Goal: Information Seeking & Learning: Learn about a topic

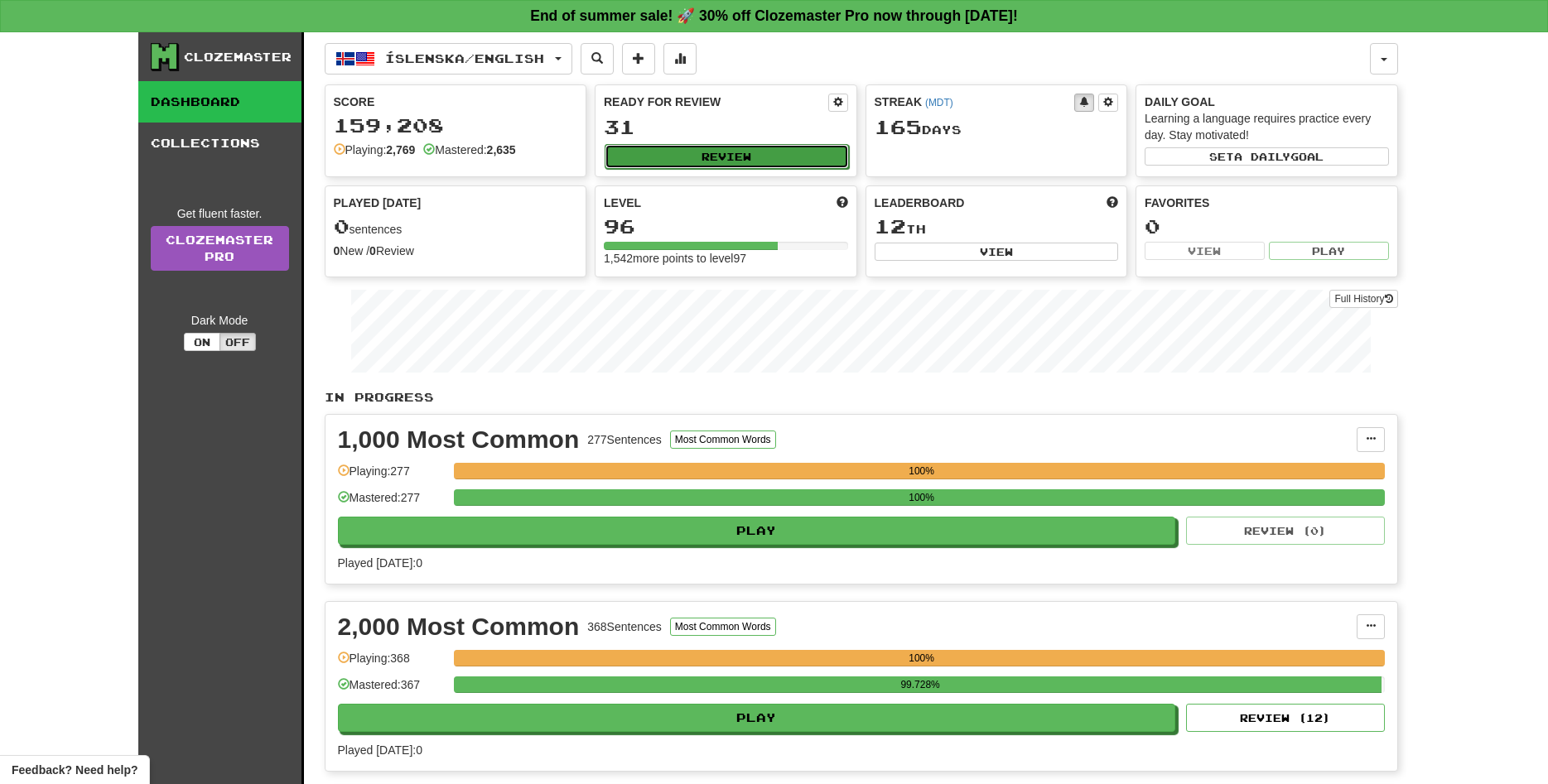
click at [718, 153] on button "Review" at bounding box center [726, 157] width 244 height 25
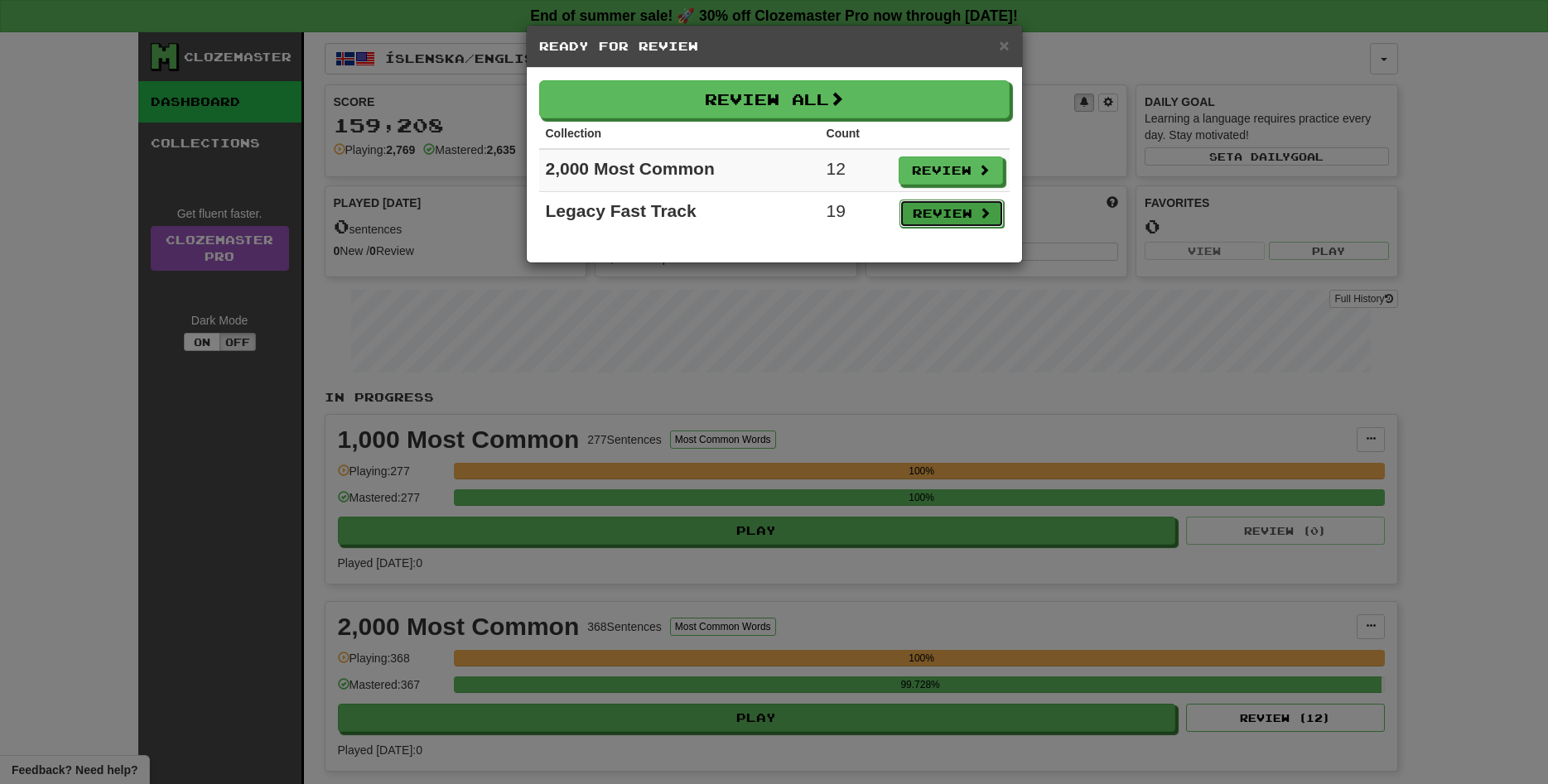
click at [954, 211] on button "Review" at bounding box center [951, 213] width 104 height 28
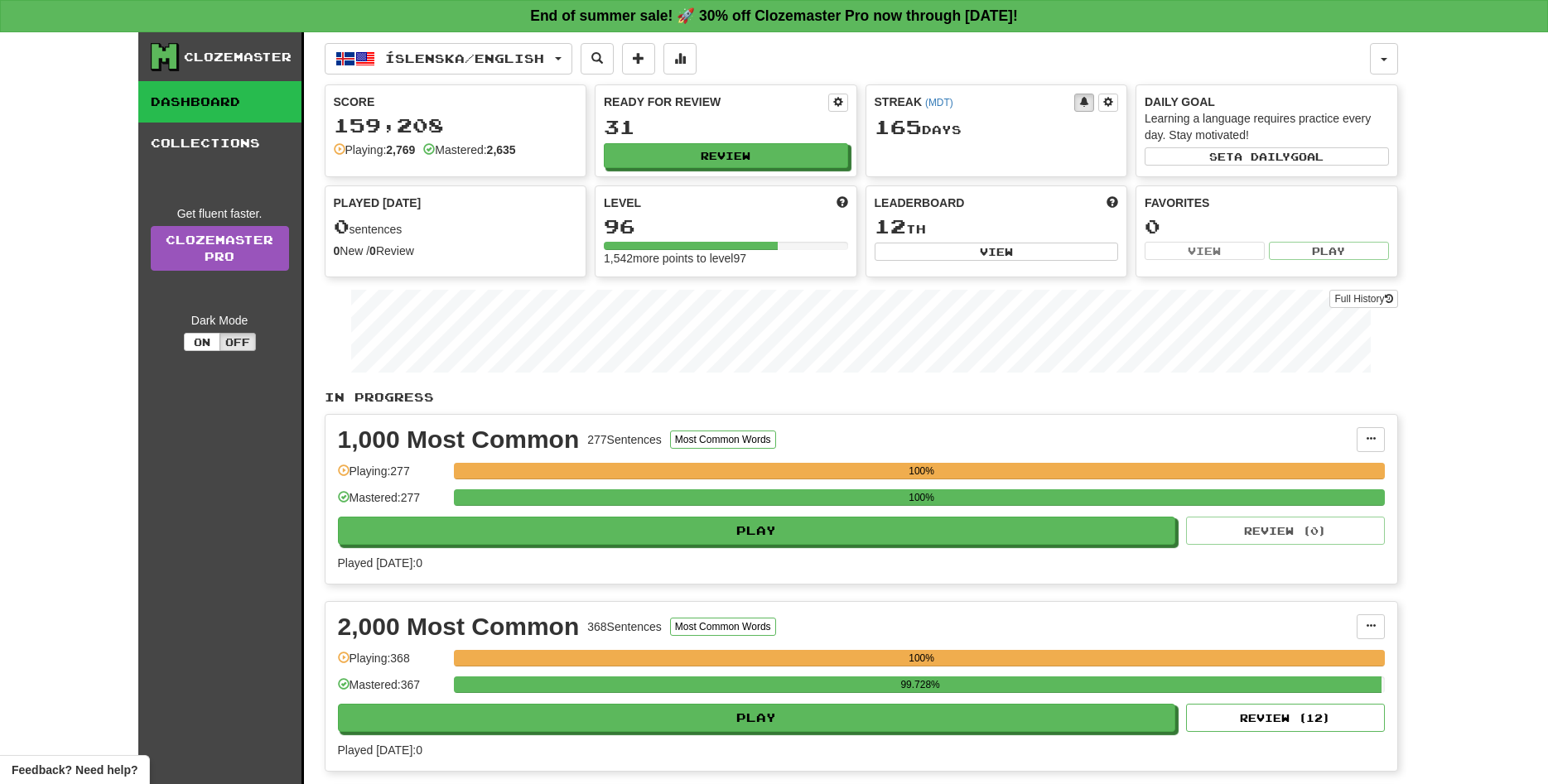
select select "**"
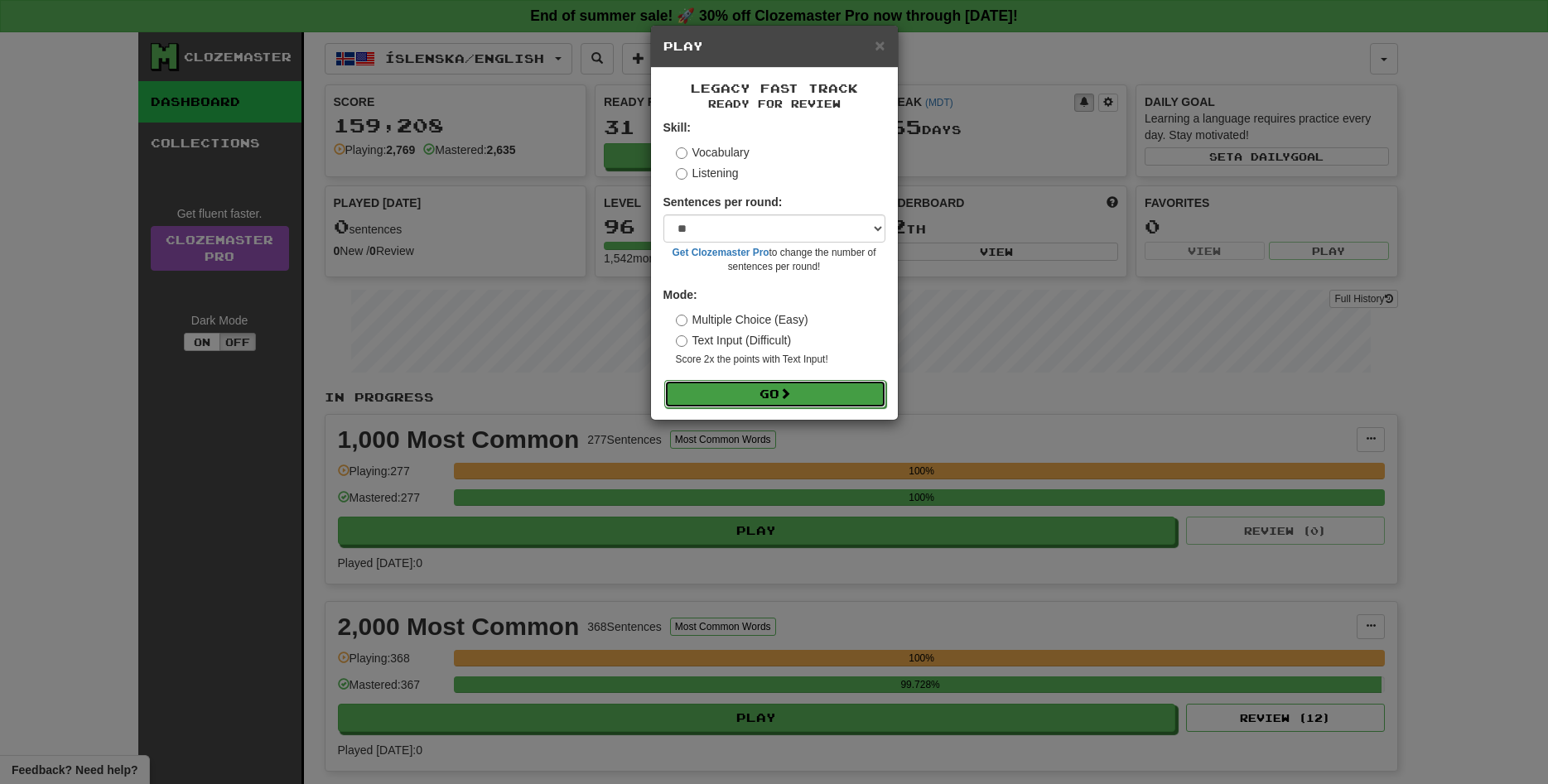
click at [789, 398] on span at bounding box center [785, 393] width 12 height 12
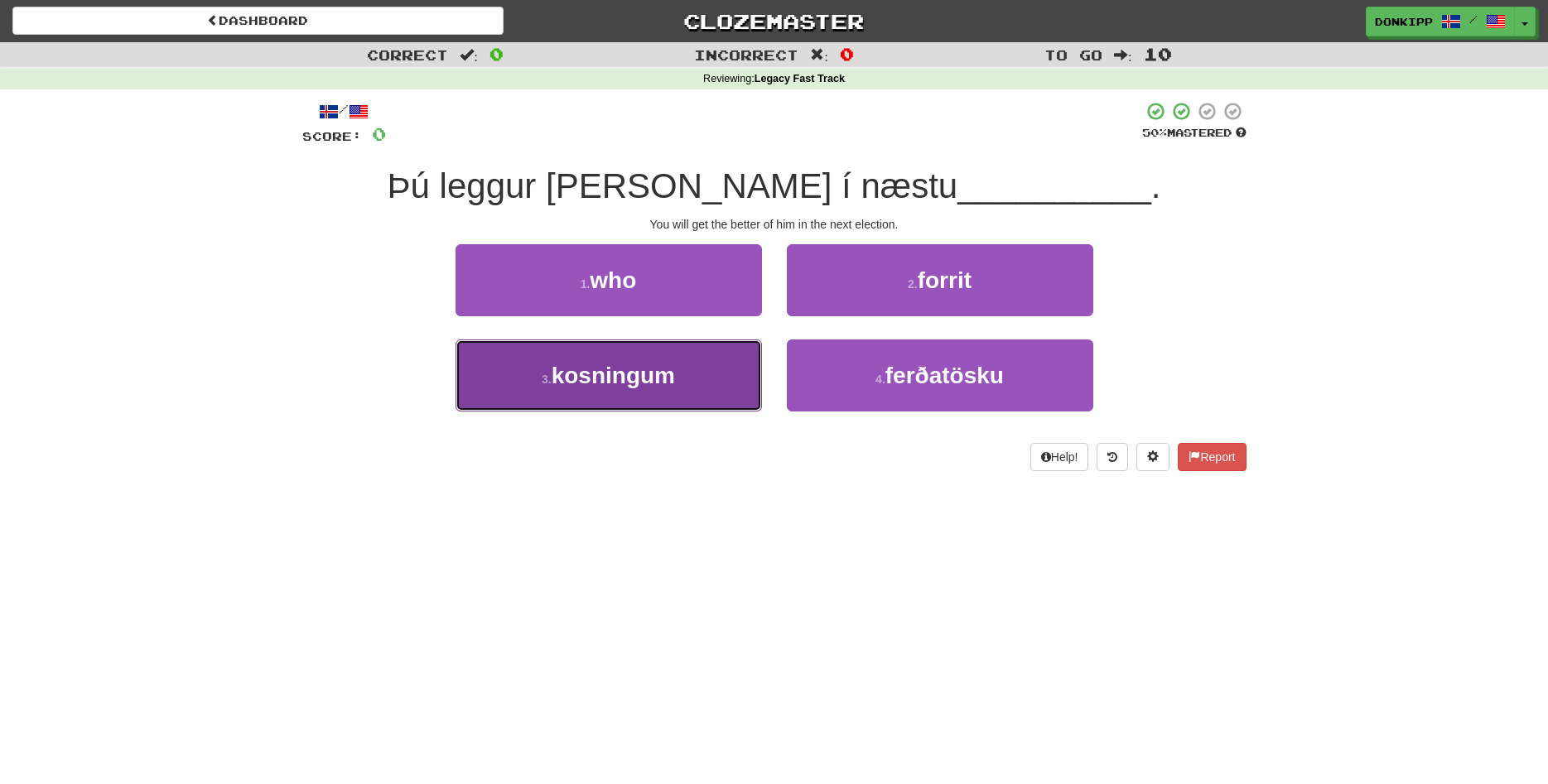
click at [629, 388] on span "kosningum" at bounding box center [614, 375] width 123 height 26
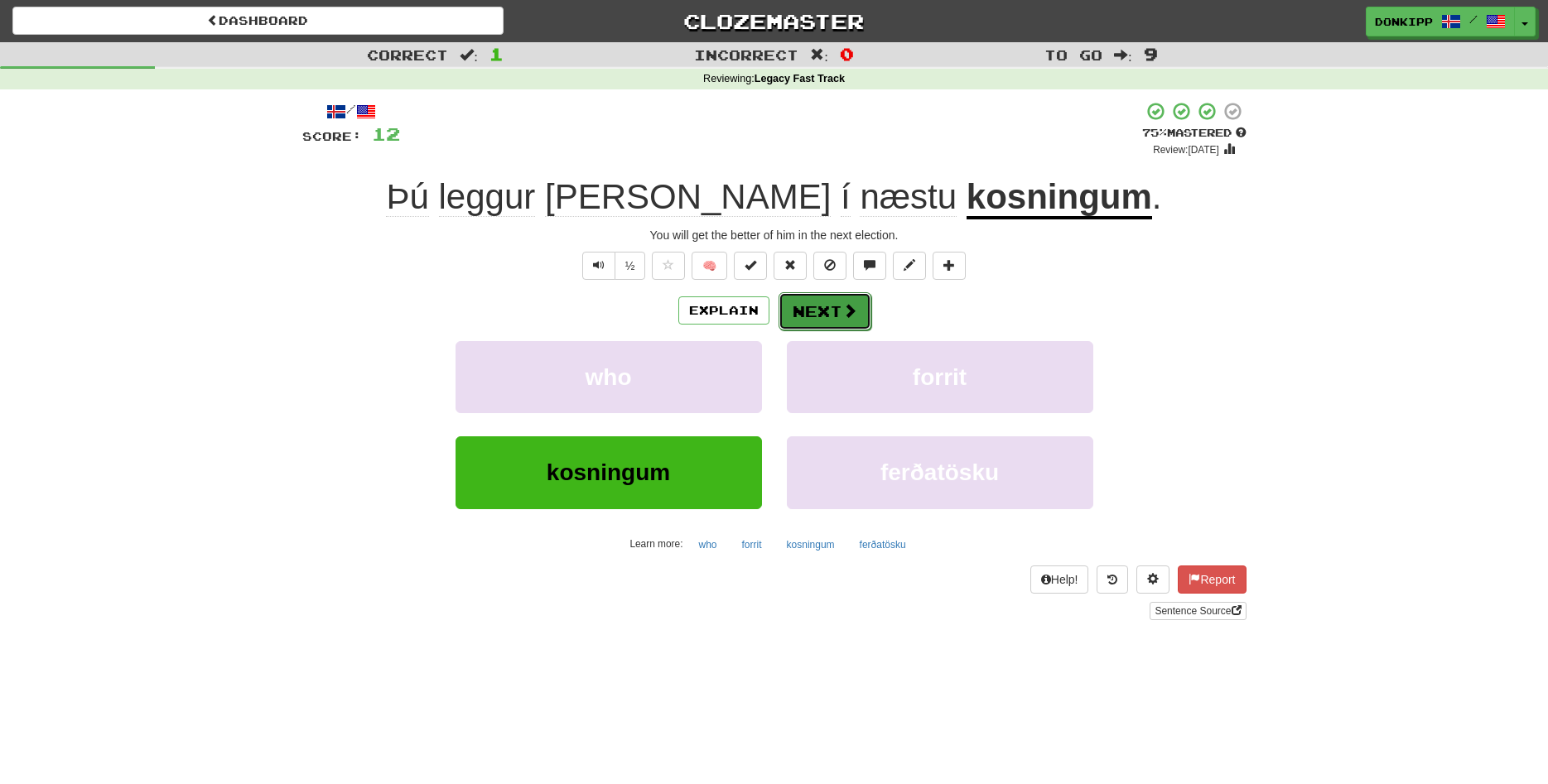
click at [814, 310] on button "Next" at bounding box center [824, 312] width 93 height 38
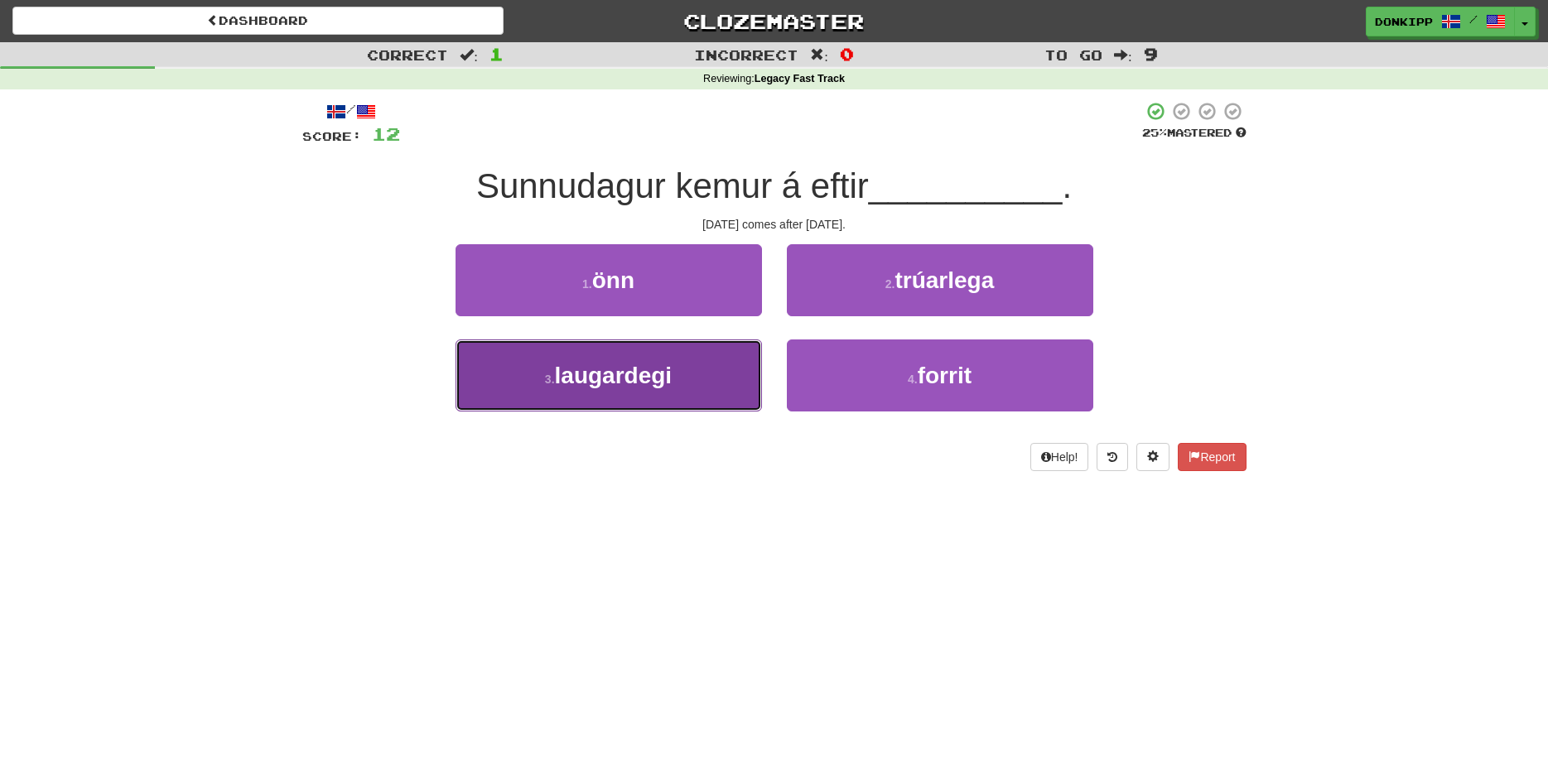
click at [669, 386] on span "laugardegi" at bounding box center [614, 375] width 118 height 26
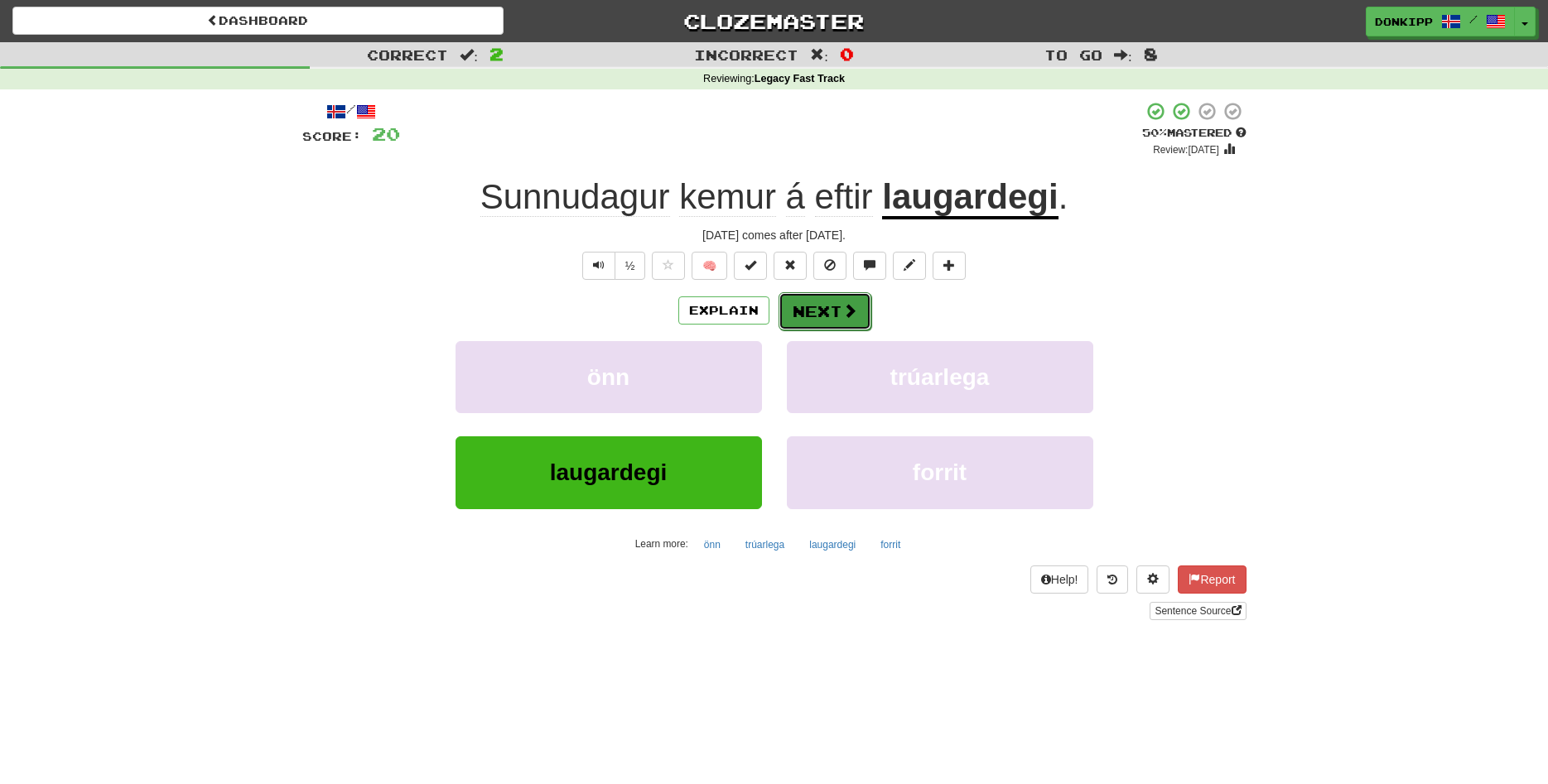
click at [825, 308] on button "Next" at bounding box center [824, 312] width 93 height 38
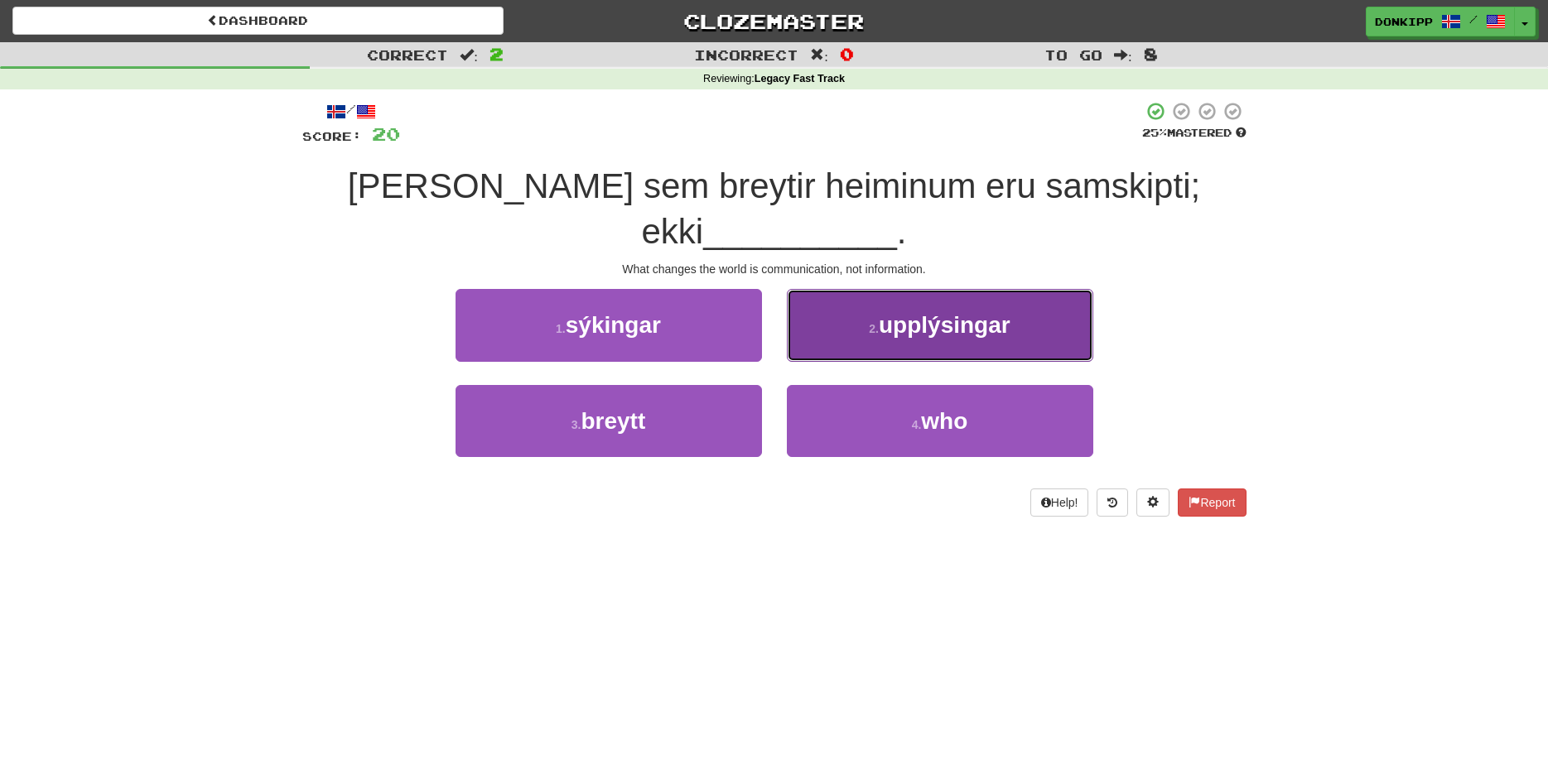
click at [924, 312] on span "upplýsingar" at bounding box center [944, 325] width 132 height 26
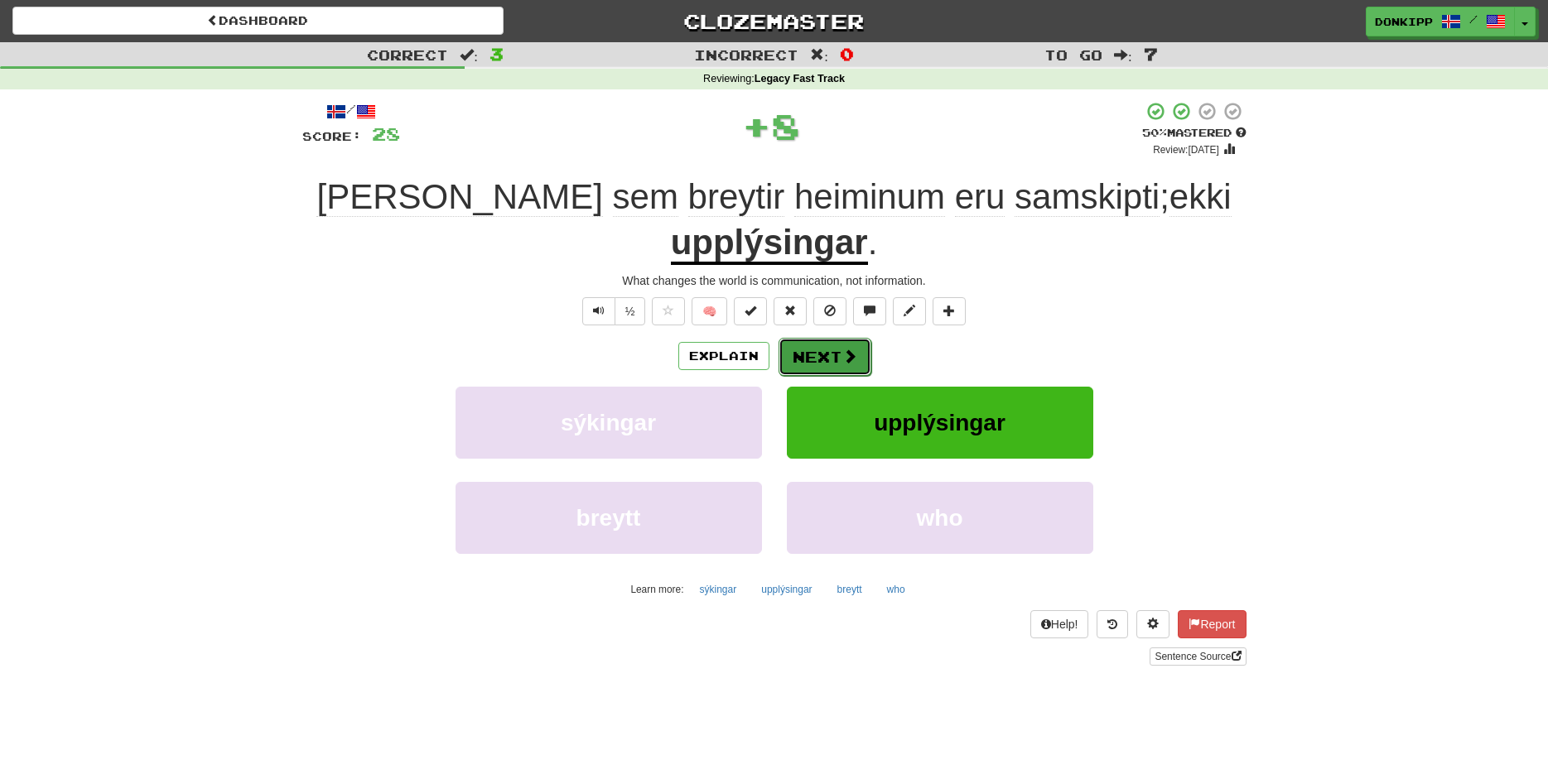
click at [833, 337] on button "Next" at bounding box center [824, 357] width 93 height 38
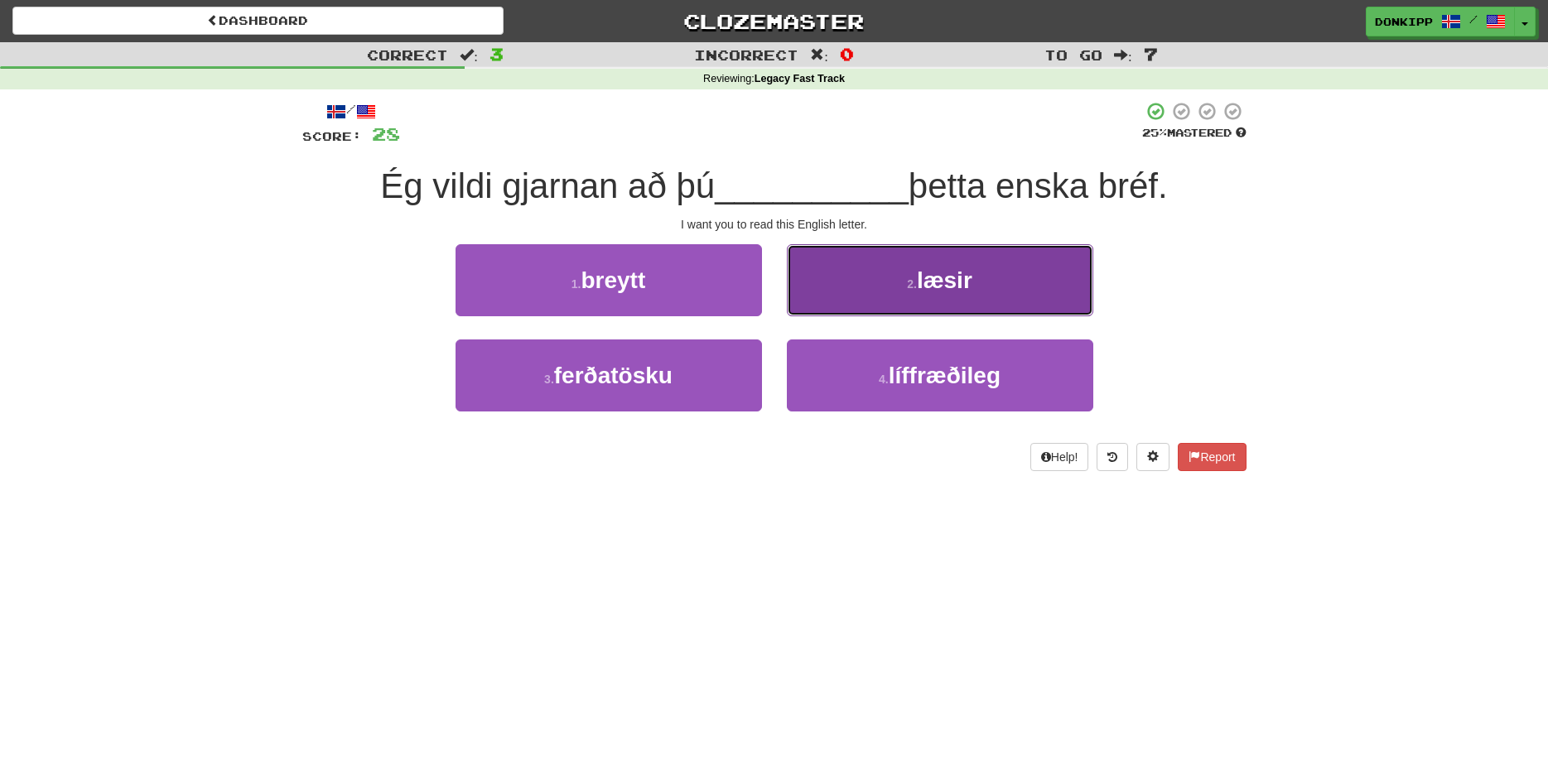
click at [913, 268] on button "2 . læsir" at bounding box center [940, 280] width 307 height 72
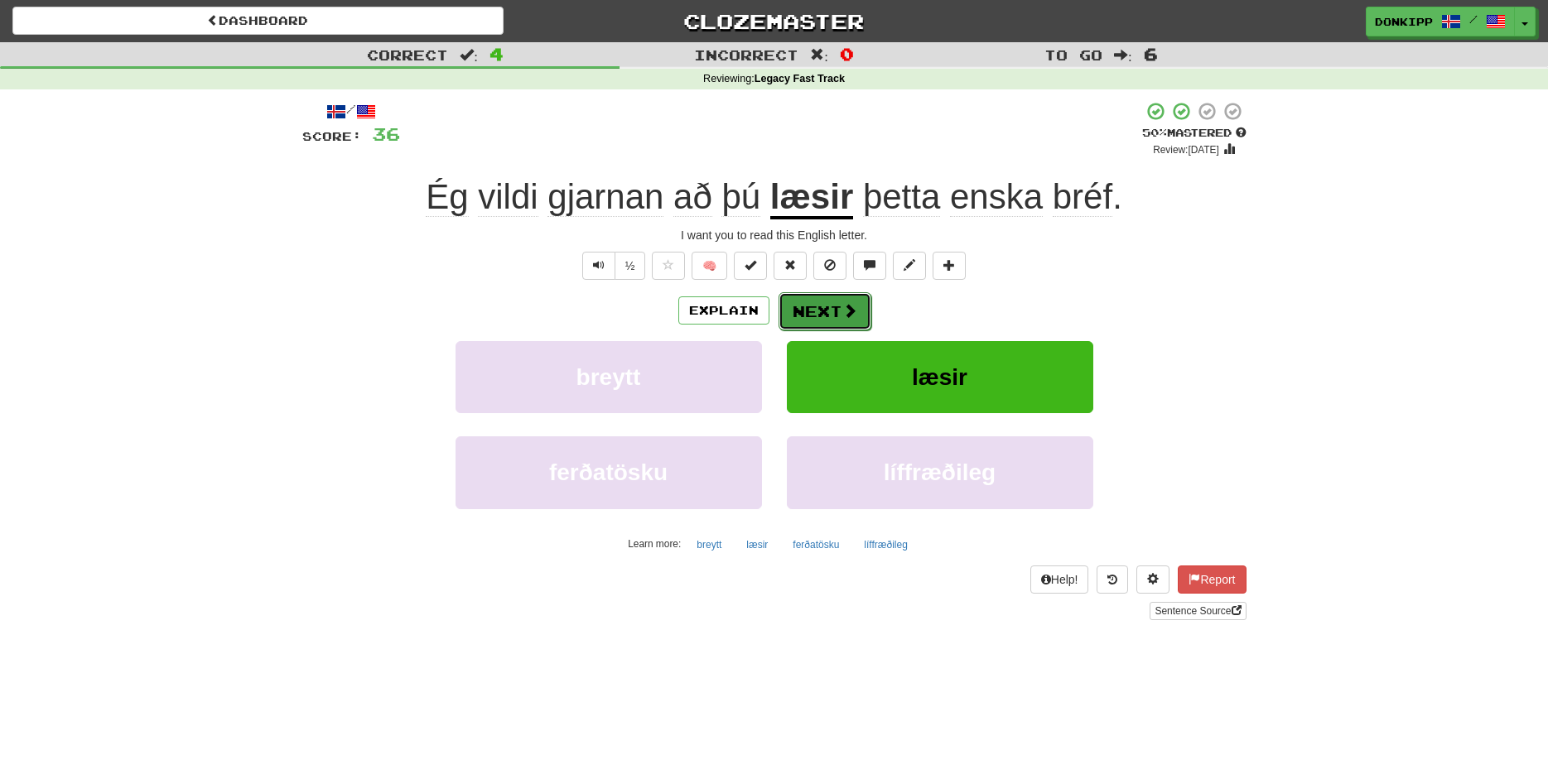
click at [824, 312] on button "Next" at bounding box center [824, 312] width 93 height 38
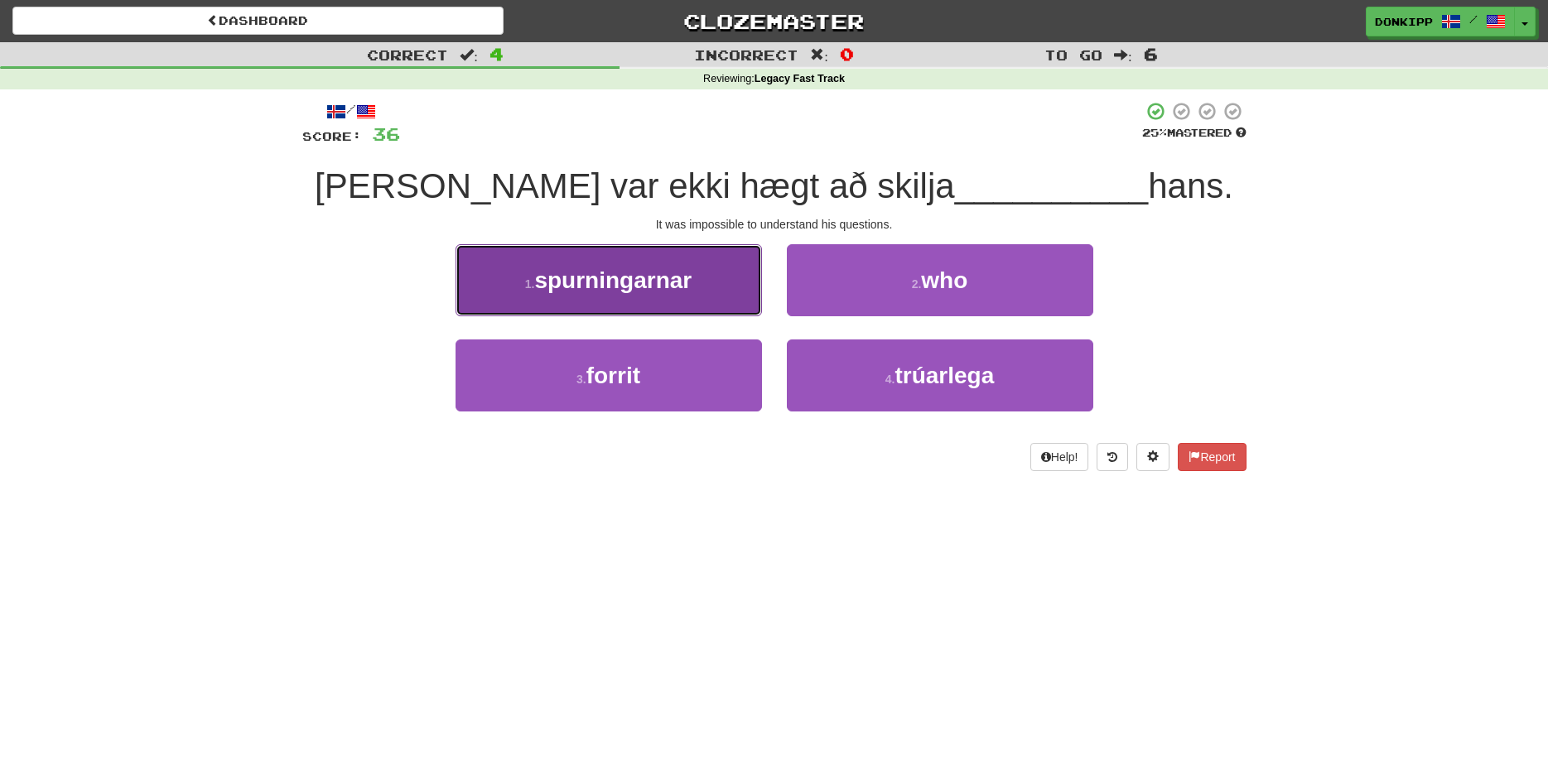
click at [676, 271] on span "spurningarnar" at bounding box center [613, 280] width 158 height 26
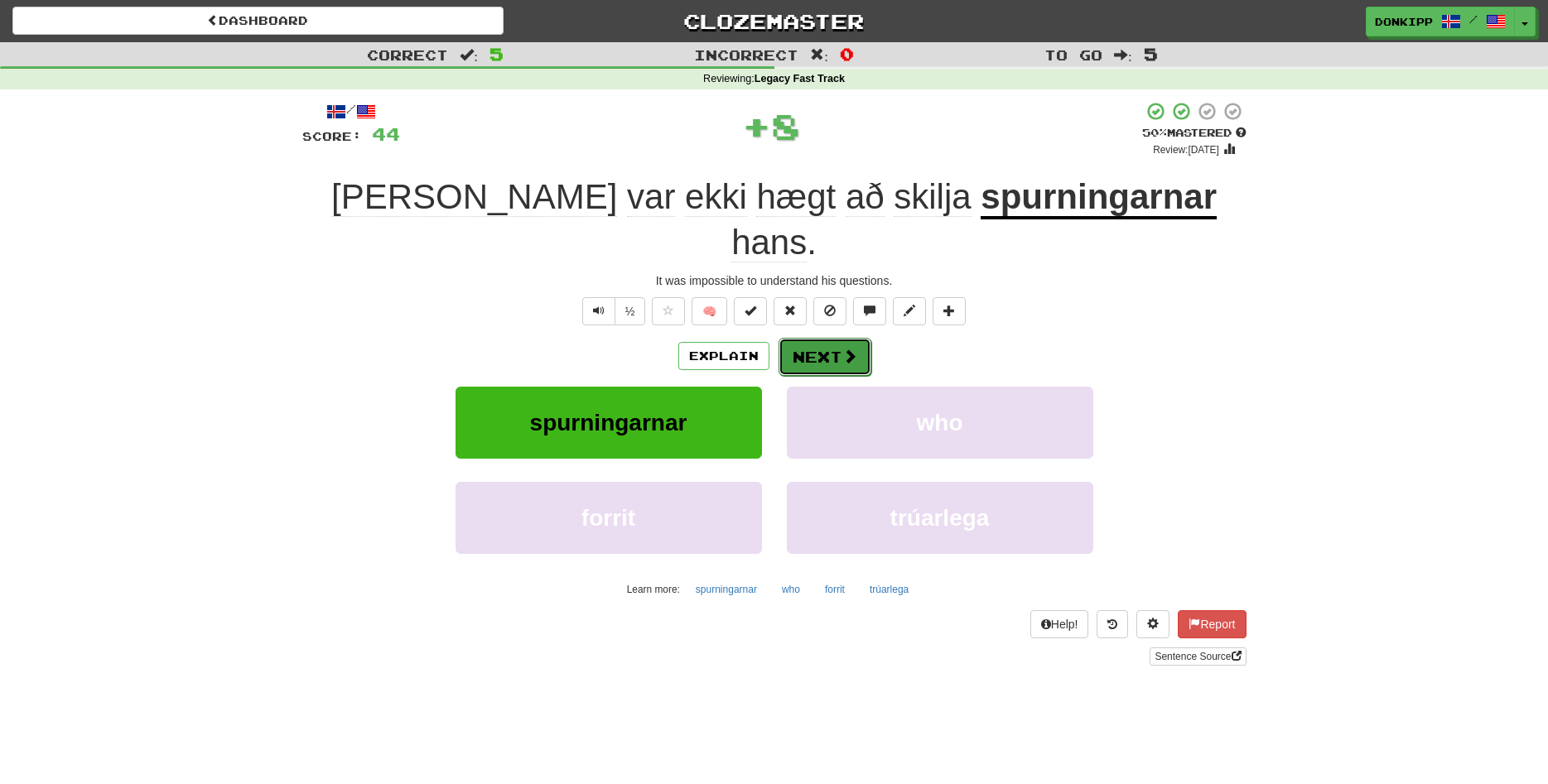
click at [840, 337] on button "Next" at bounding box center [824, 357] width 93 height 38
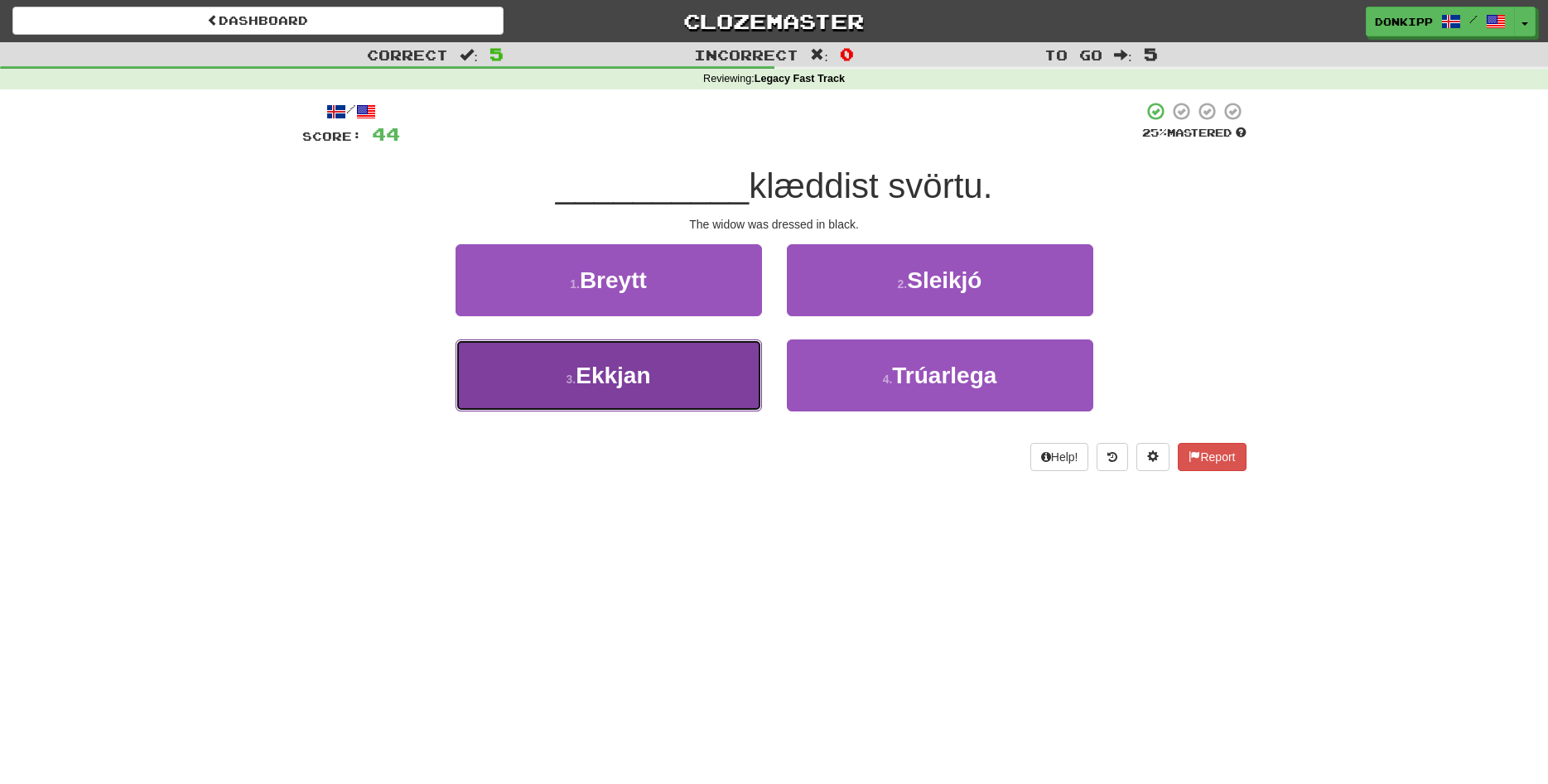
click at [684, 387] on button "3 . [GEOGRAPHIC_DATA]" at bounding box center [609, 375] width 307 height 72
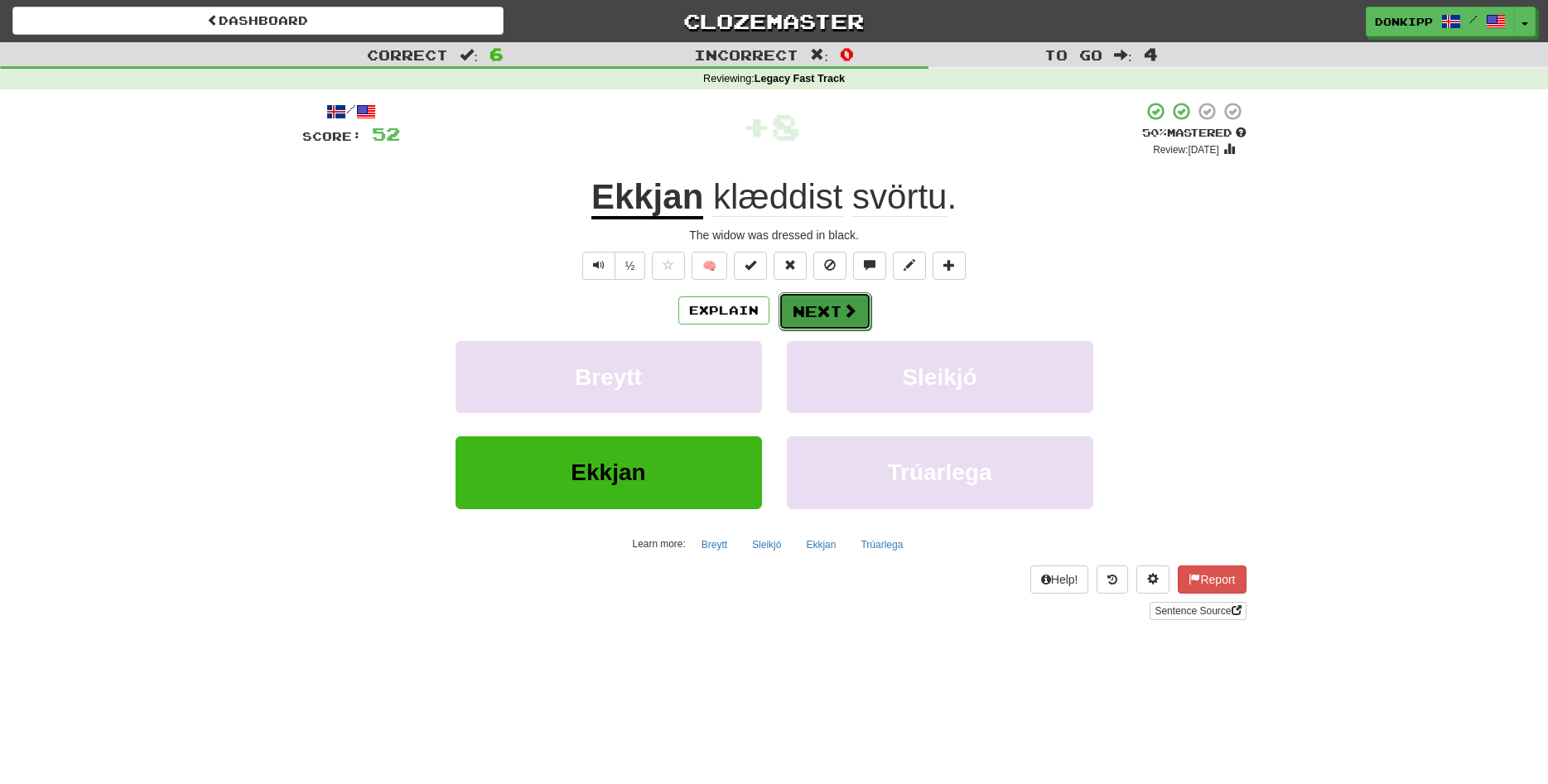
click at [829, 312] on button "Next" at bounding box center [824, 312] width 93 height 38
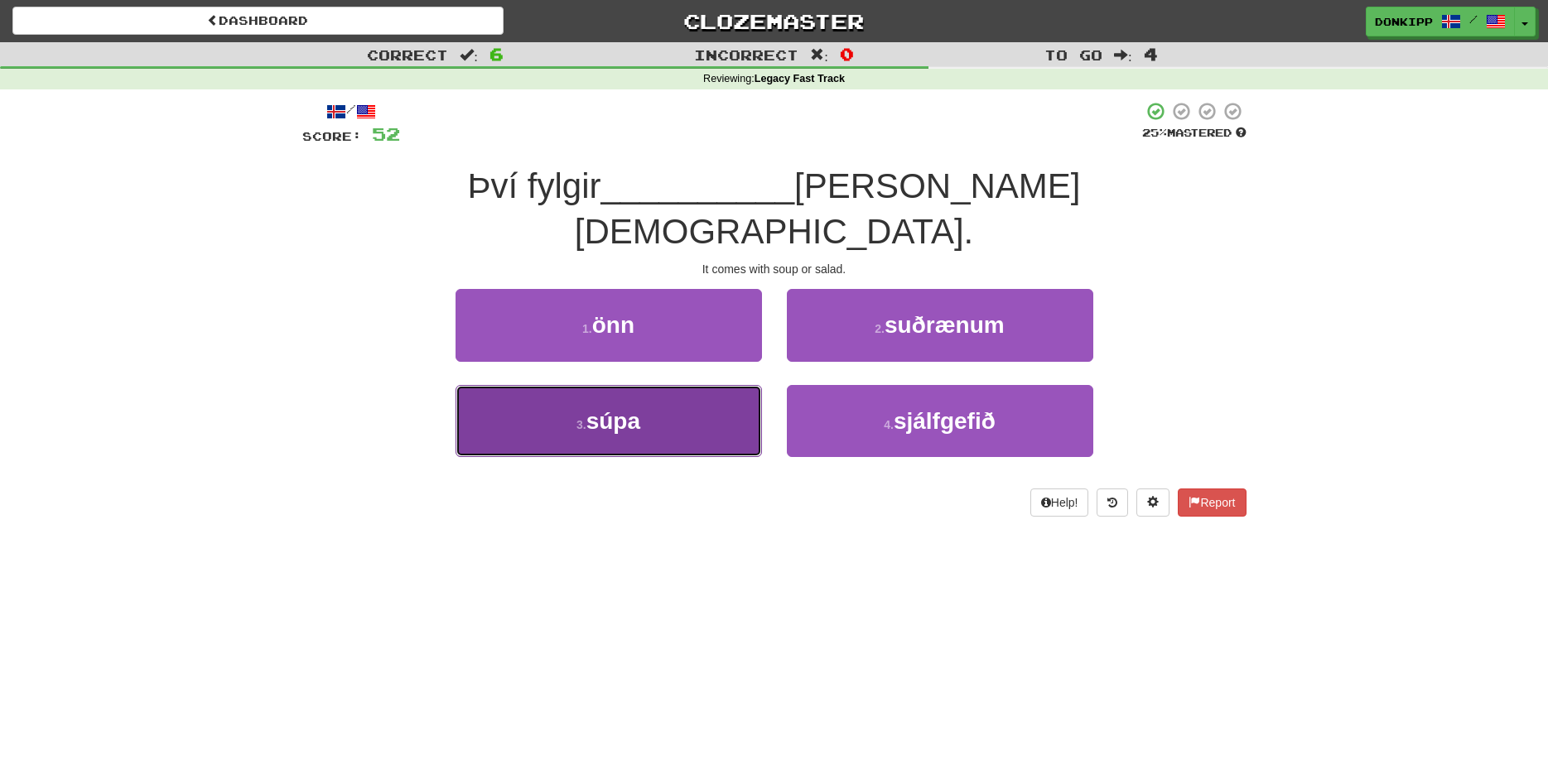
click at [674, 386] on button "3 . súpa" at bounding box center [609, 421] width 307 height 72
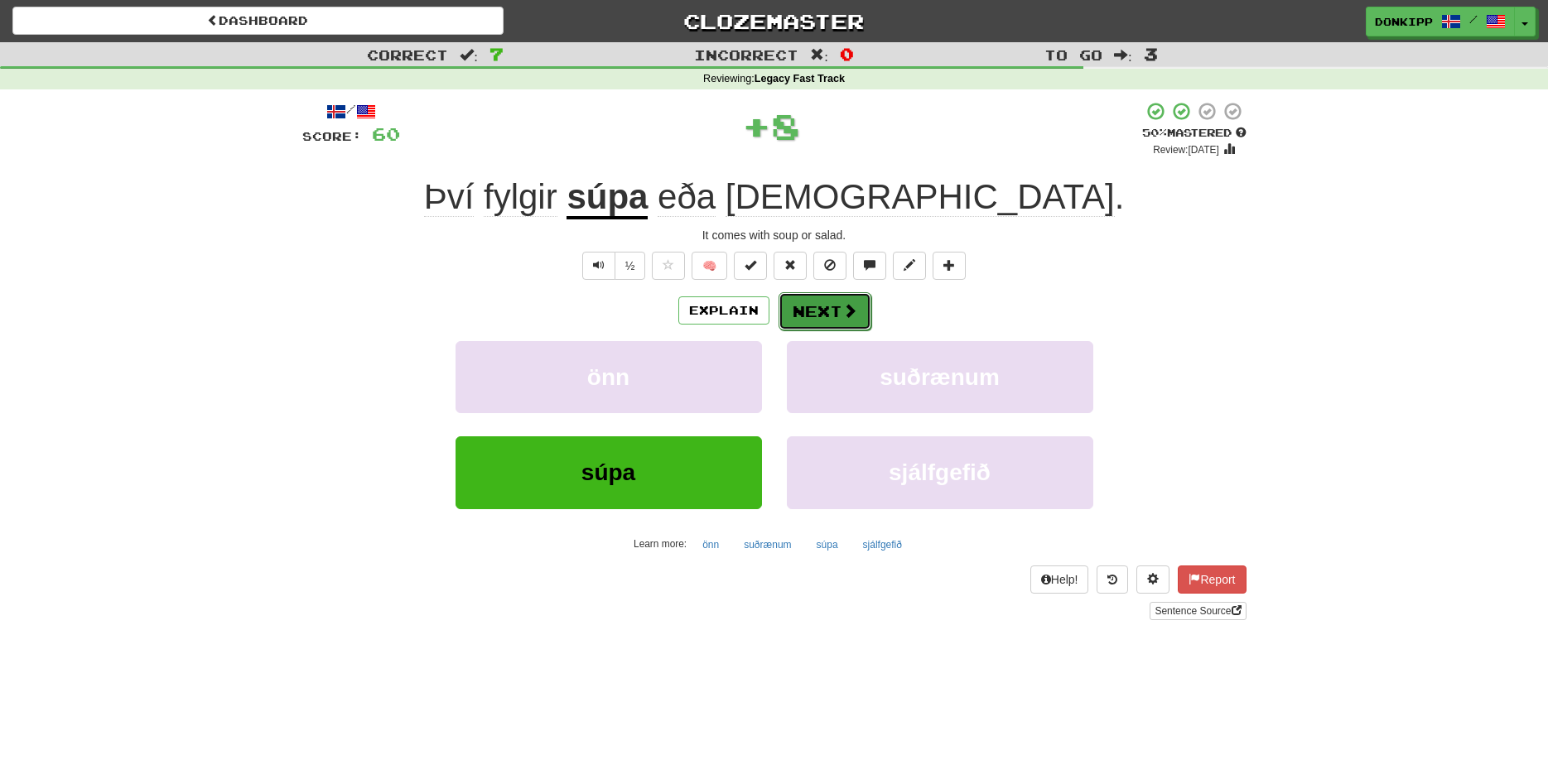
click at [833, 307] on button "Next" at bounding box center [824, 312] width 93 height 38
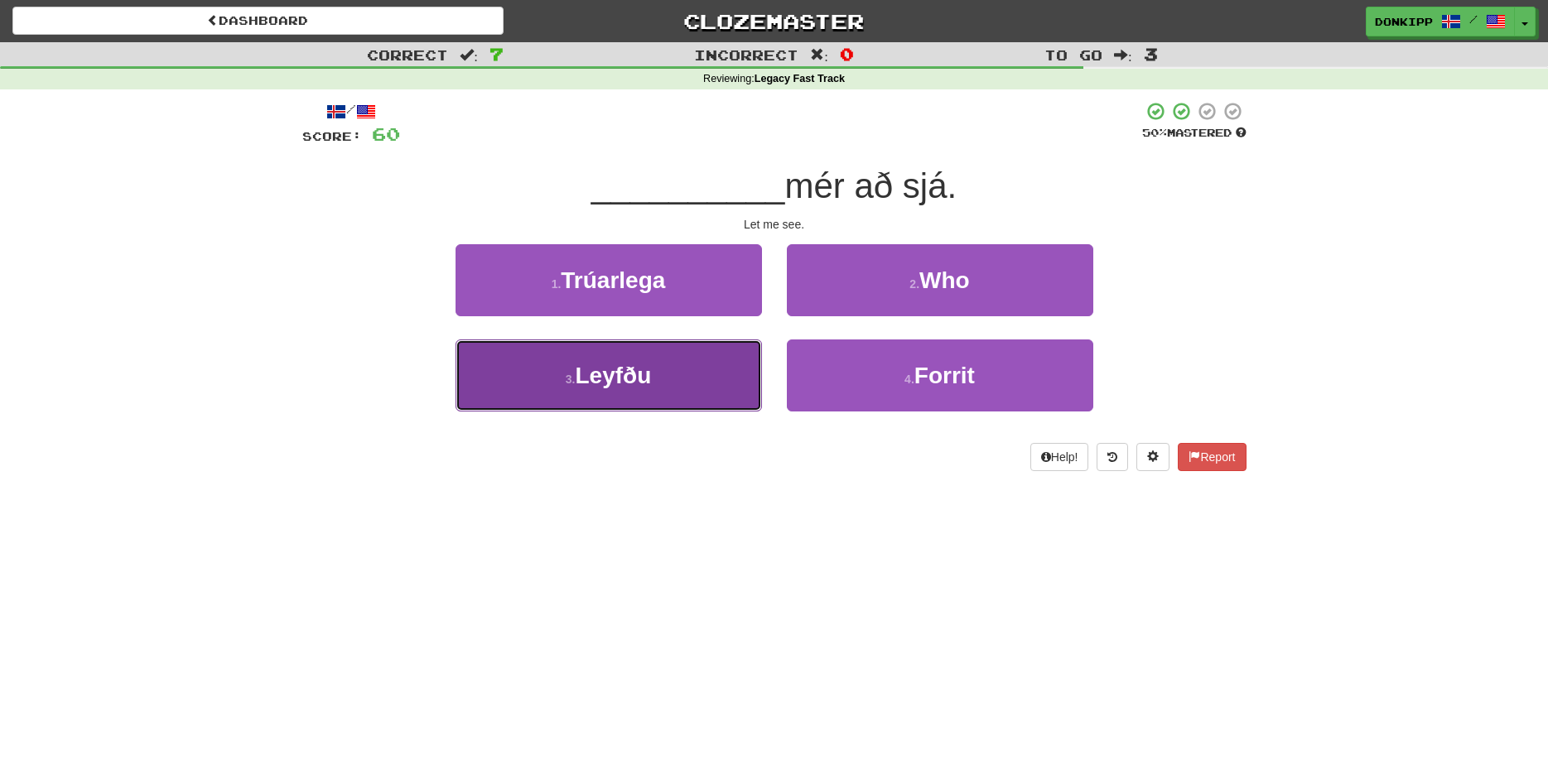
click at [699, 356] on button "3 . Leyfðu" at bounding box center [609, 375] width 307 height 72
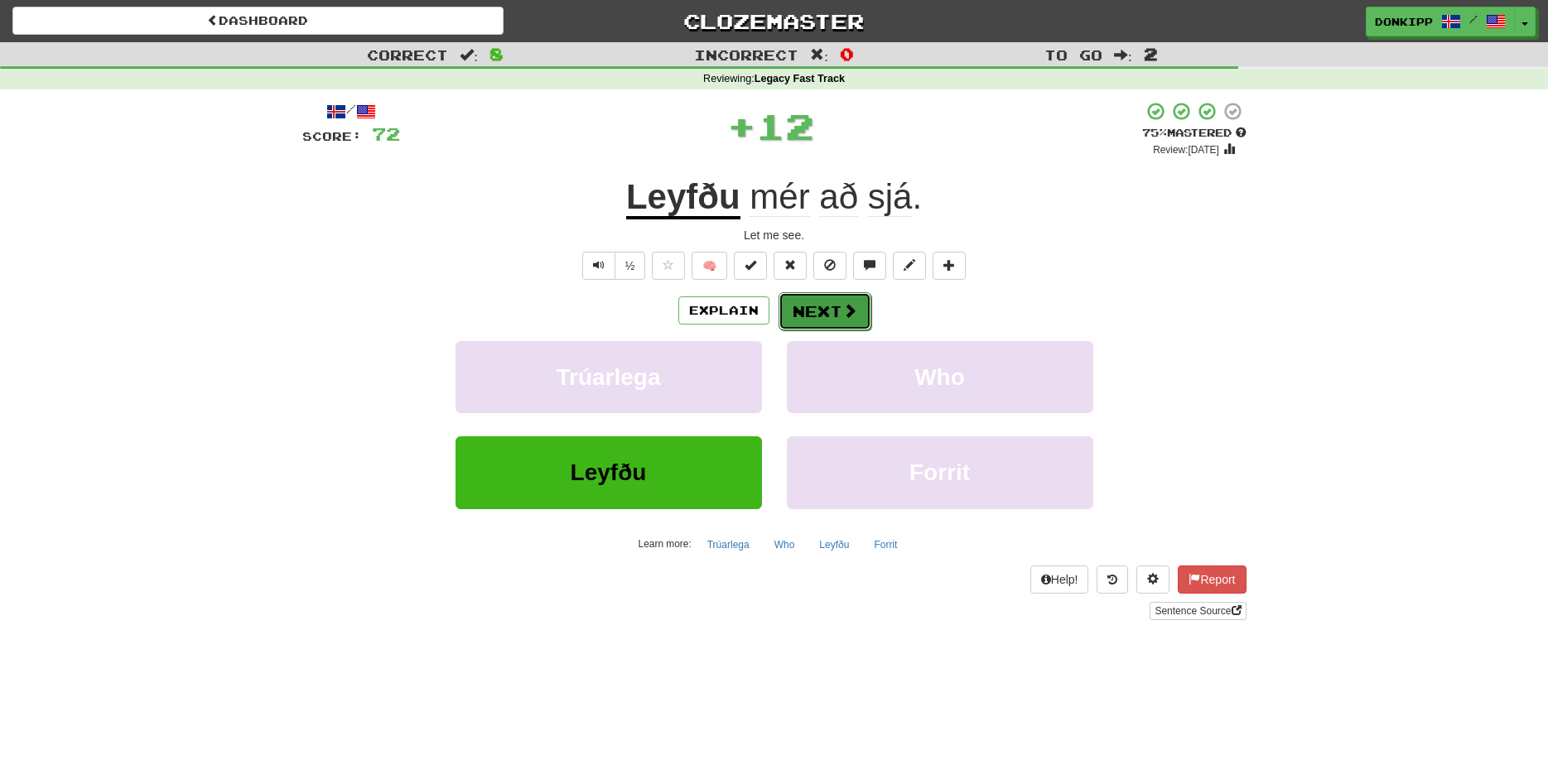
click at [828, 309] on button "Next" at bounding box center [824, 312] width 93 height 38
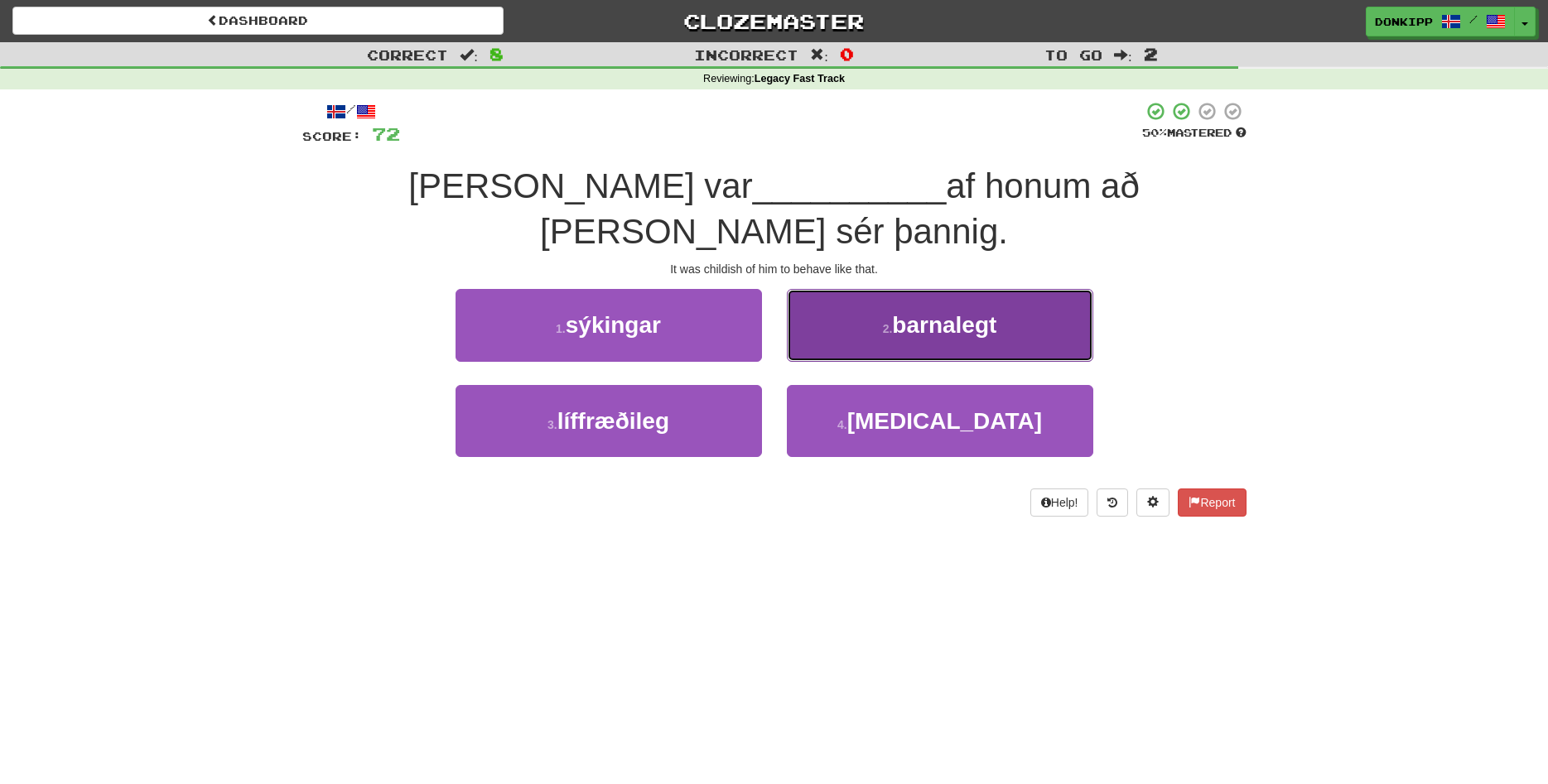
click at [873, 289] on button "2 . barnalegt" at bounding box center [940, 325] width 307 height 72
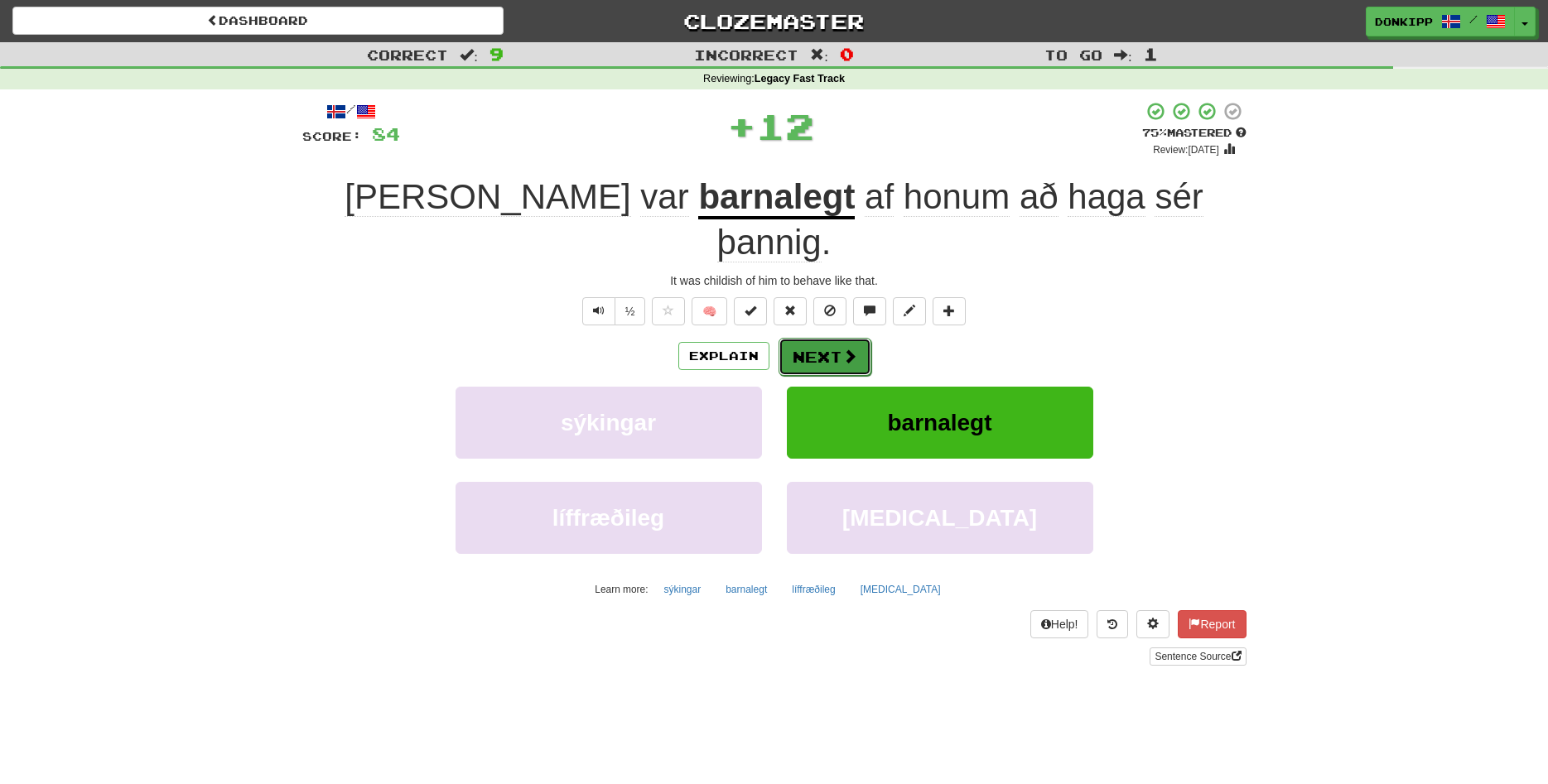
click at [822, 337] on button "Next" at bounding box center [824, 357] width 93 height 38
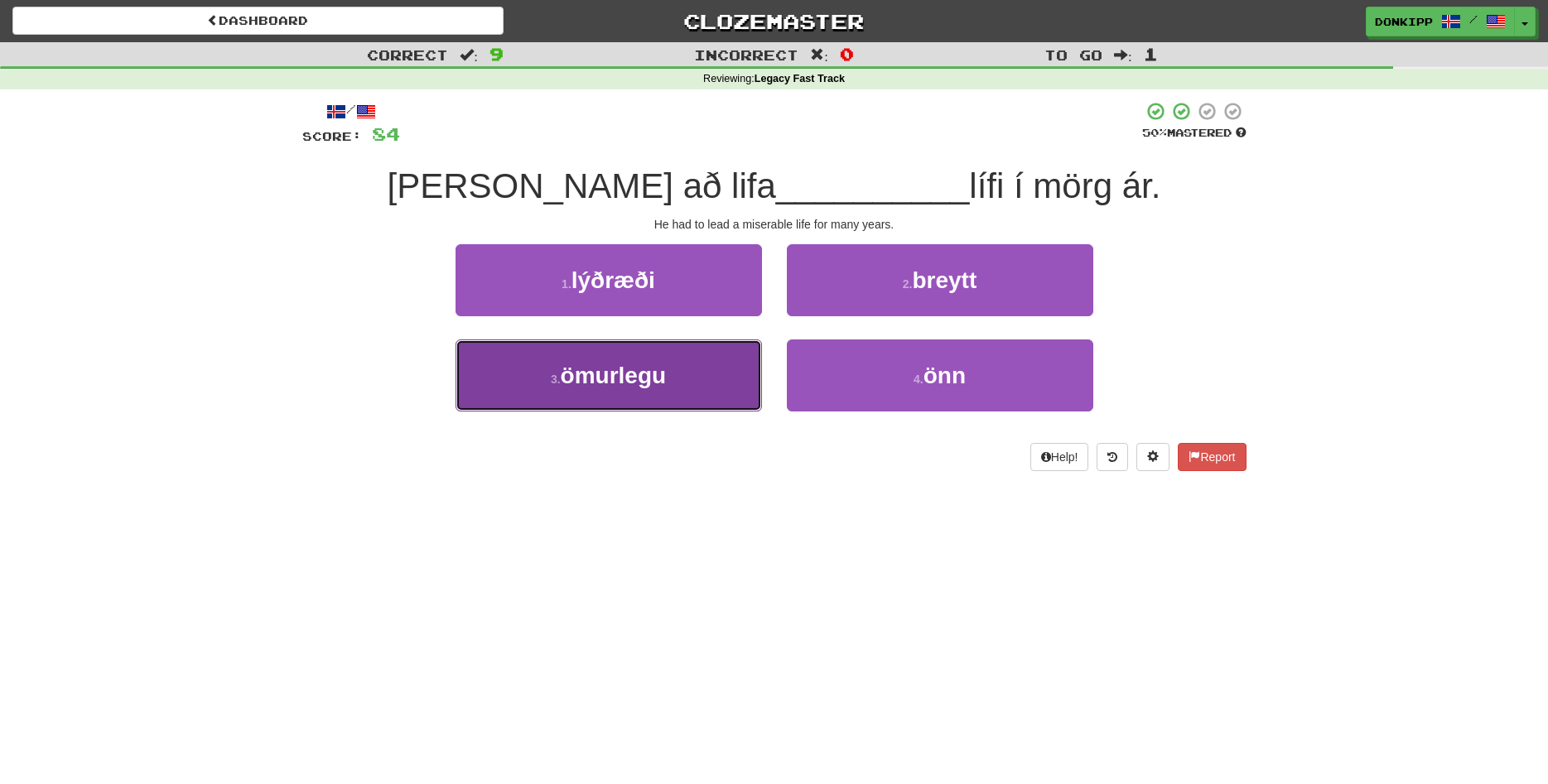
click at [703, 381] on button "3 . ömurlegu" at bounding box center [609, 375] width 307 height 72
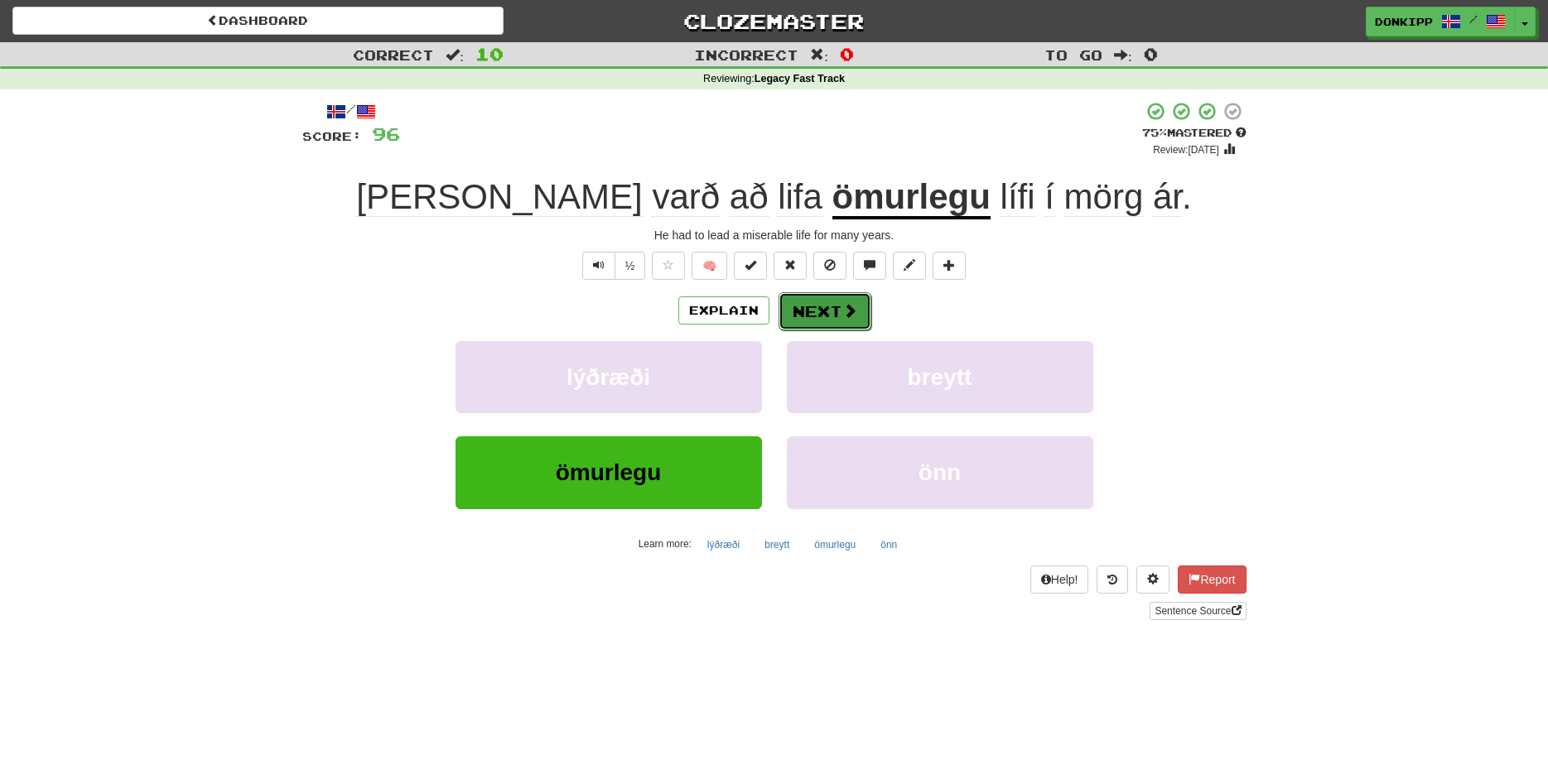
click at [839, 318] on button "Next" at bounding box center [824, 312] width 93 height 38
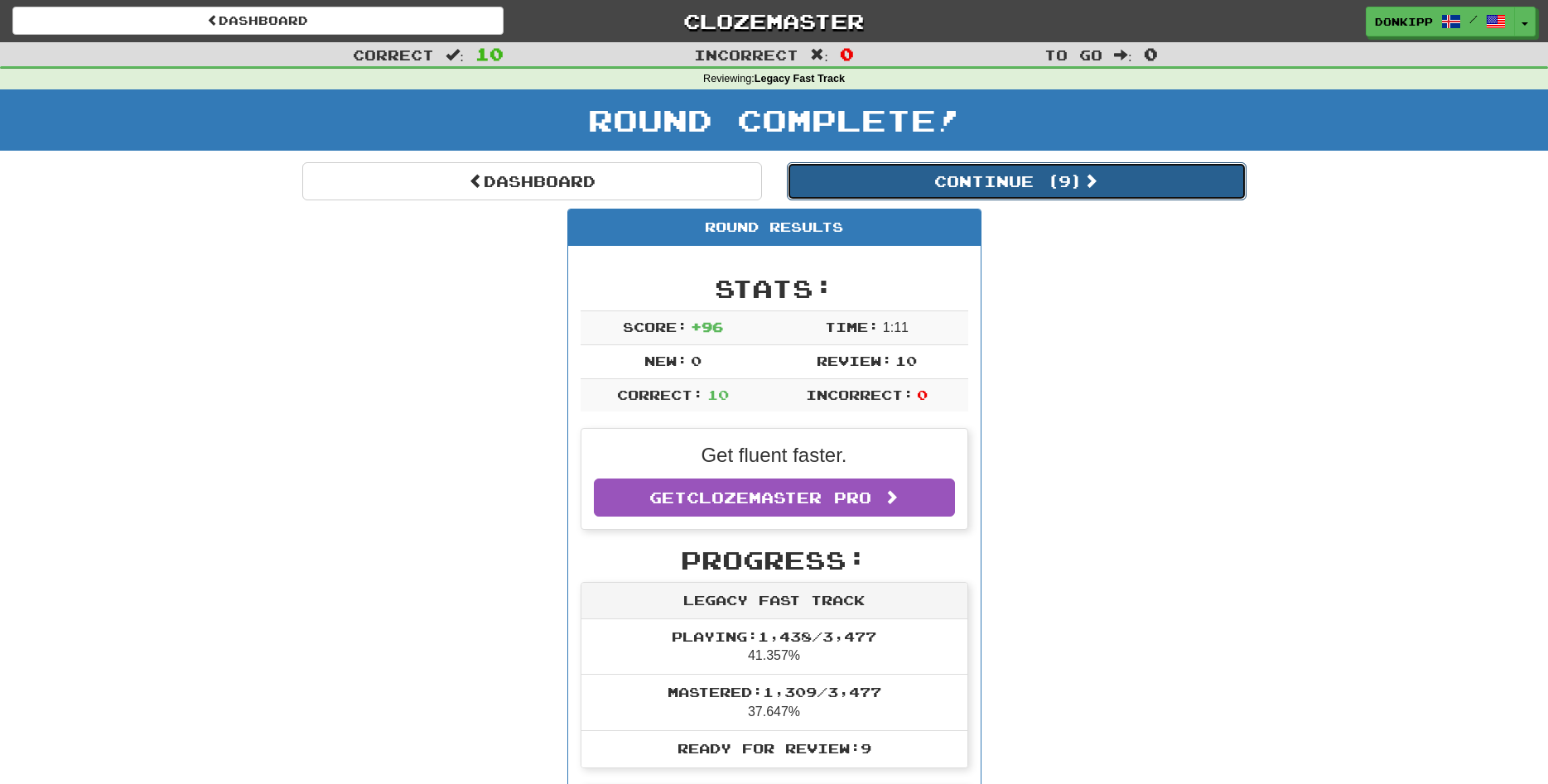
click at [1073, 182] on button "Continue ( 9 )" at bounding box center [1017, 182] width 460 height 38
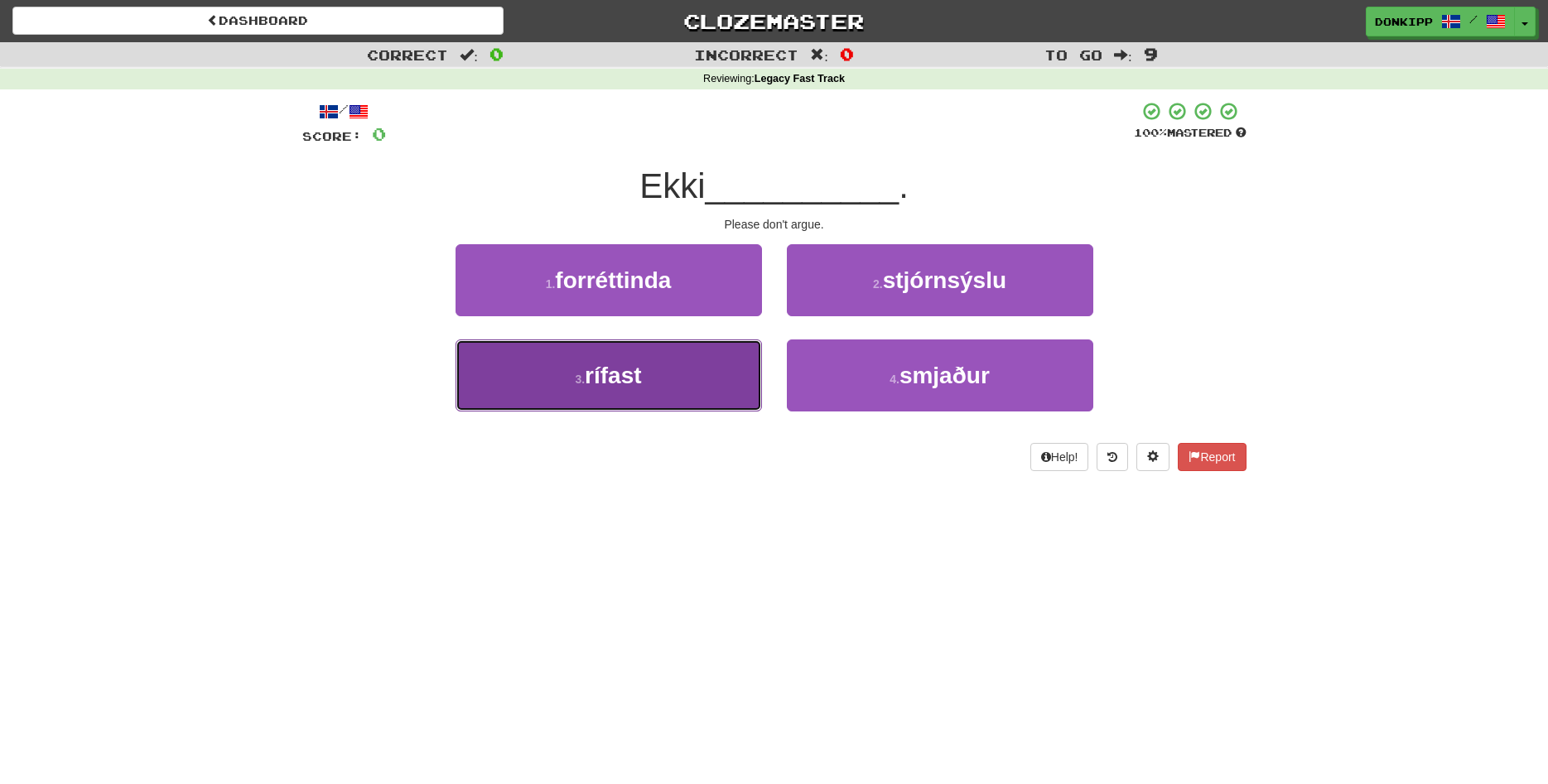
click at [645, 386] on button "3 . rífast" at bounding box center [609, 375] width 307 height 72
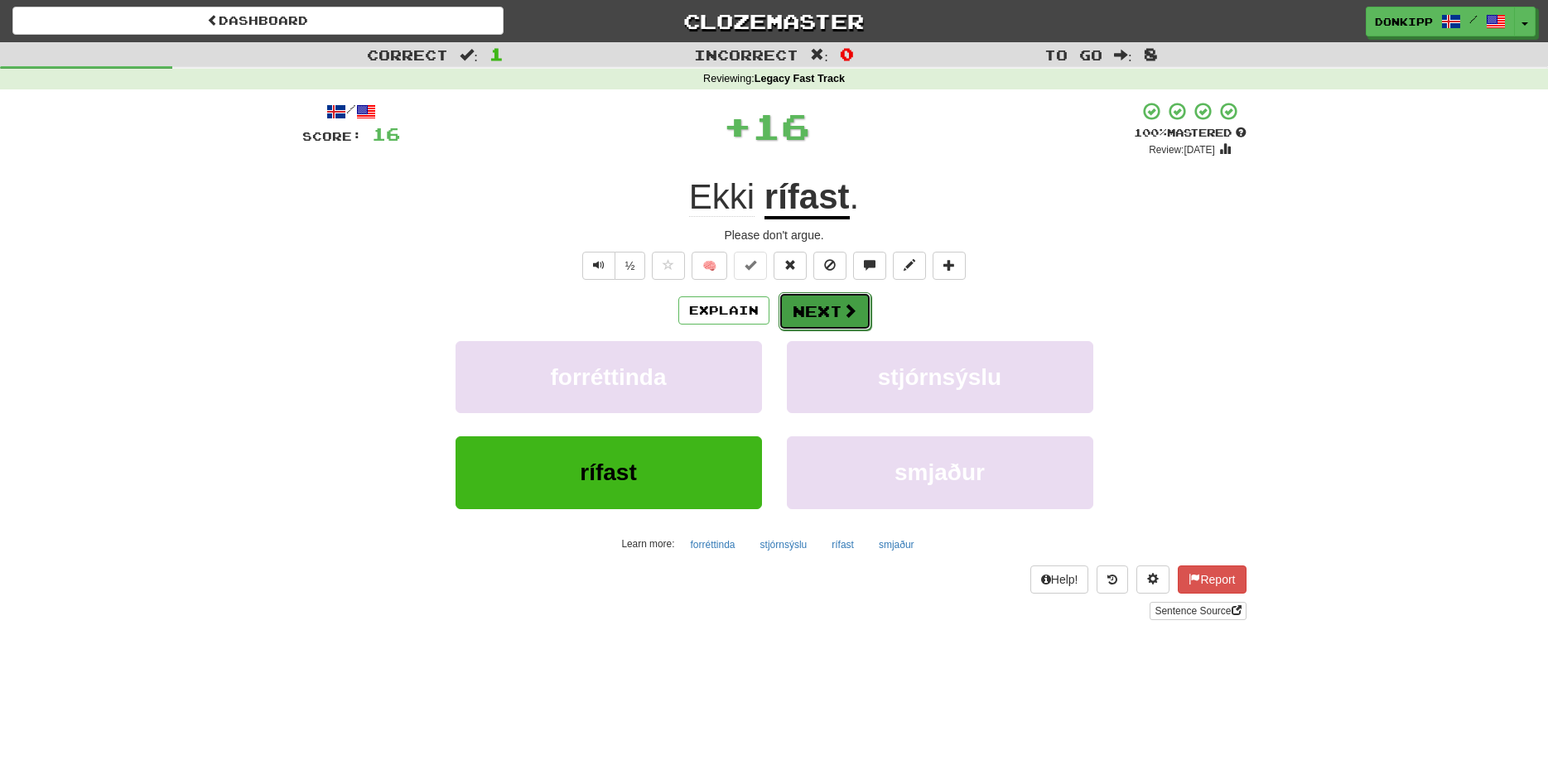
click at [835, 322] on button "Next" at bounding box center [824, 312] width 93 height 38
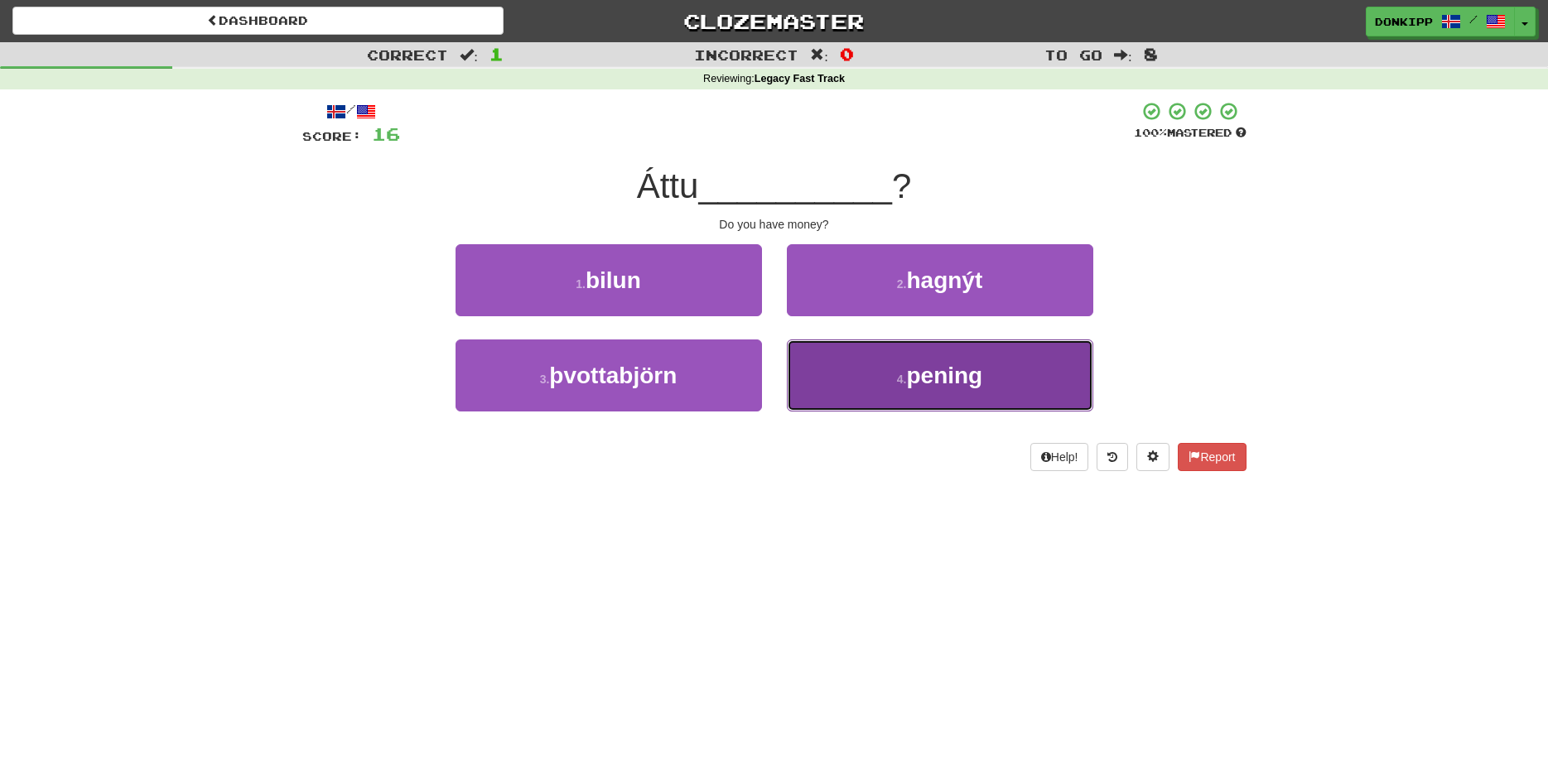
click at [870, 375] on button "4 . pening" at bounding box center [940, 375] width 307 height 72
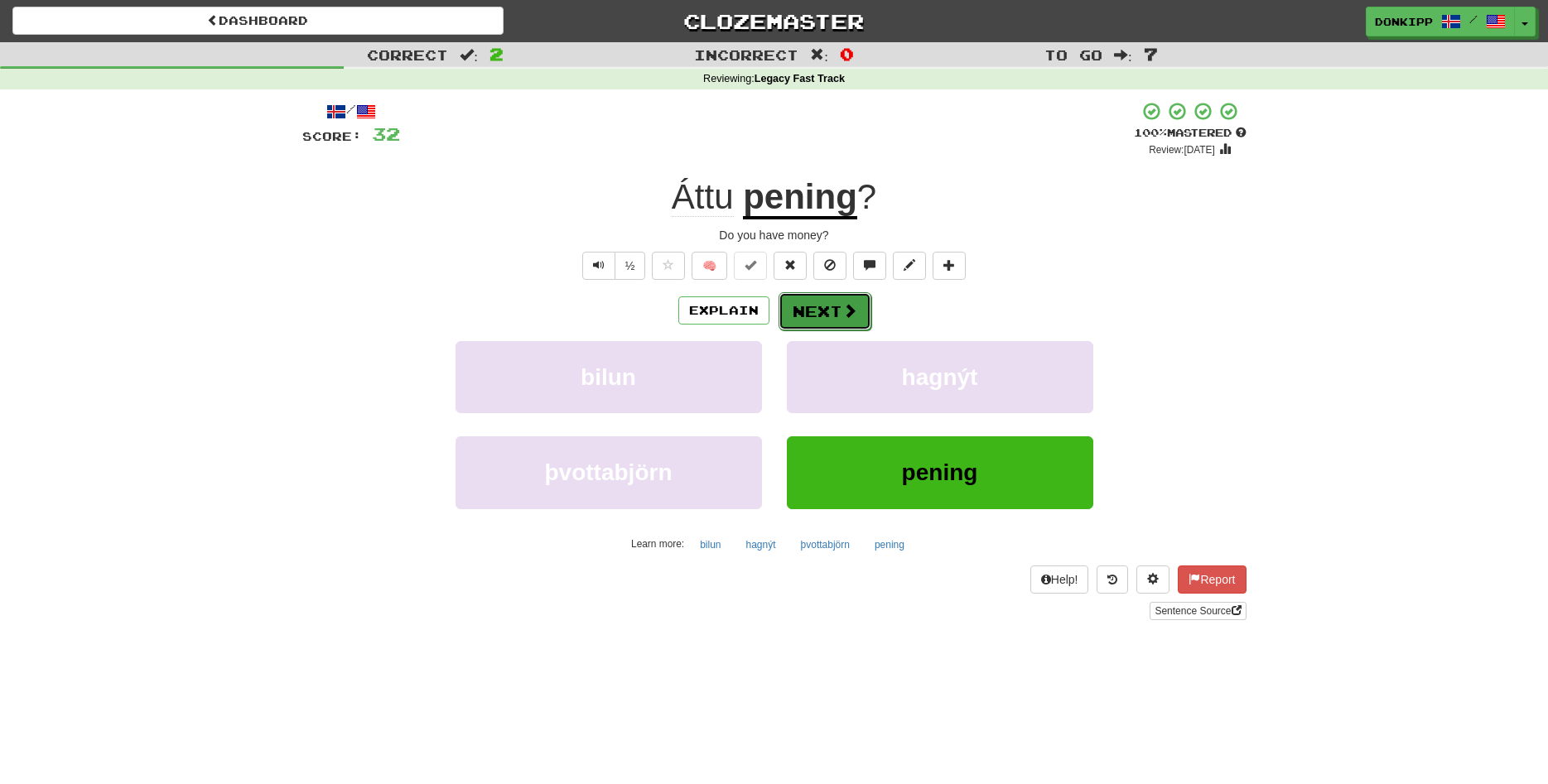
click at [831, 315] on button "Next" at bounding box center [824, 312] width 93 height 38
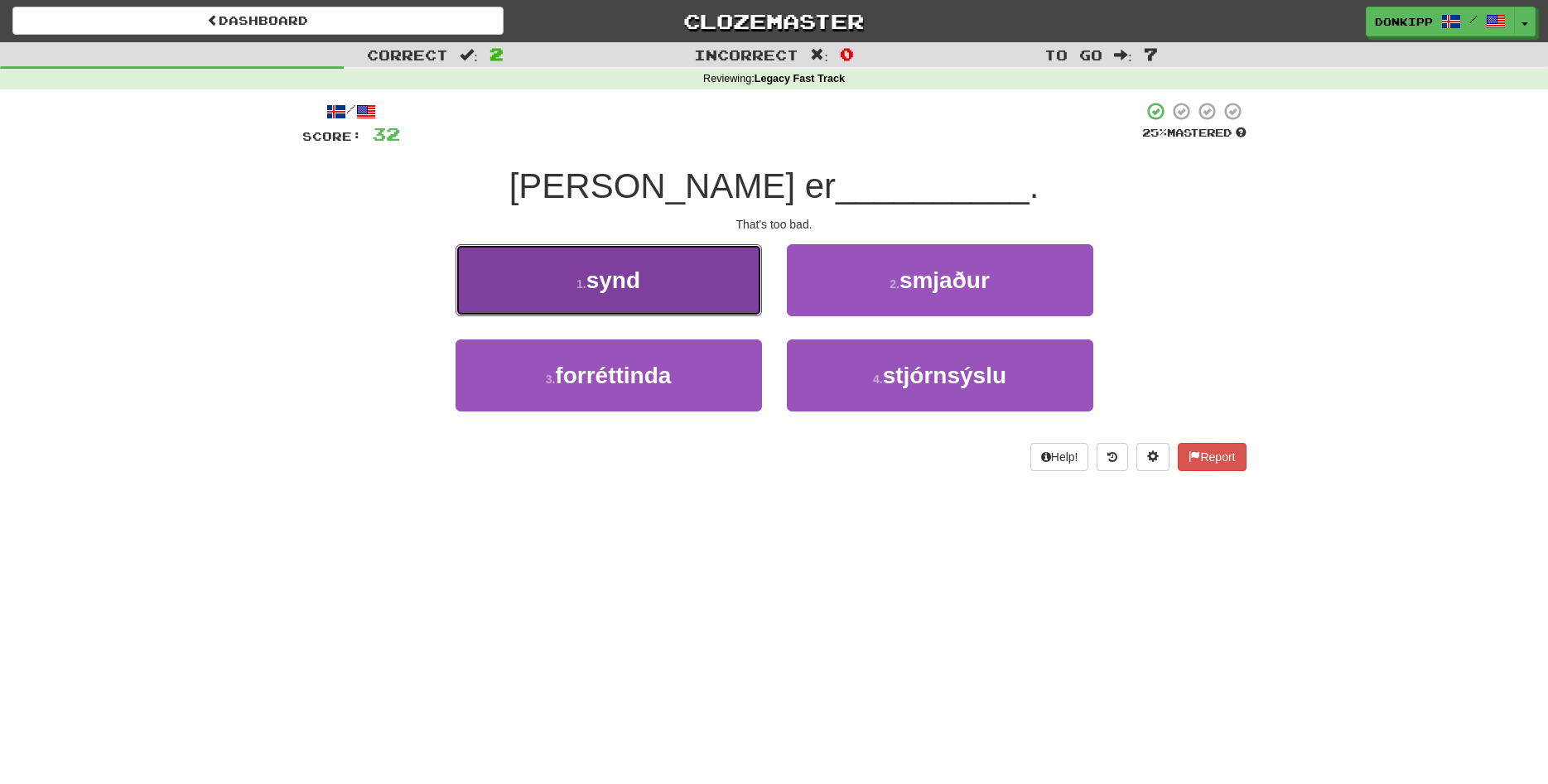
click at [624, 293] on span "synd" at bounding box center [614, 280] width 54 height 26
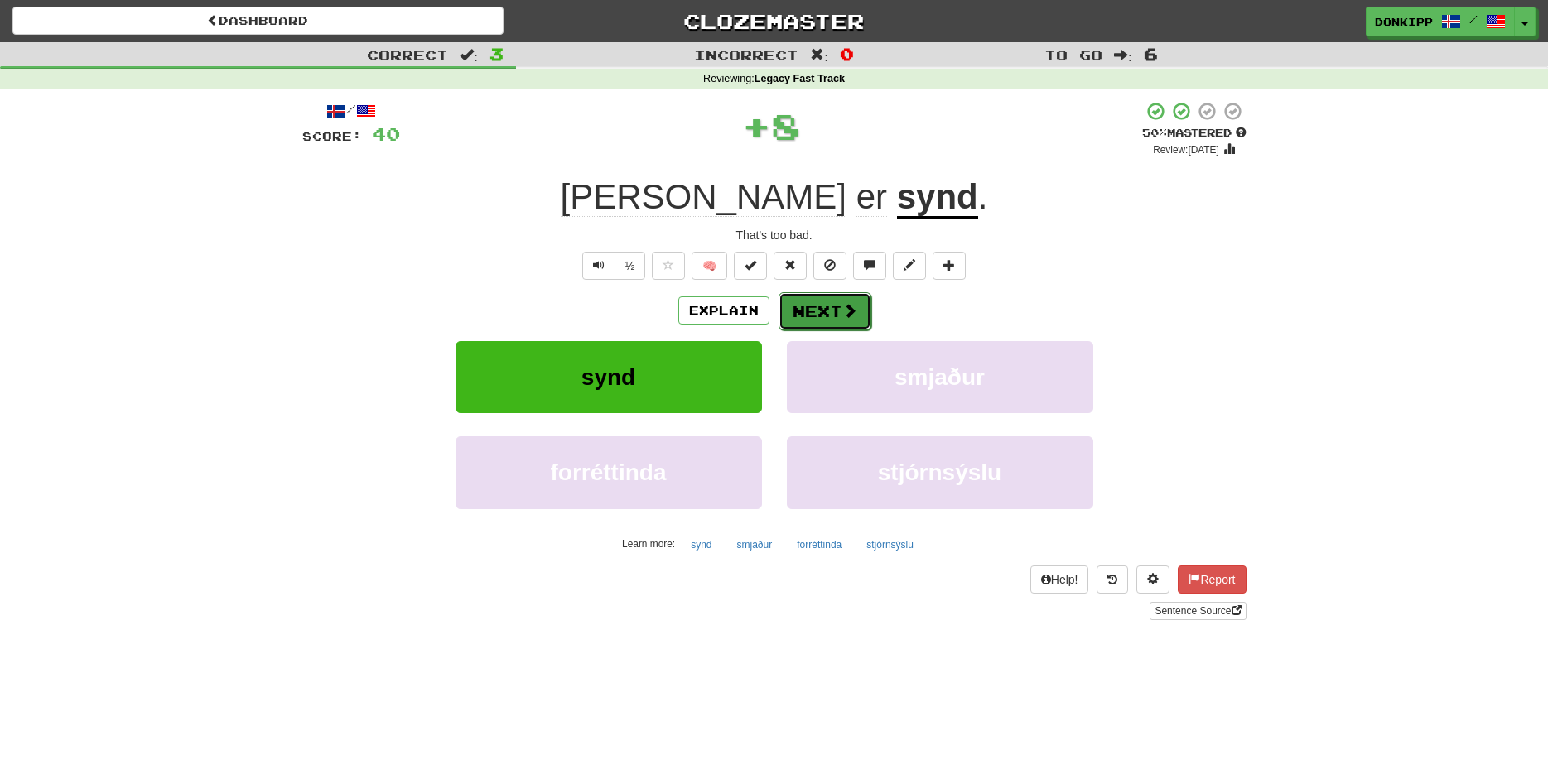
click at [827, 307] on button "Next" at bounding box center [824, 312] width 93 height 38
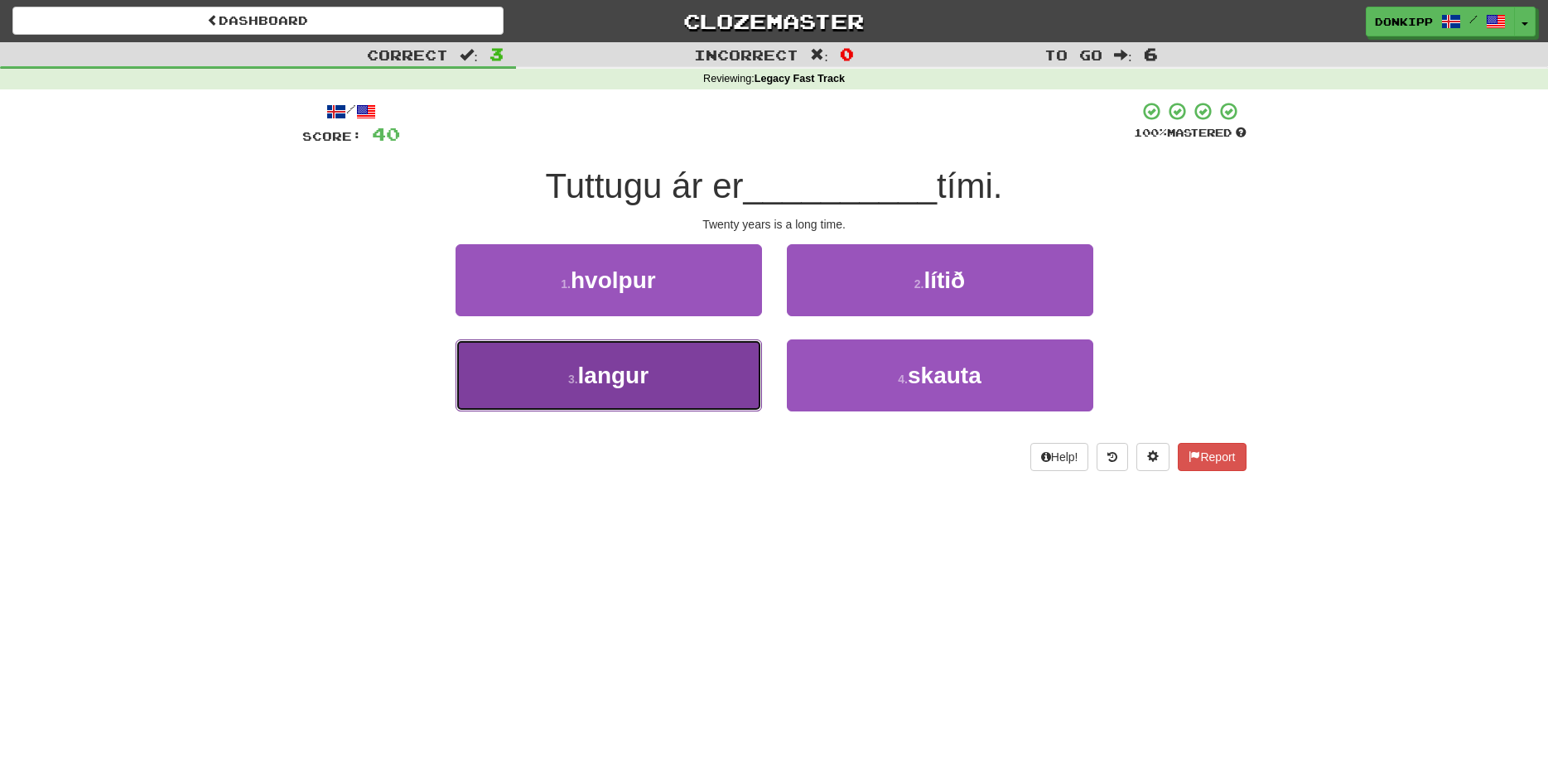
click at [687, 361] on button "3 . langur" at bounding box center [609, 375] width 307 height 72
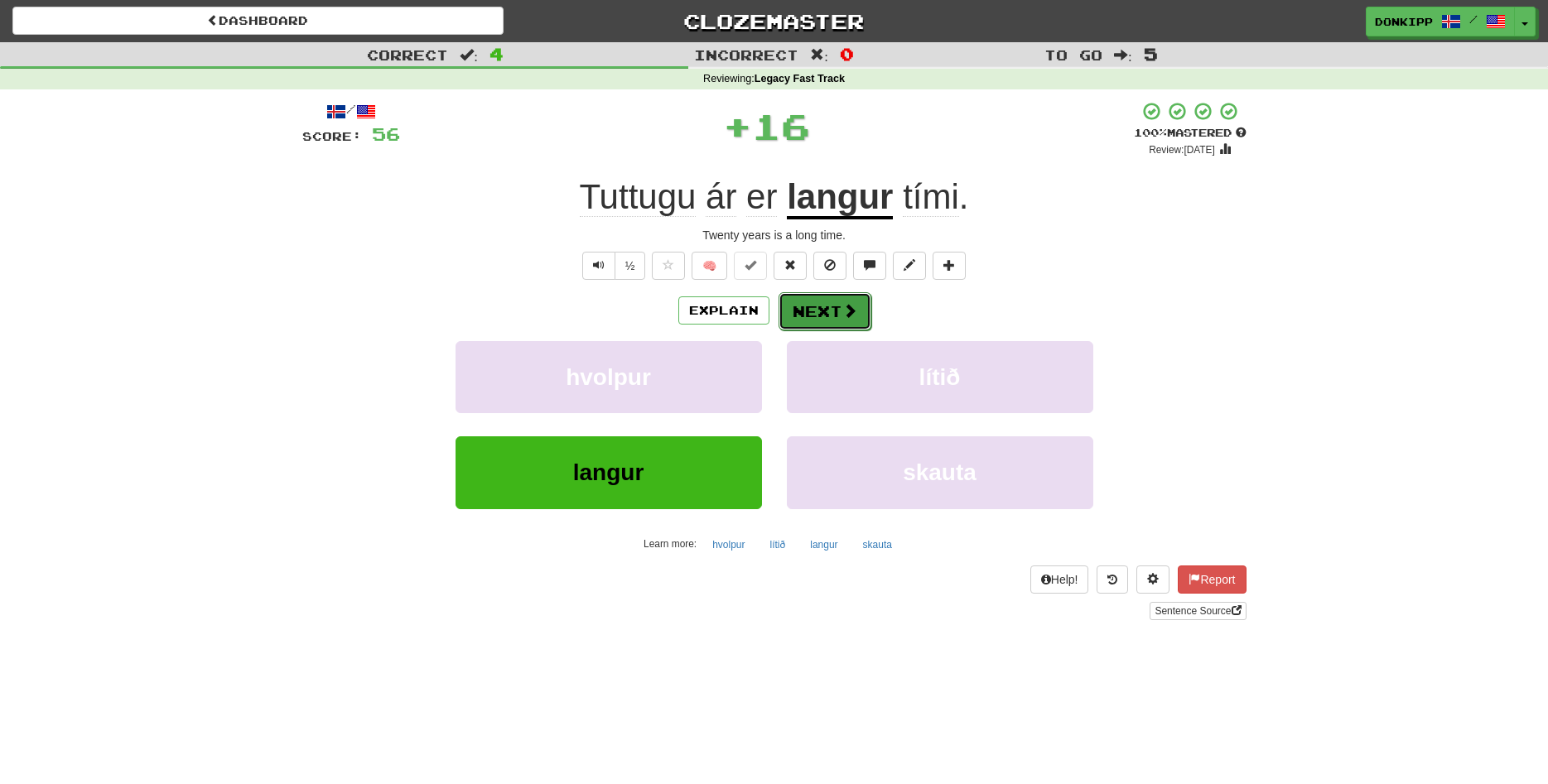
click at [823, 307] on button "Next" at bounding box center [824, 312] width 93 height 38
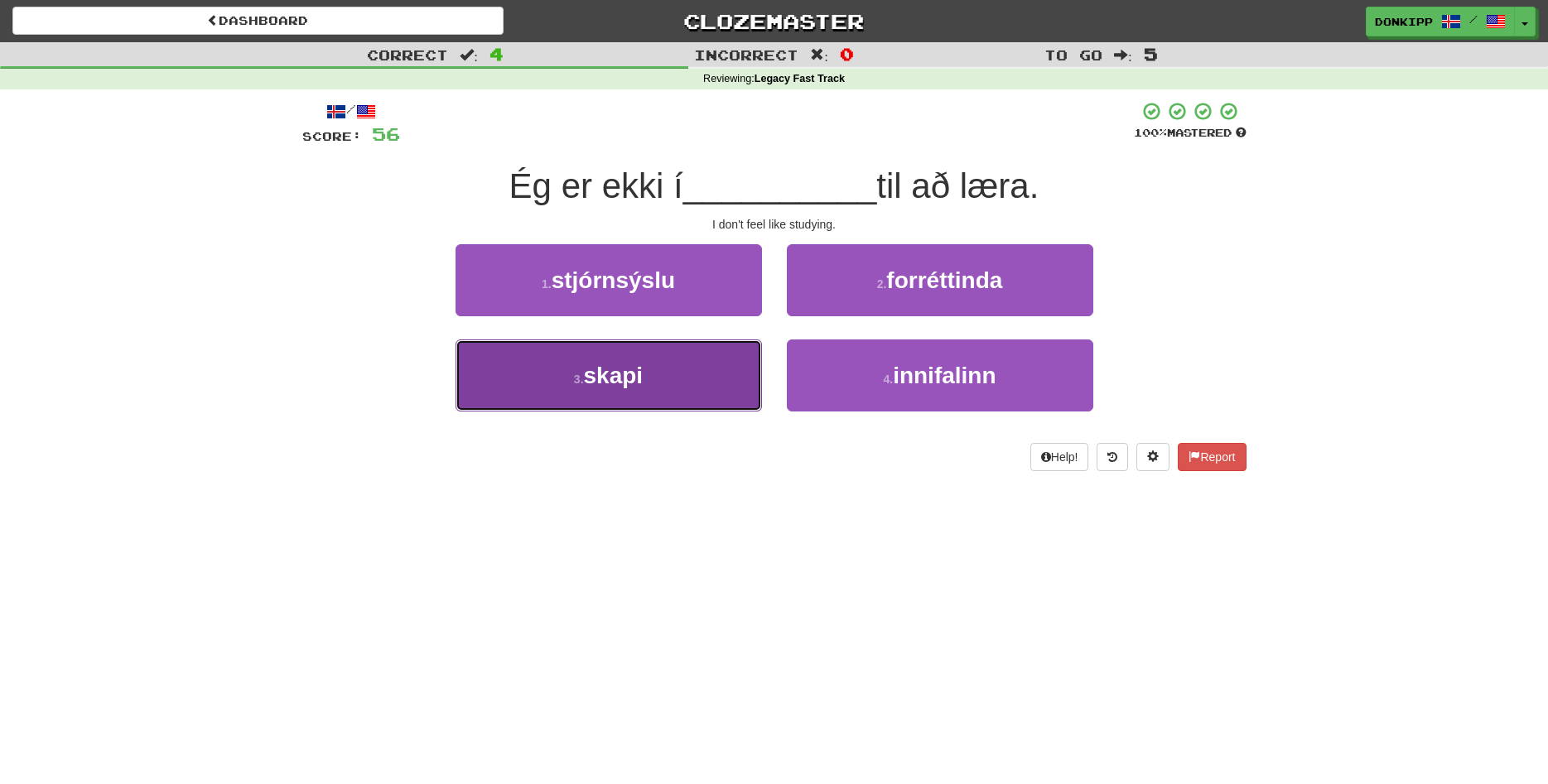
click at [710, 382] on button "3 . skapi" at bounding box center [609, 375] width 307 height 72
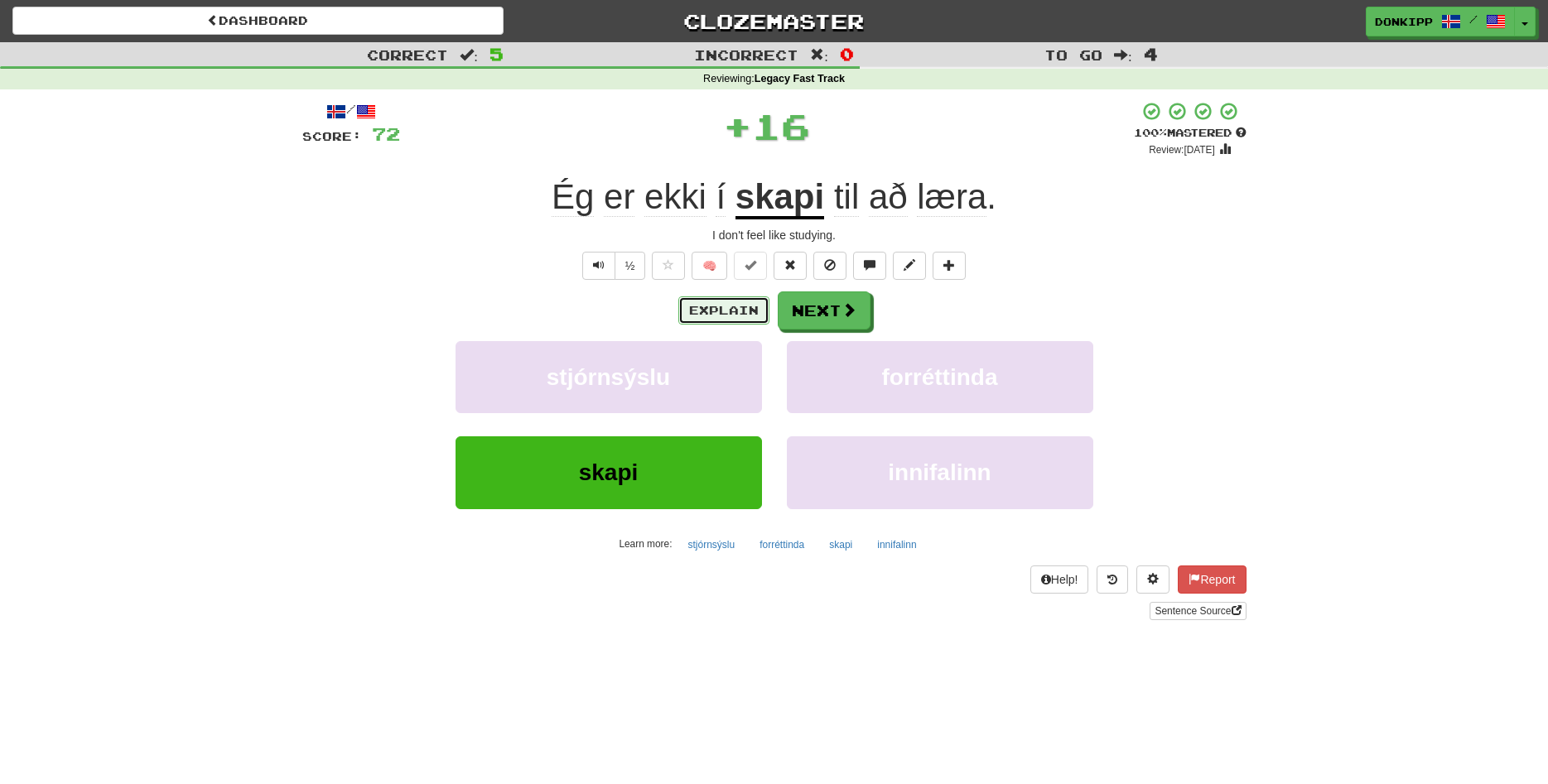
click at [726, 311] on button "Explain" at bounding box center [724, 311] width 91 height 28
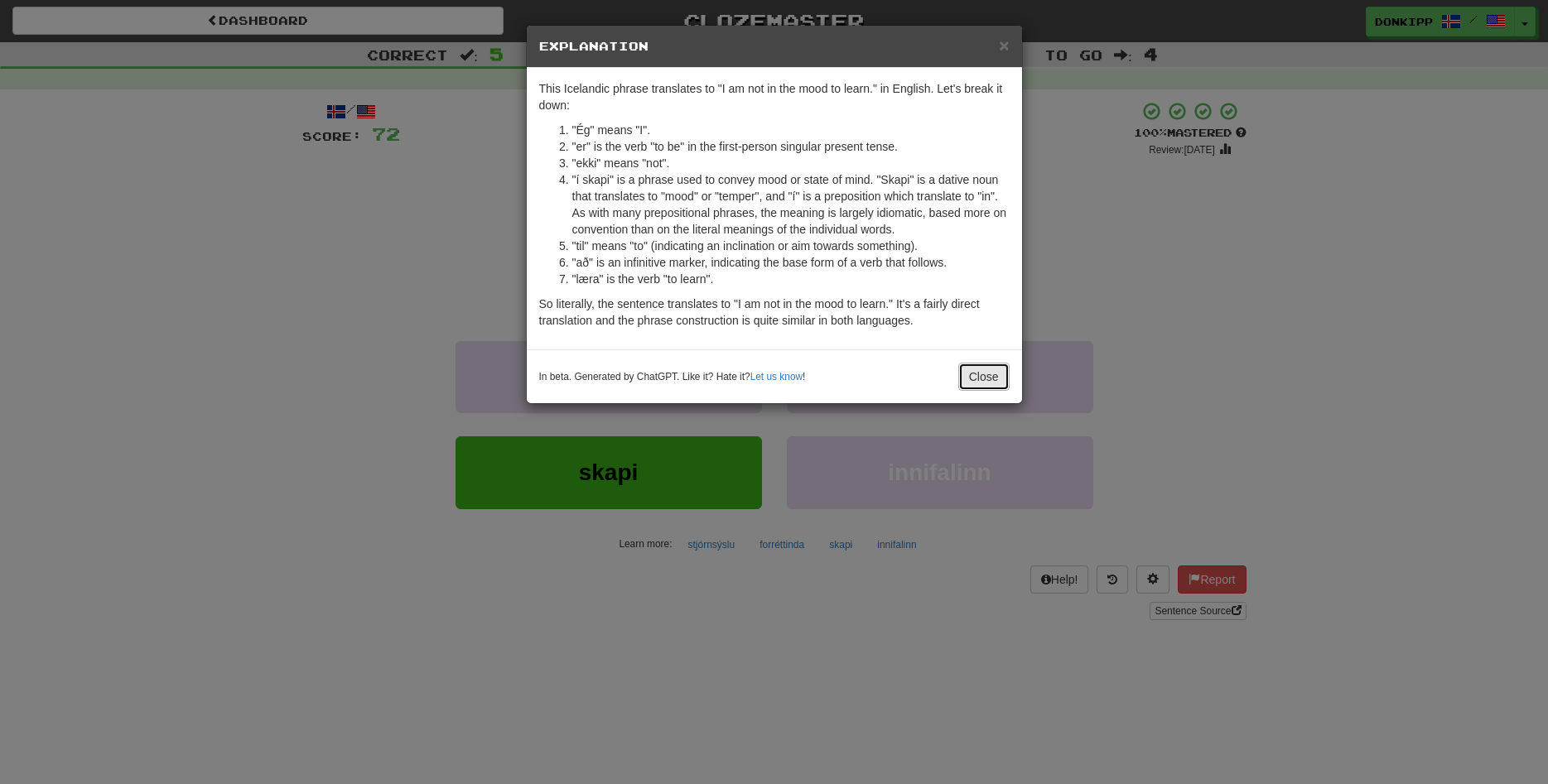
click at [975, 373] on button "Close" at bounding box center [984, 377] width 52 height 28
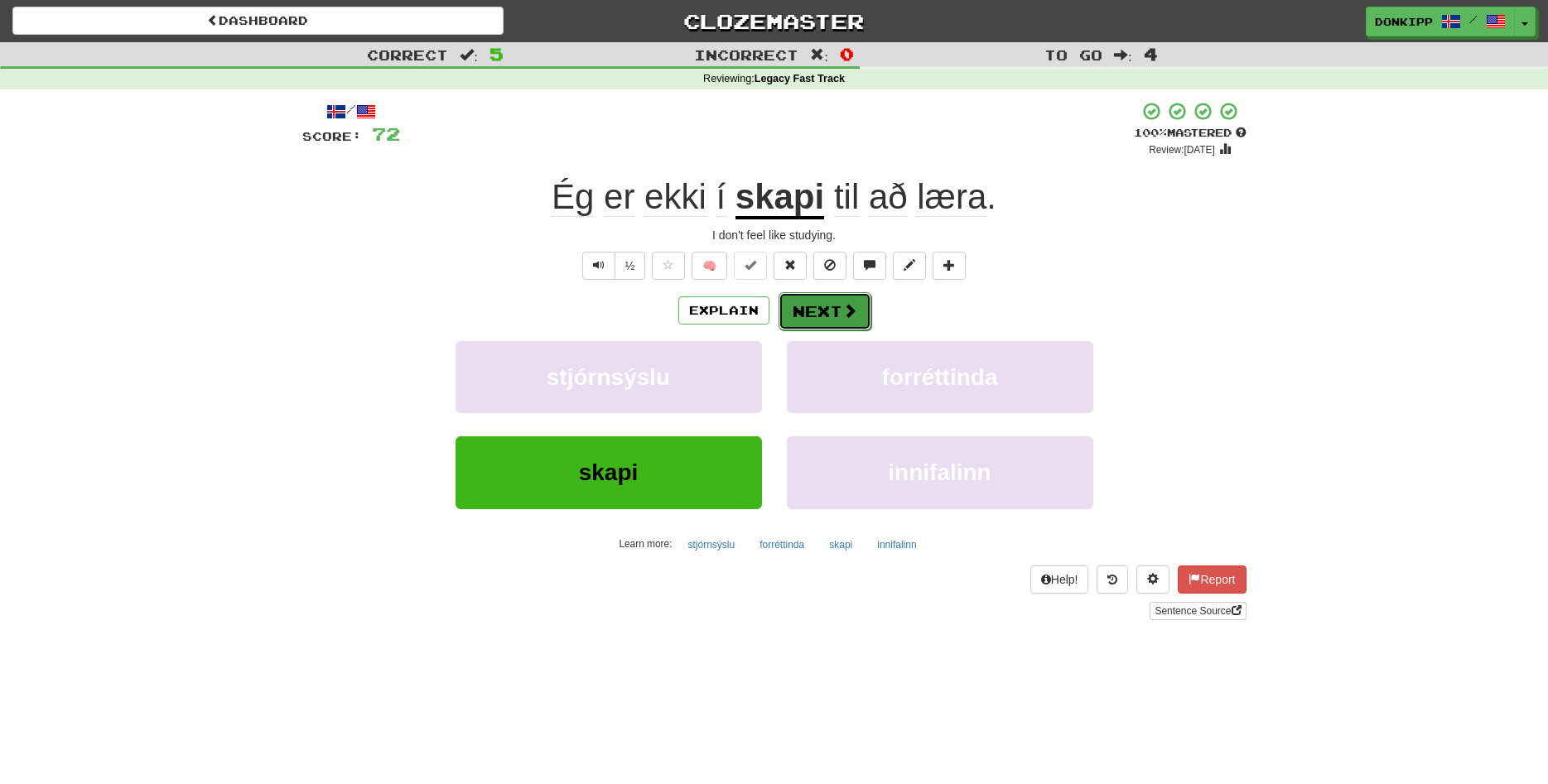
click at [828, 313] on button "Next" at bounding box center [824, 312] width 93 height 38
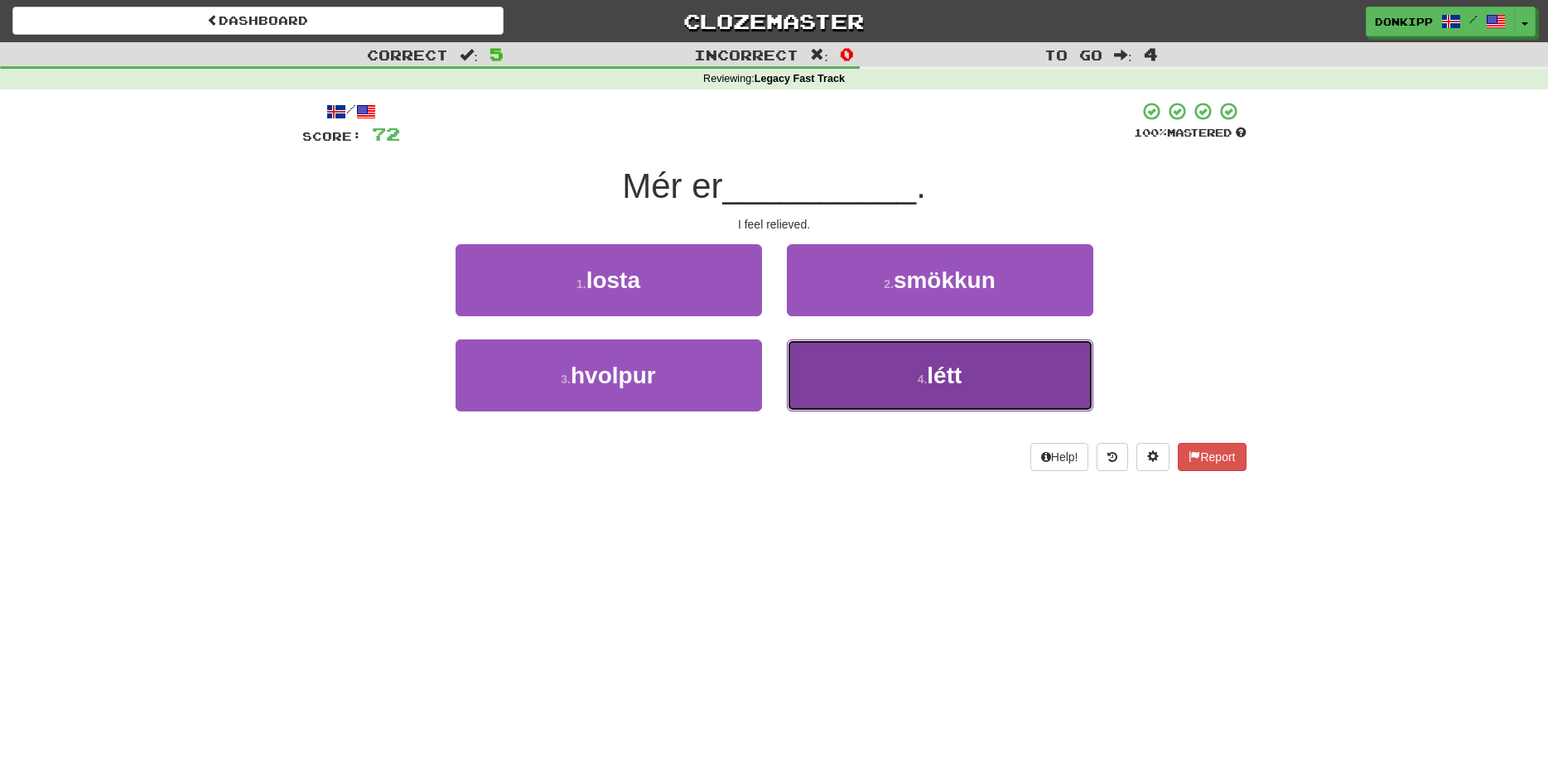
click at [896, 382] on button "4 . létt" at bounding box center [940, 375] width 307 height 72
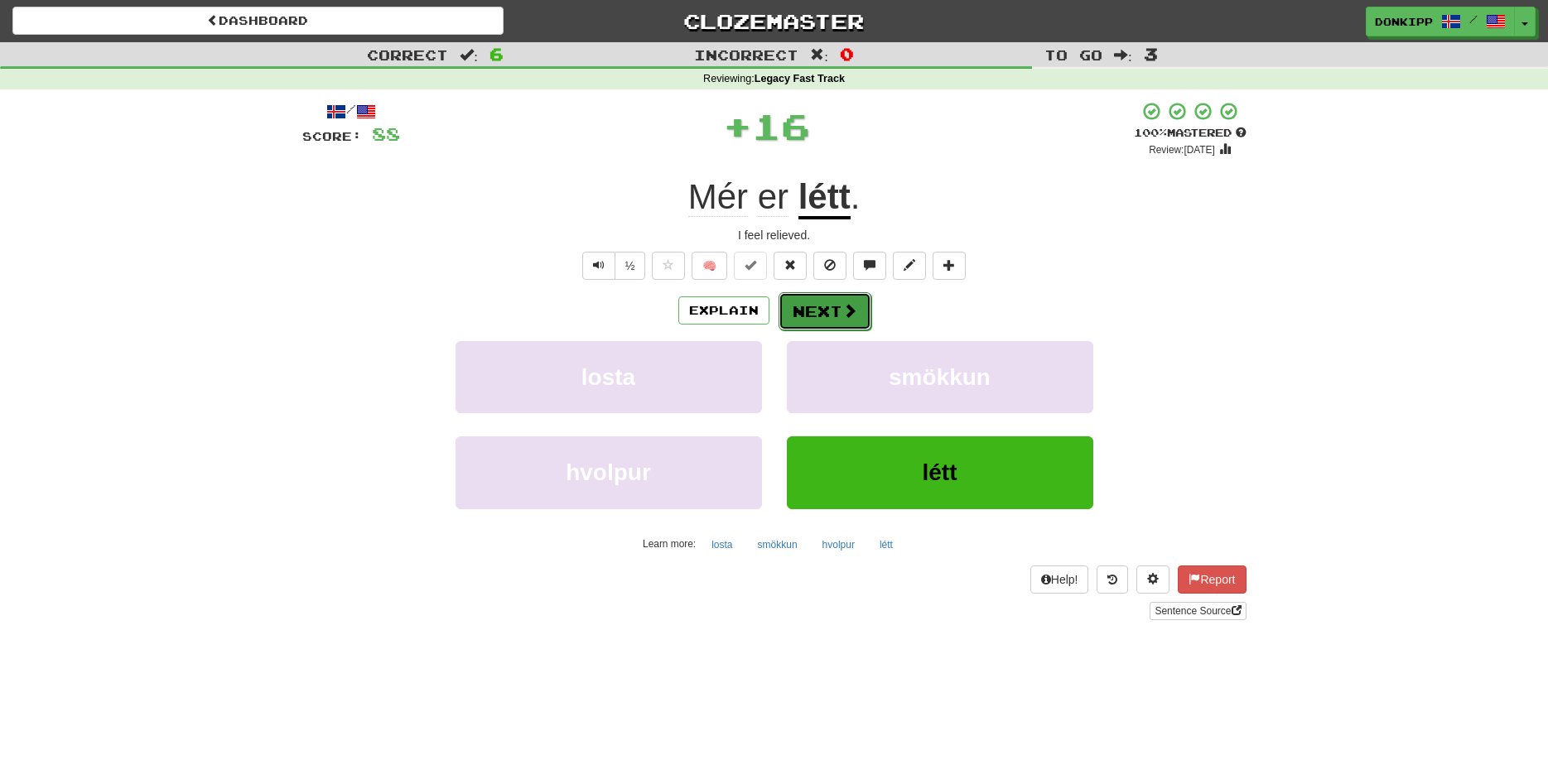
click at [836, 303] on button "Next" at bounding box center [824, 312] width 93 height 38
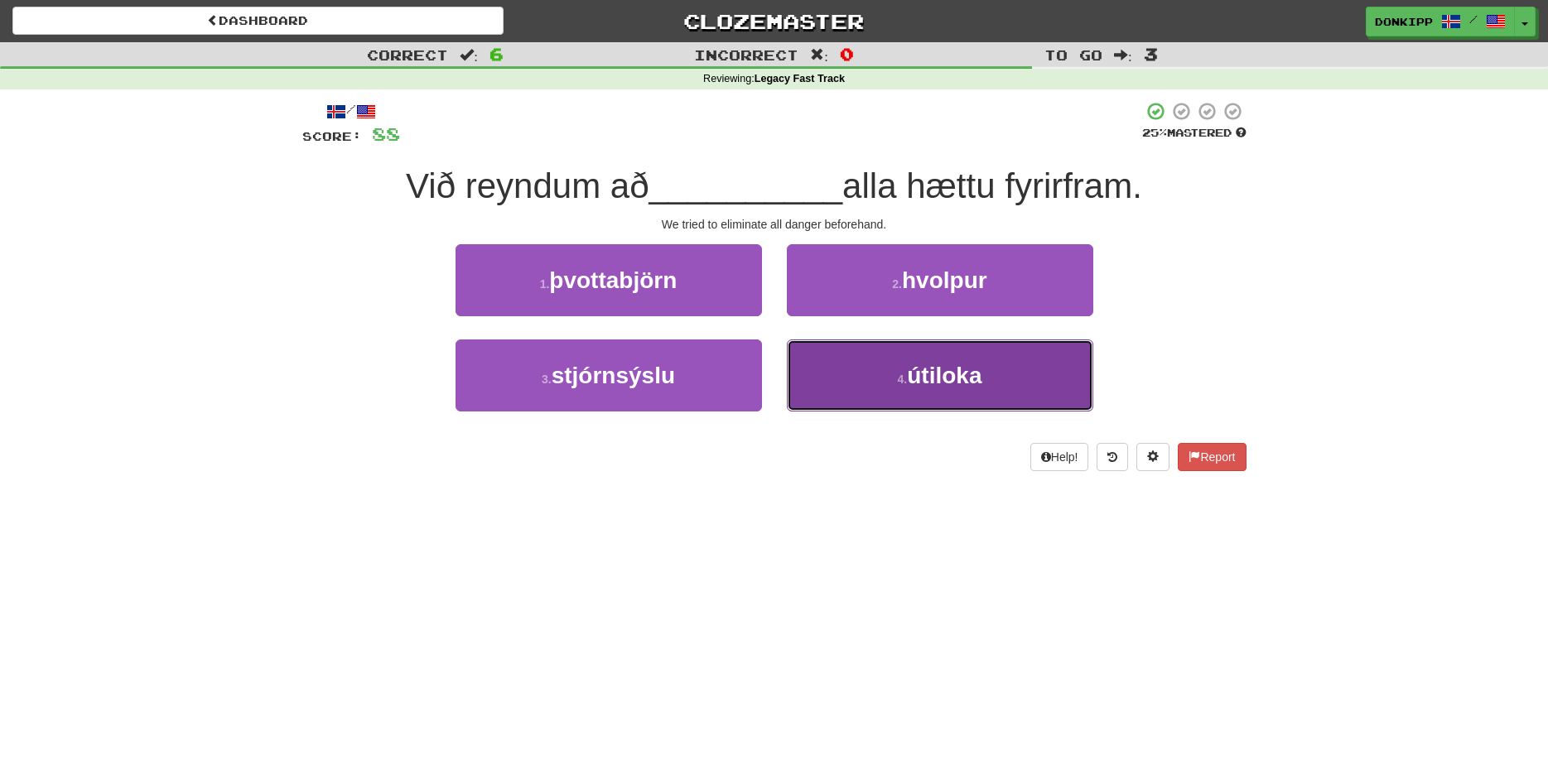
click at [860, 388] on button "4 . útiloka" at bounding box center [940, 375] width 307 height 72
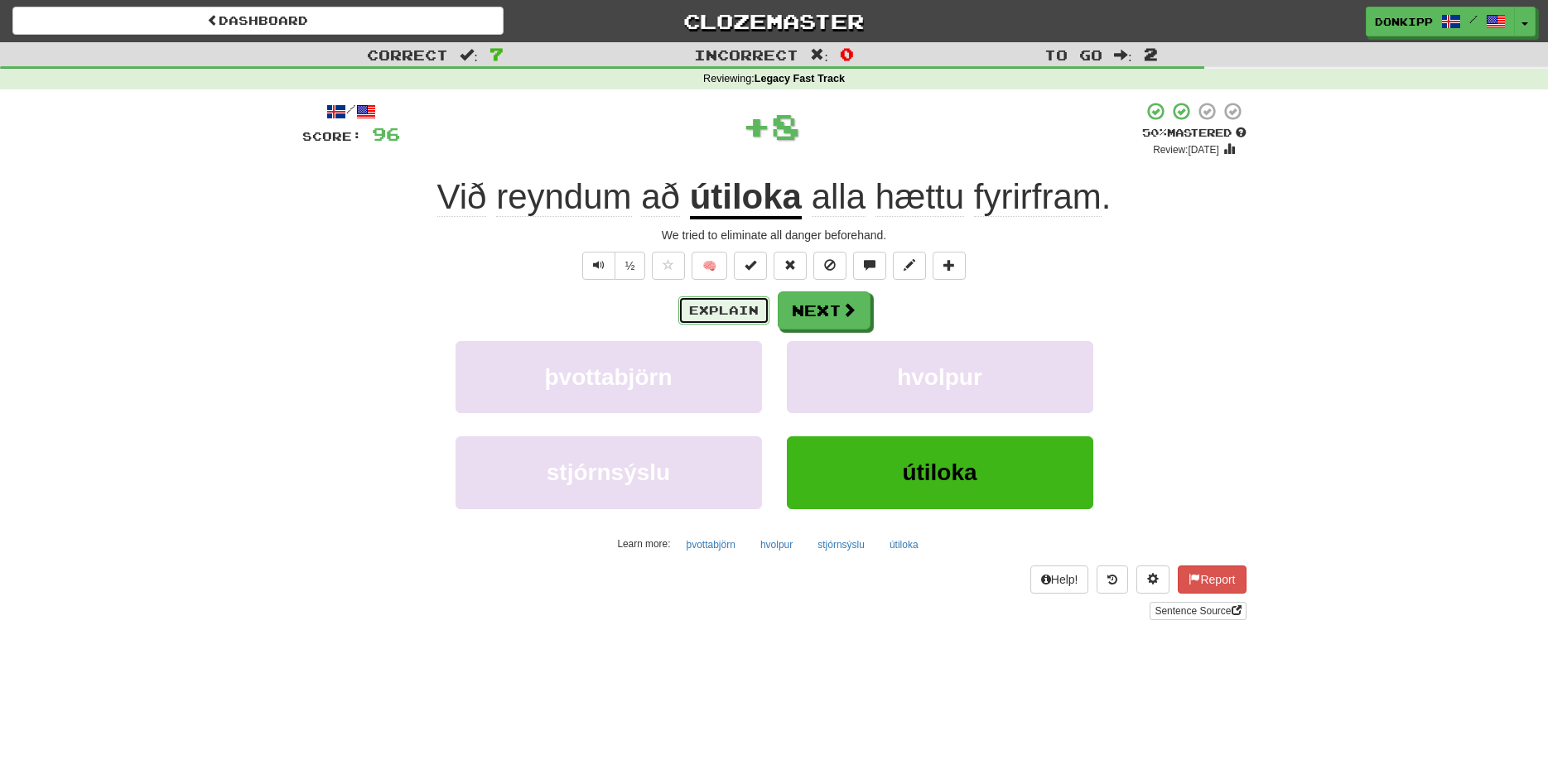
click at [715, 302] on button "Explain" at bounding box center [724, 311] width 91 height 28
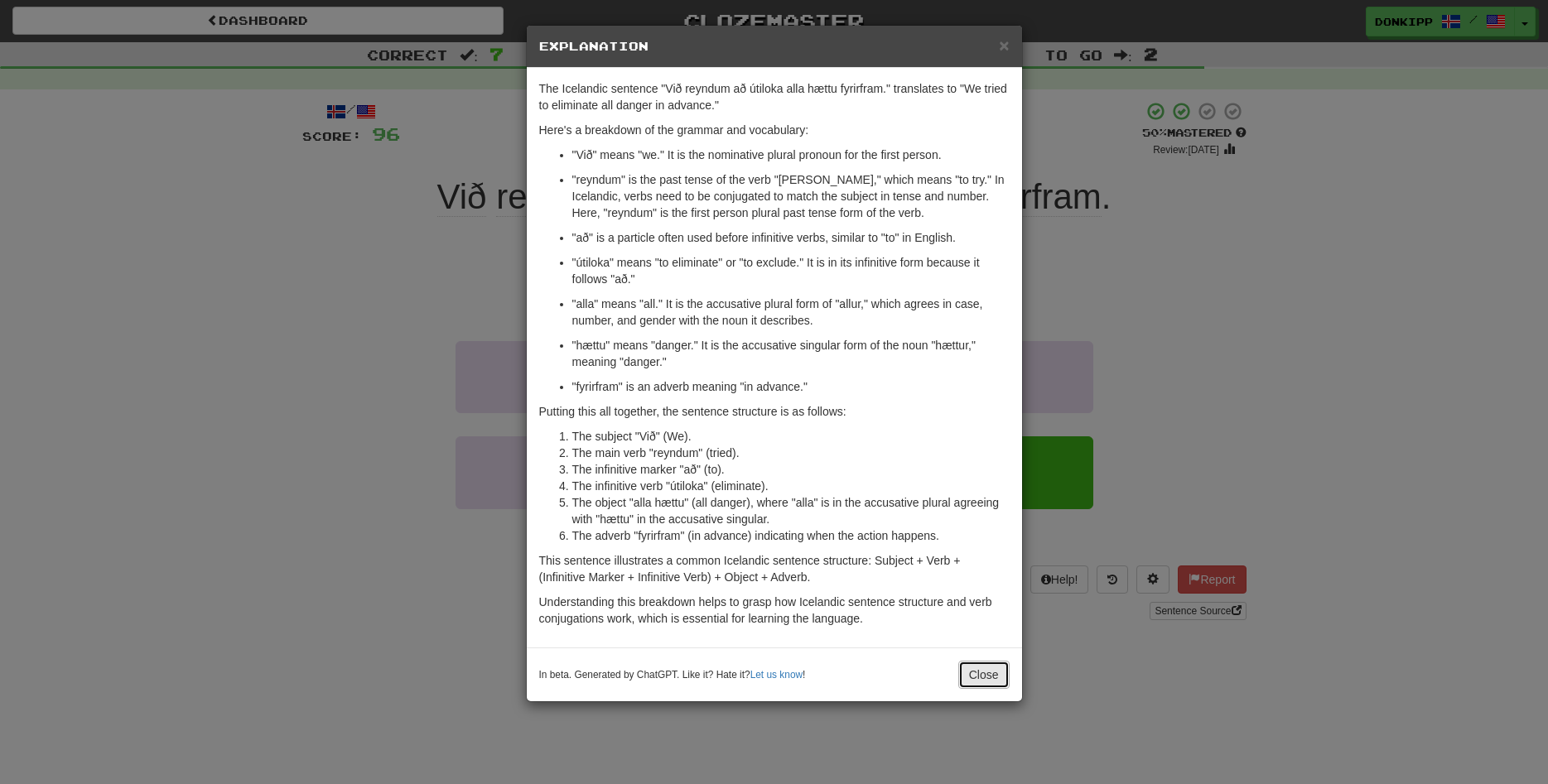
click at [980, 676] on button "Close" at bounding box center [984, 675] width 52 height 28
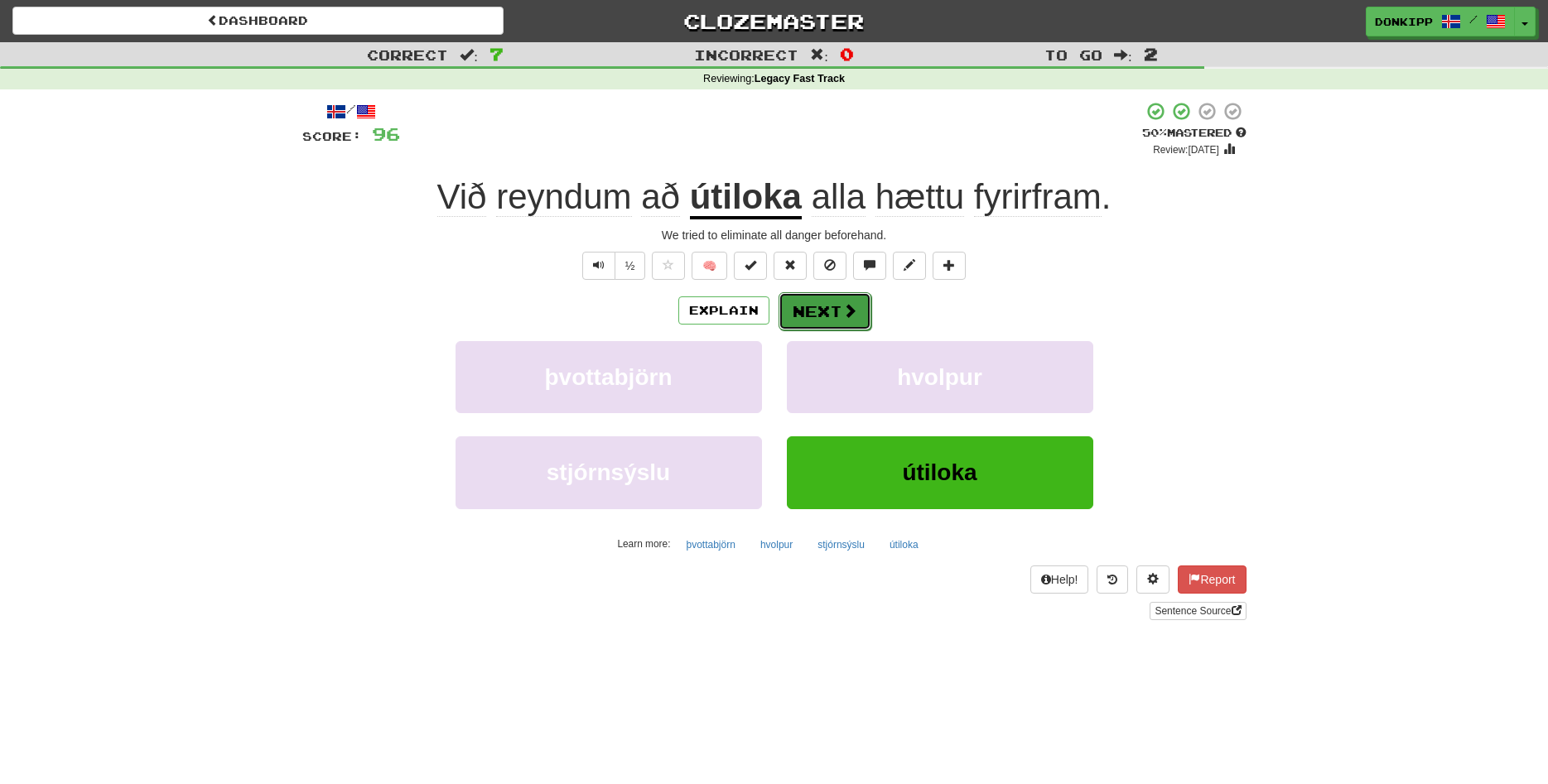
click at [829, 312] on button "Next" at bounding box center [824, 312] width 93 height 38
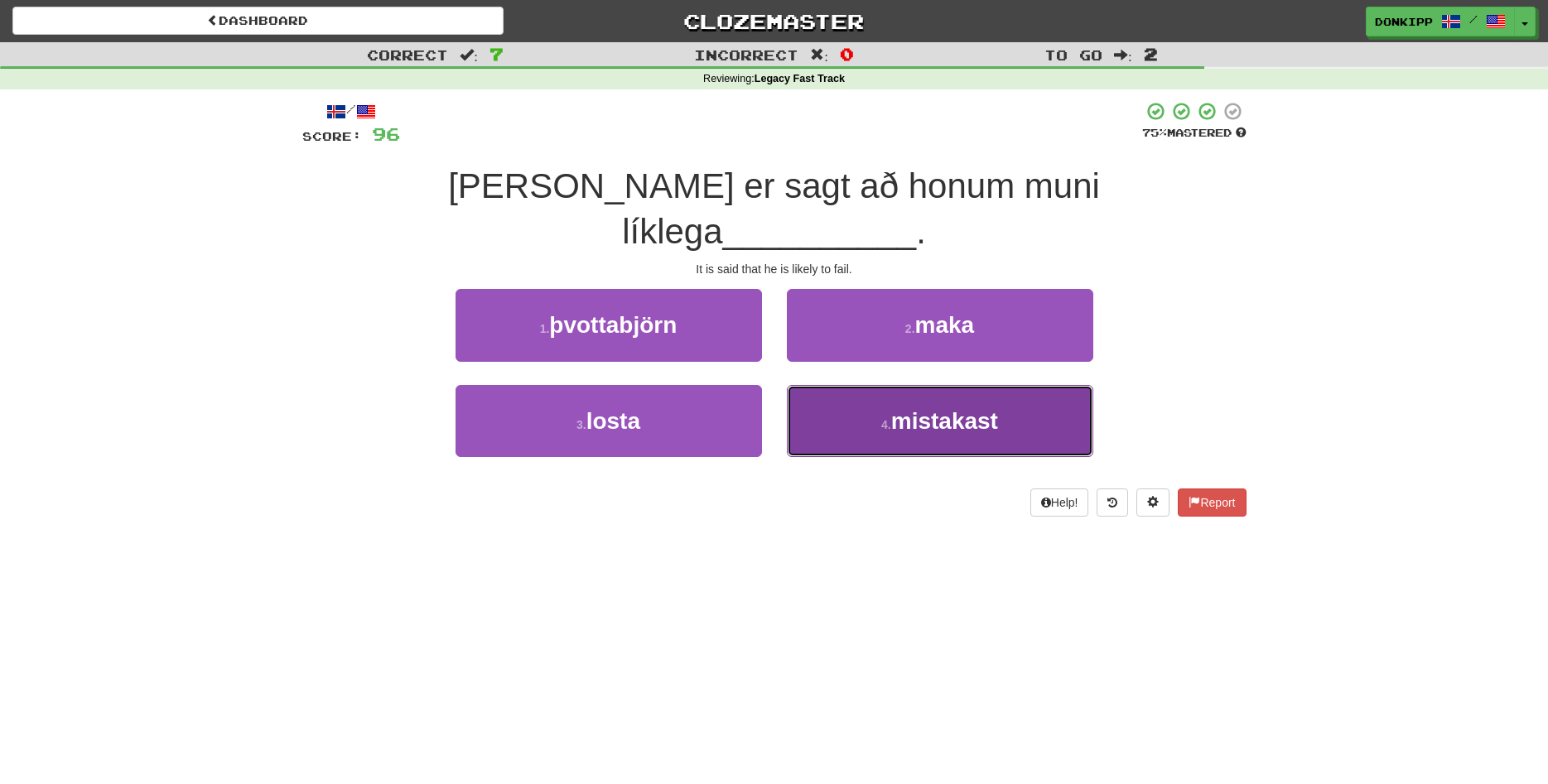
click at [924, 395] on button "4 . mistakast" at bounding box center [940, 421] width 307 height 72
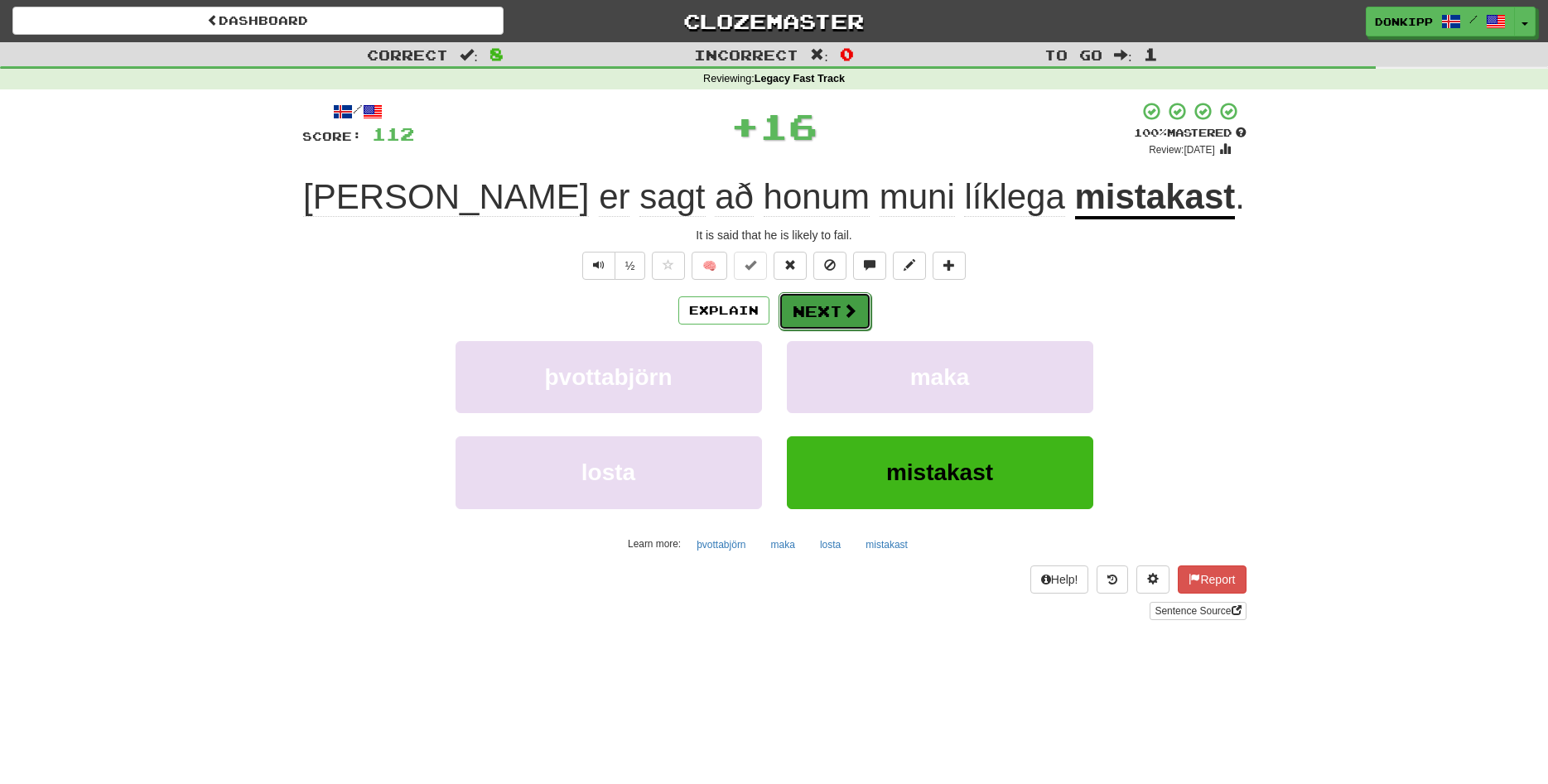
click at [829, 314] on button "Next" at bounding box center [824, 312] width 93 height 38
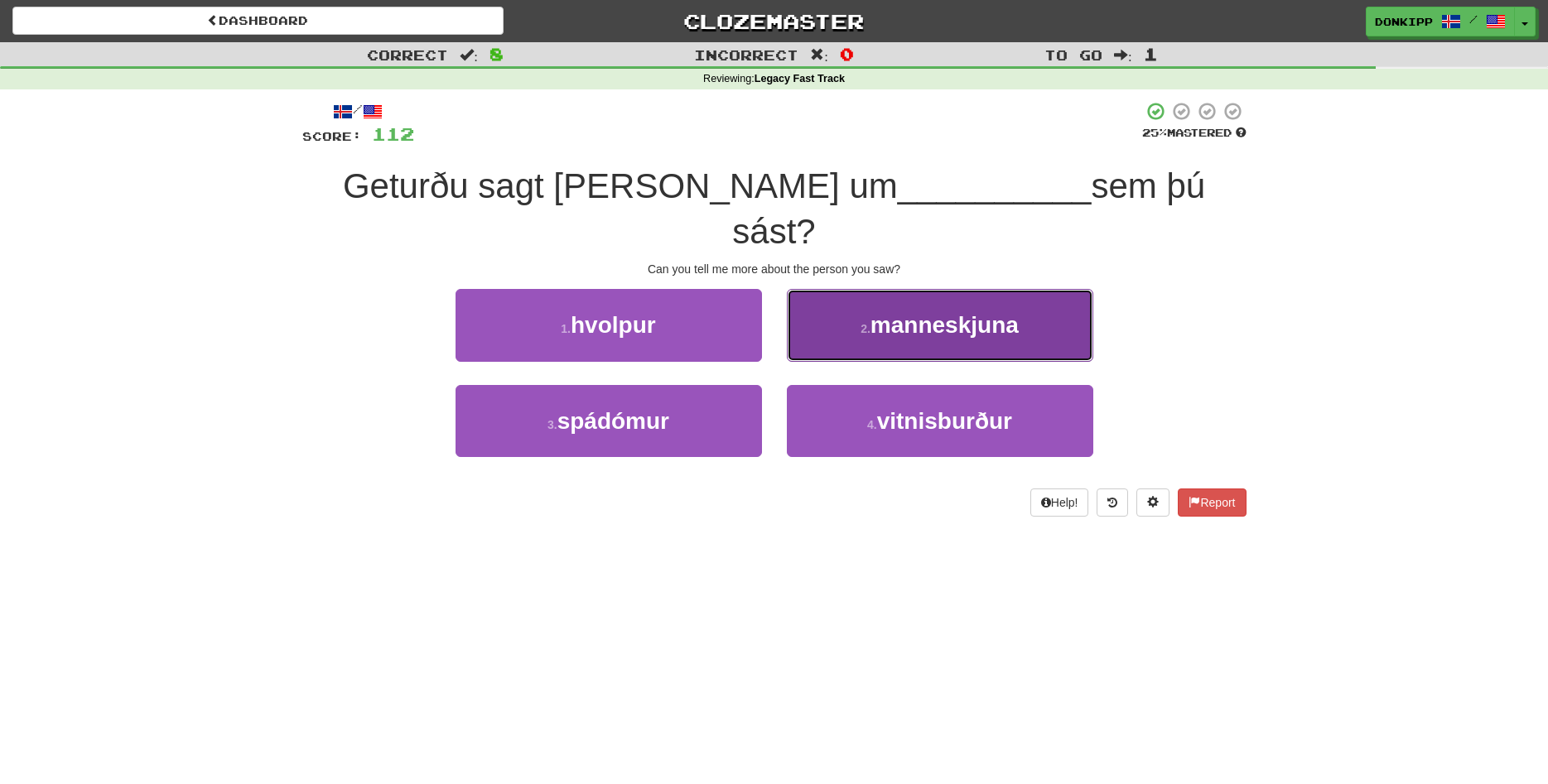
click at [919, 312] on span "manneskjuna" at bounding box center [944, 325] width 148 height 26
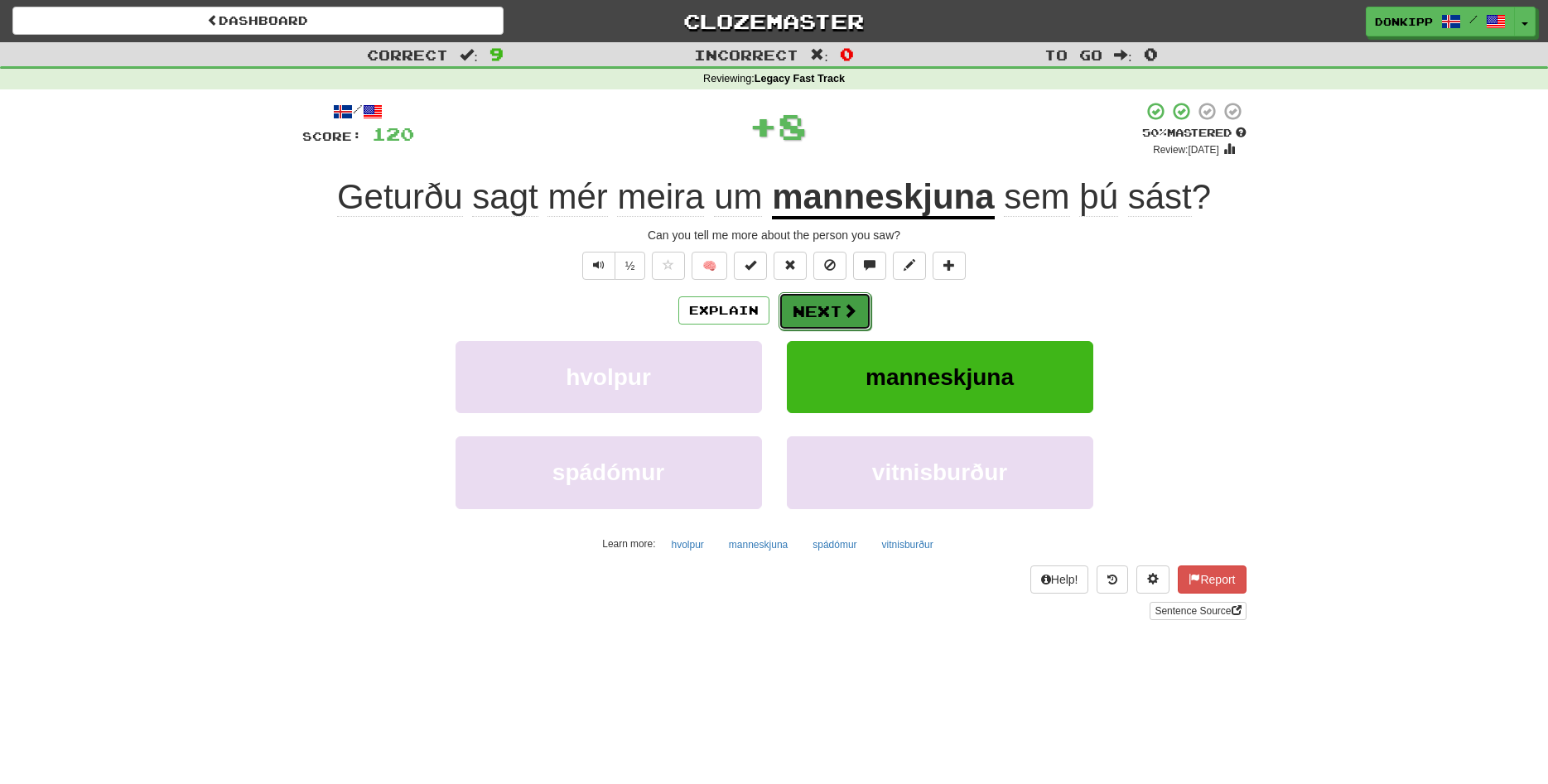
click at [834, 308] on button "Next" at bounding box center [824, 312] width 93 height 38
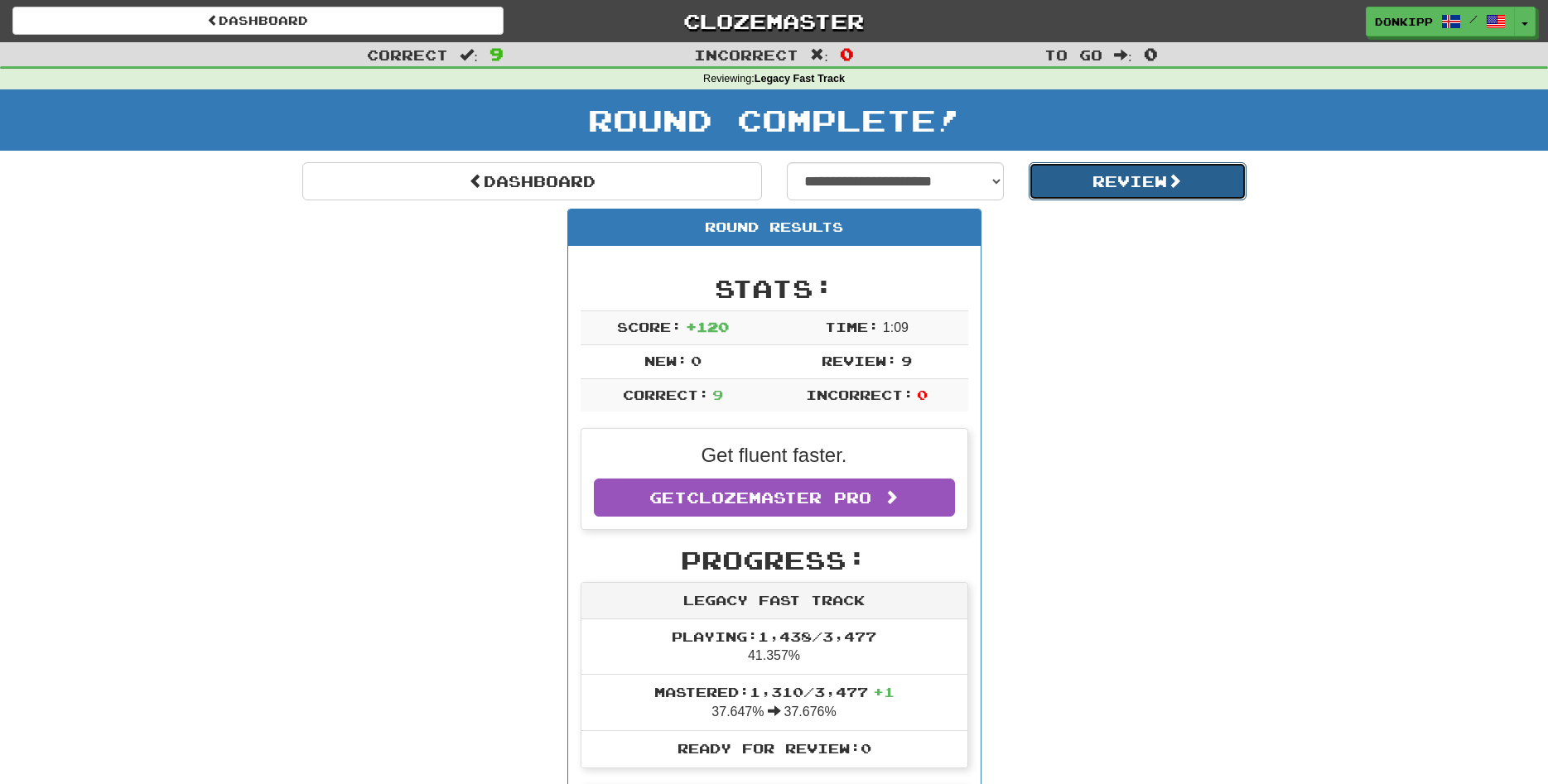
click at [1134, 172] on button "Review" at bounding box center [1137, 182] width 218 height 38
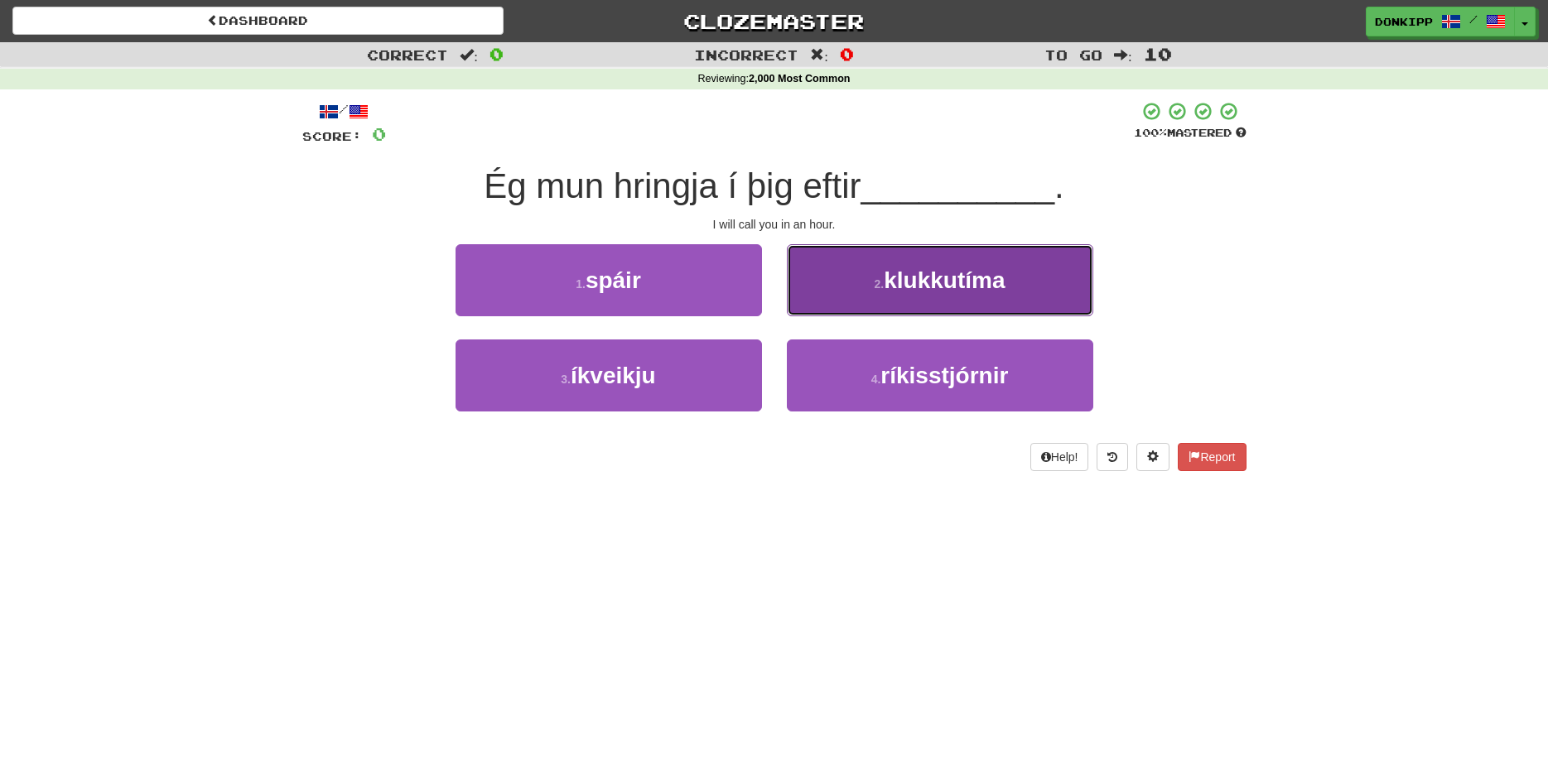
click at [909, 279] on span "klukkutíma" at bounding box center [944, 280] width 121 height 26
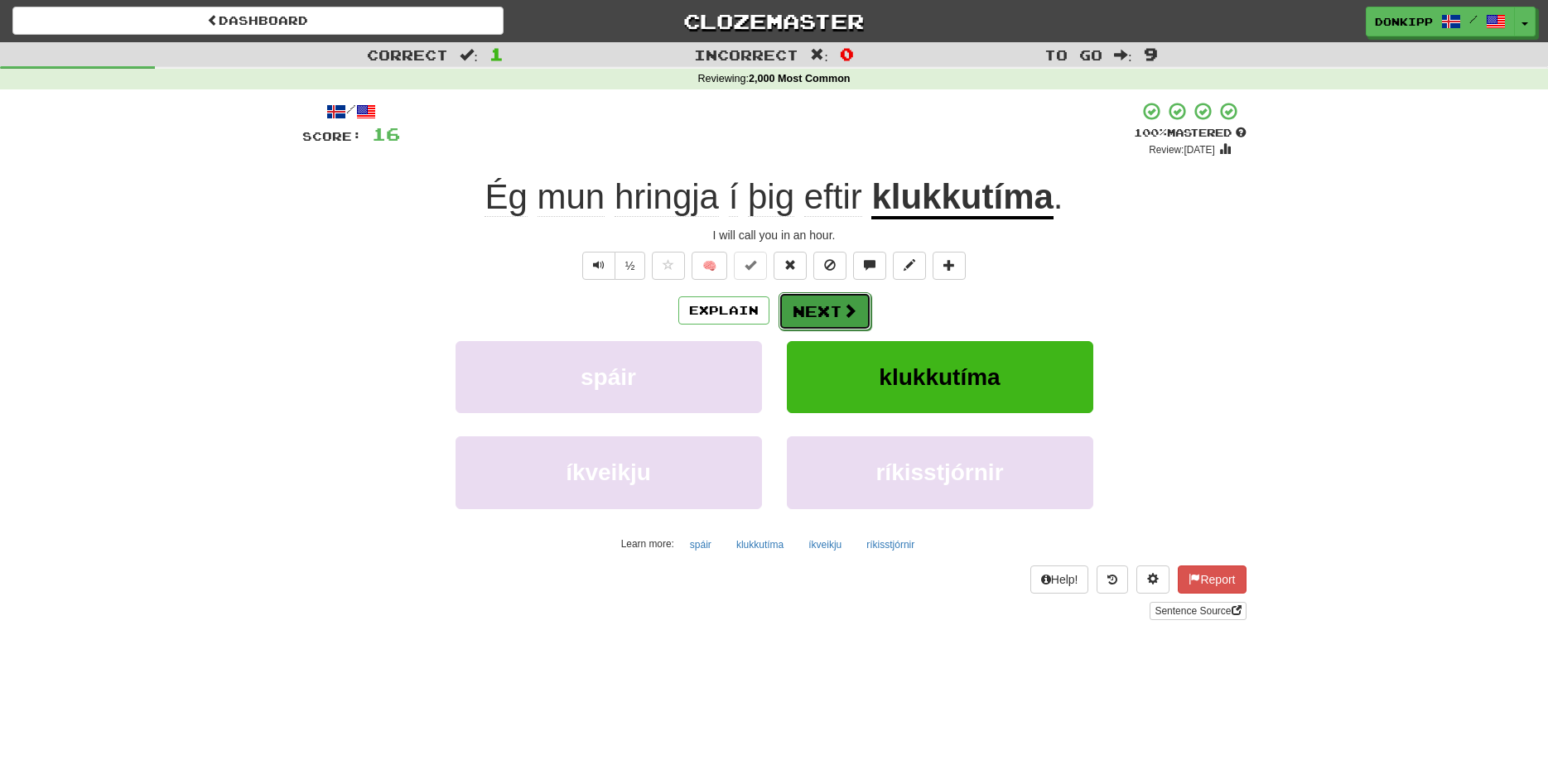
click at [838, 317] on button "Next" at bounding box center [824, 312] width 93 height 38
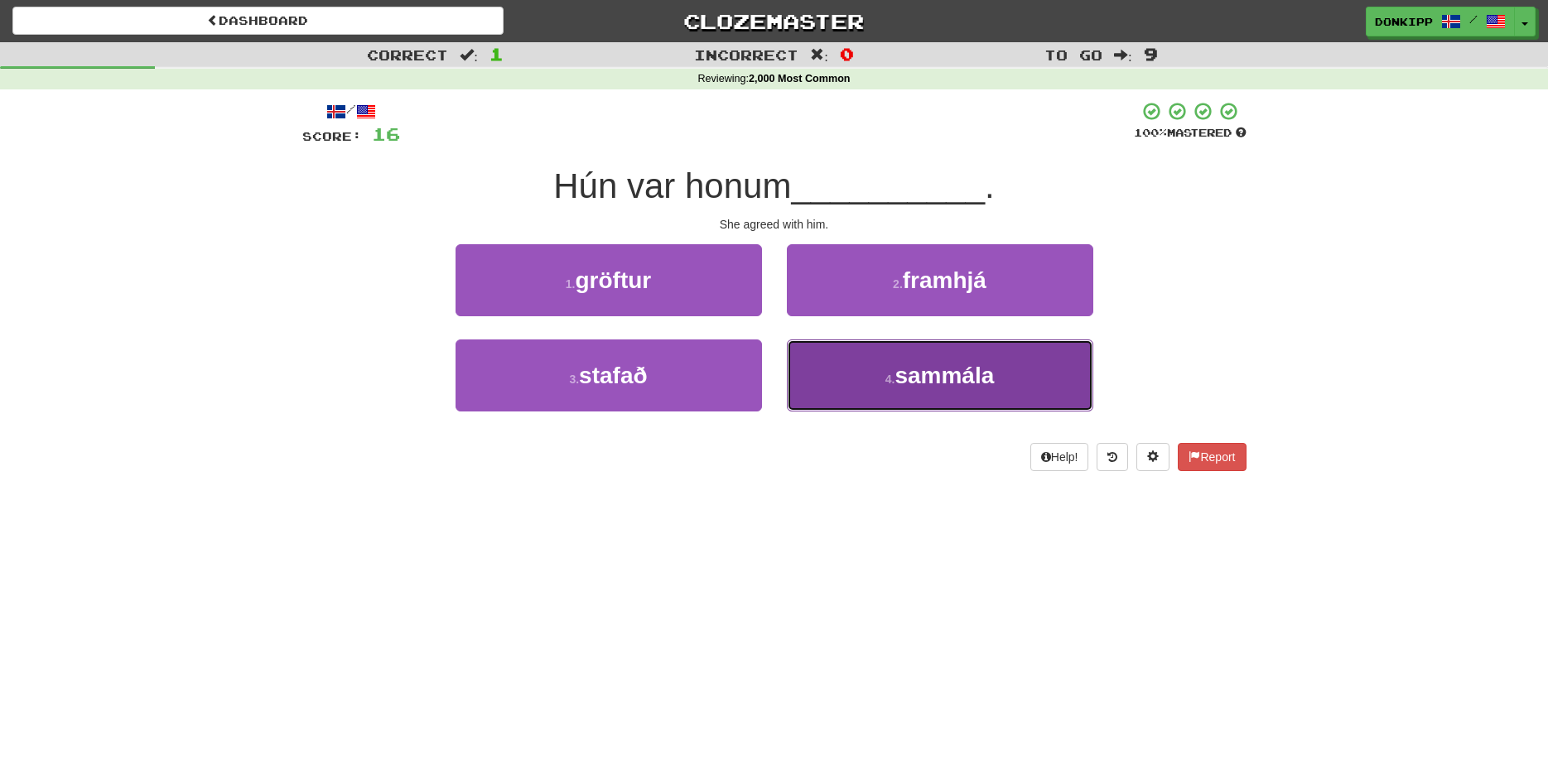
click at [949, 388] on span "sammála" at bounding box center [944, 375] width 99 height 26
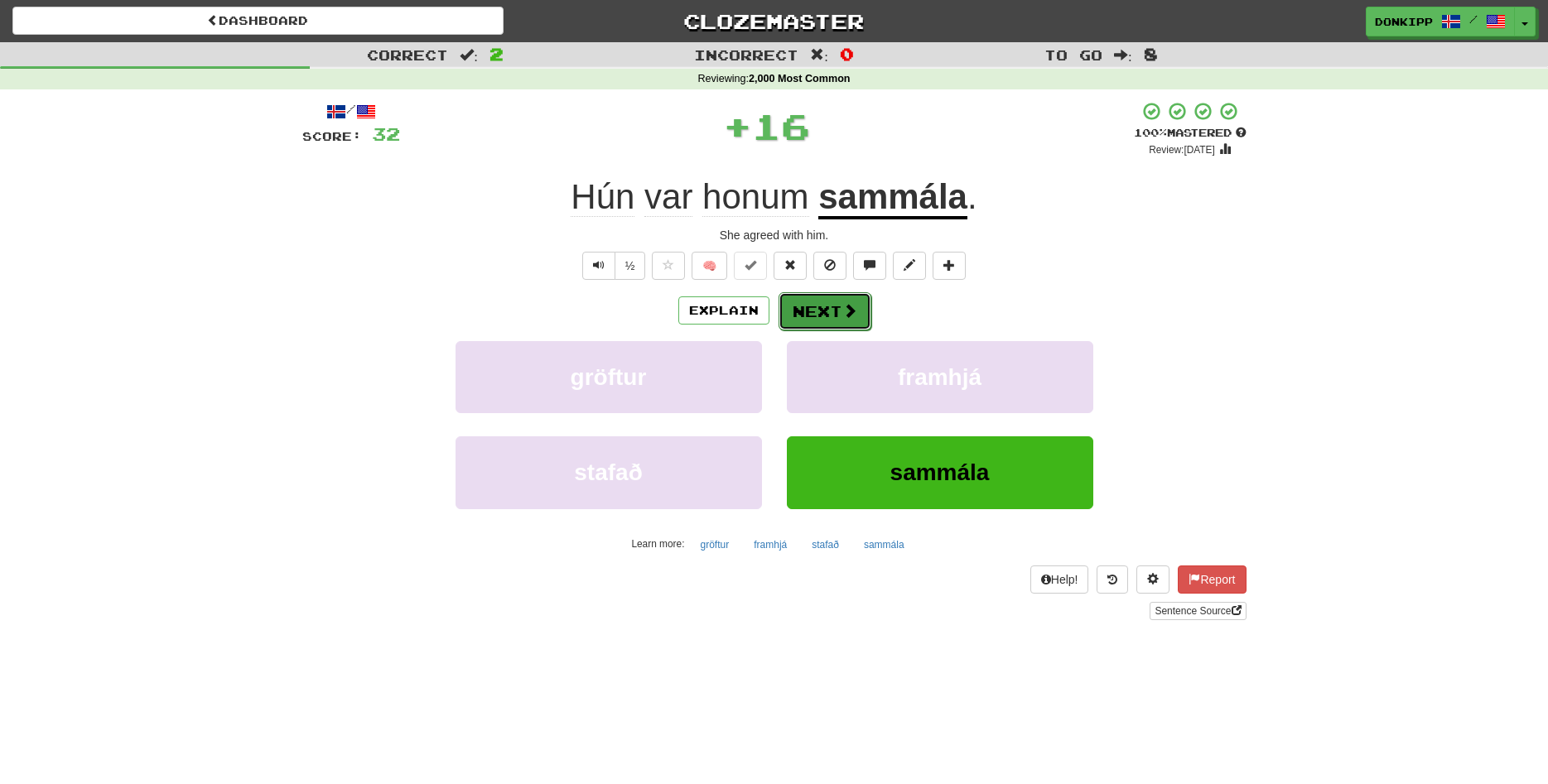
click at [828, 310] on button "Next" at bounding box center [824, 312] width 93 height 38
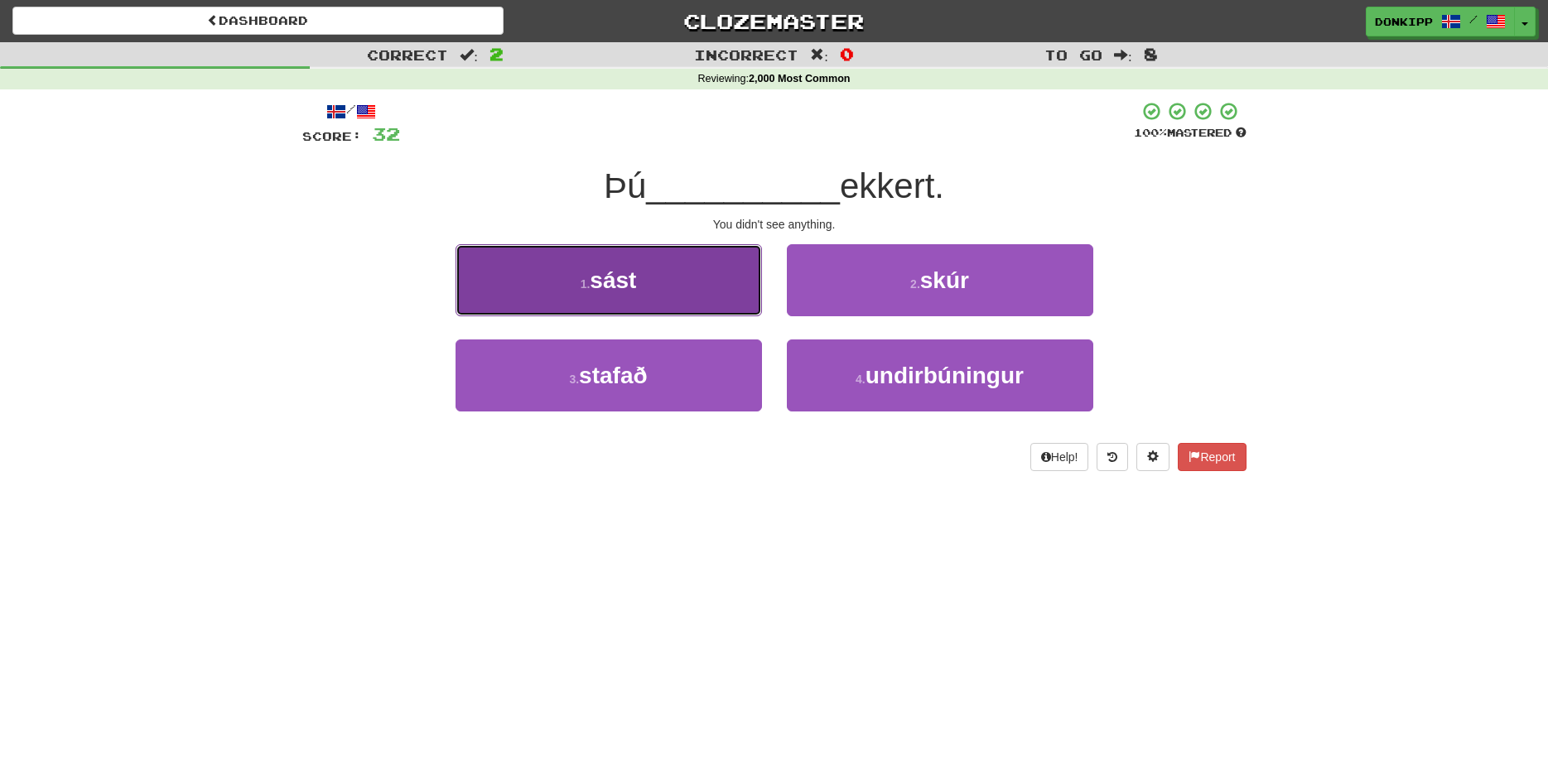
click at [743, 282] on button "1 . sást" at bounding box center [609, 280] width 307 height 72
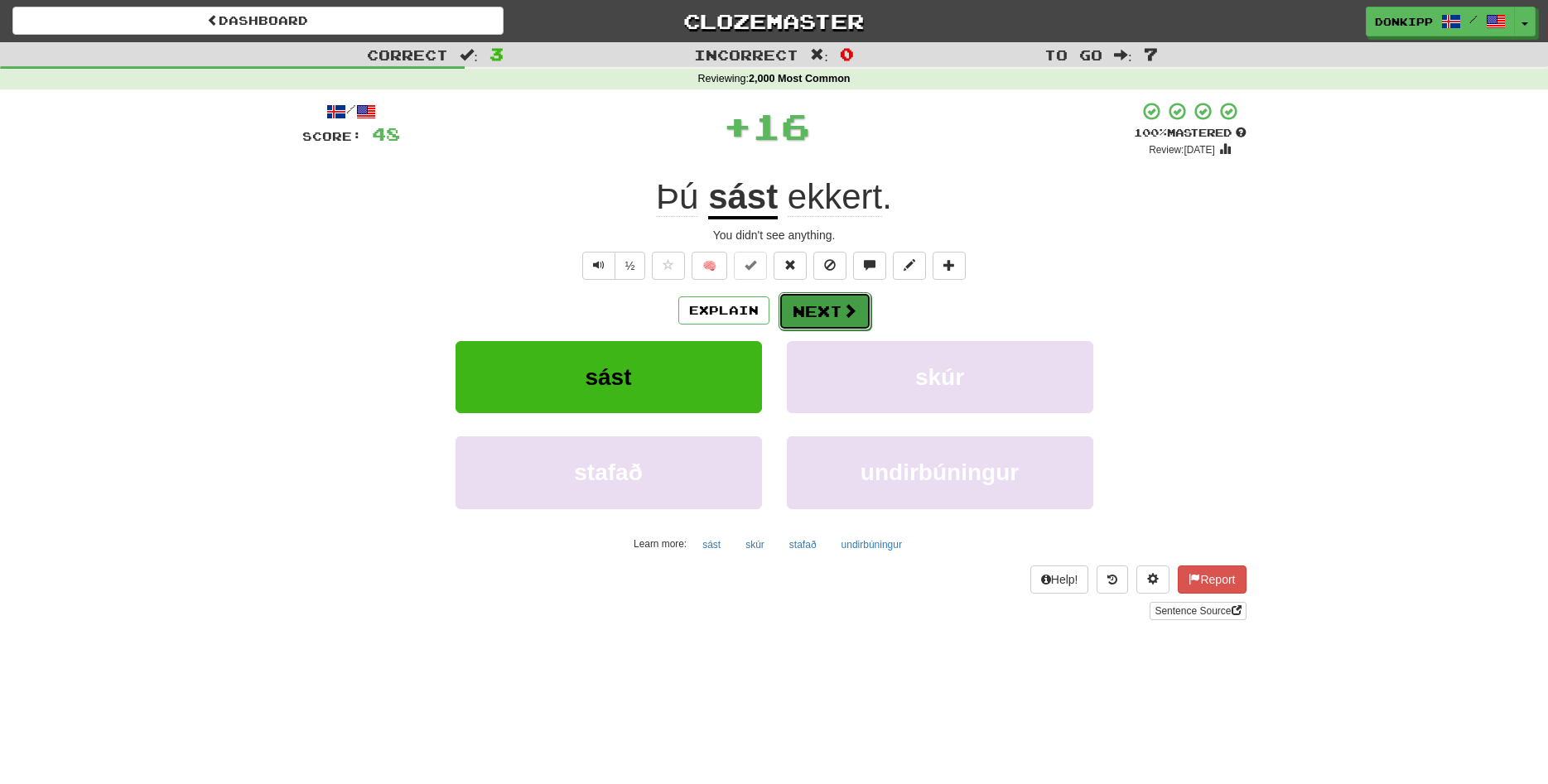
click at [847, 307] on span at bounding box center [850, 311] width 15 height 15
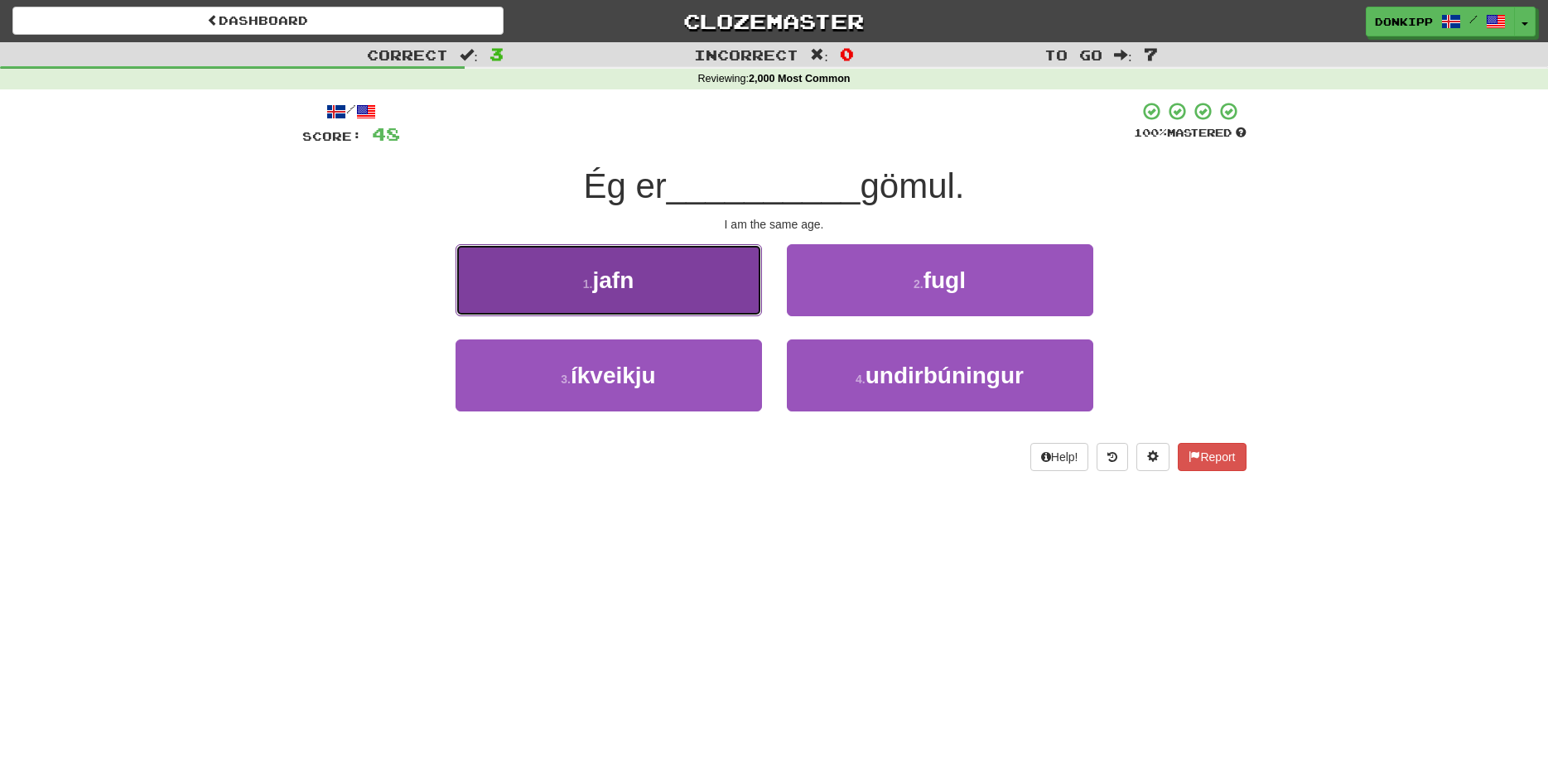
click at [704, 276] on button "1 . jafn" at bounding box center [609, 280] width 307 height 72
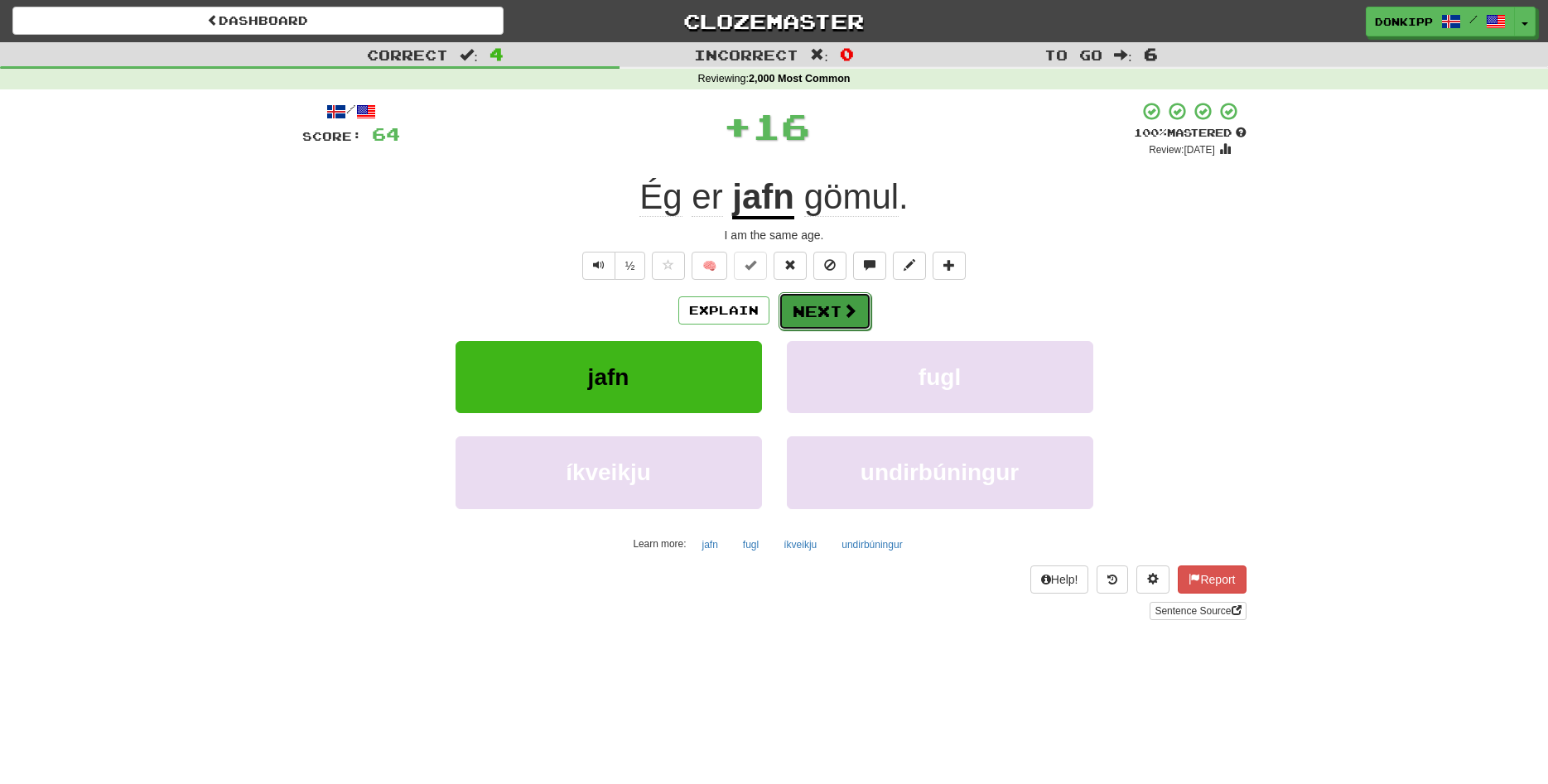
click at [824, 314] on button "Next" at bounding box center [824, 312] width 93 height 38
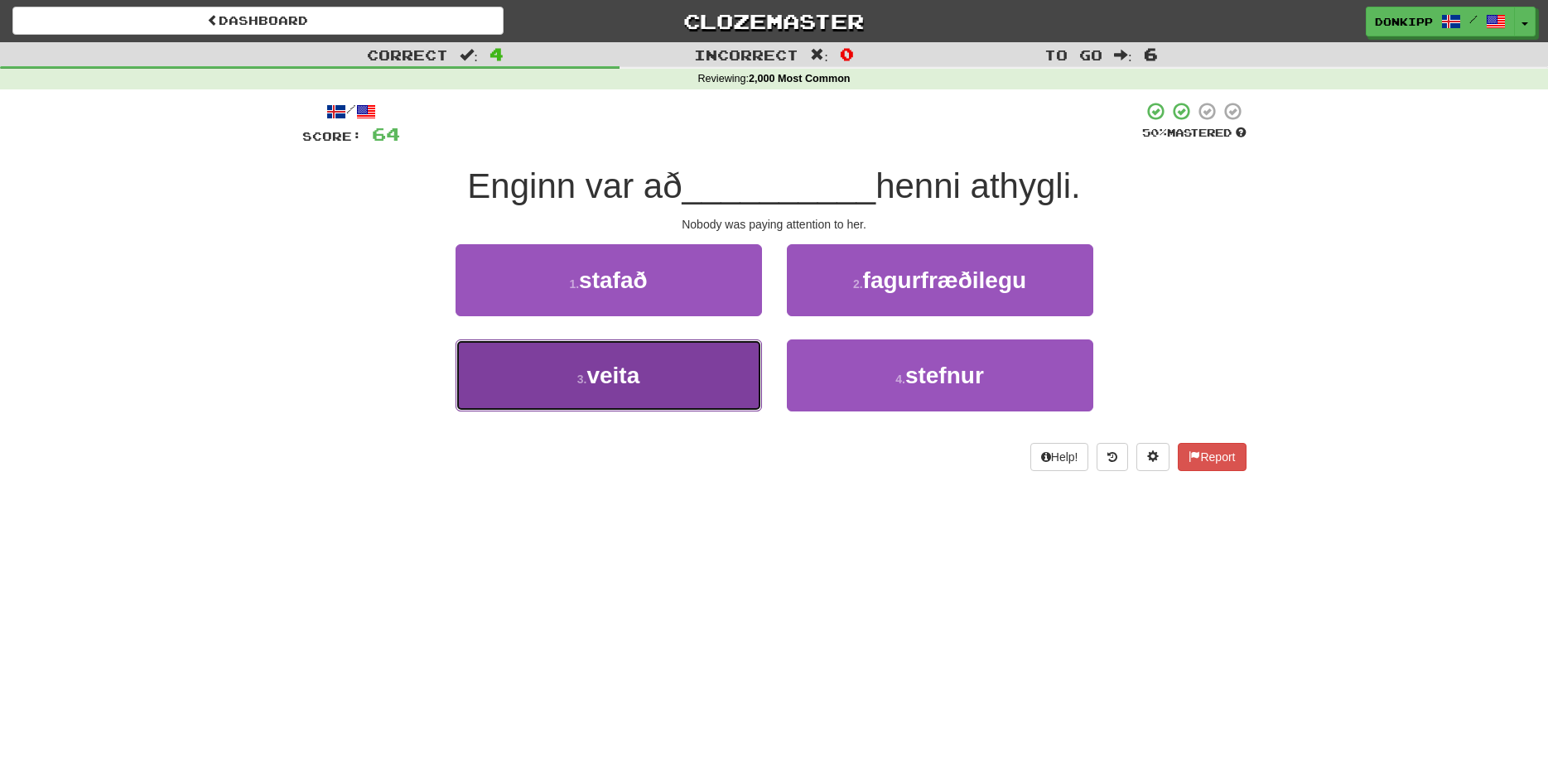
click at [721, 370] on button "3 . veita" at bounding box center [609, 375] width 307 height 72
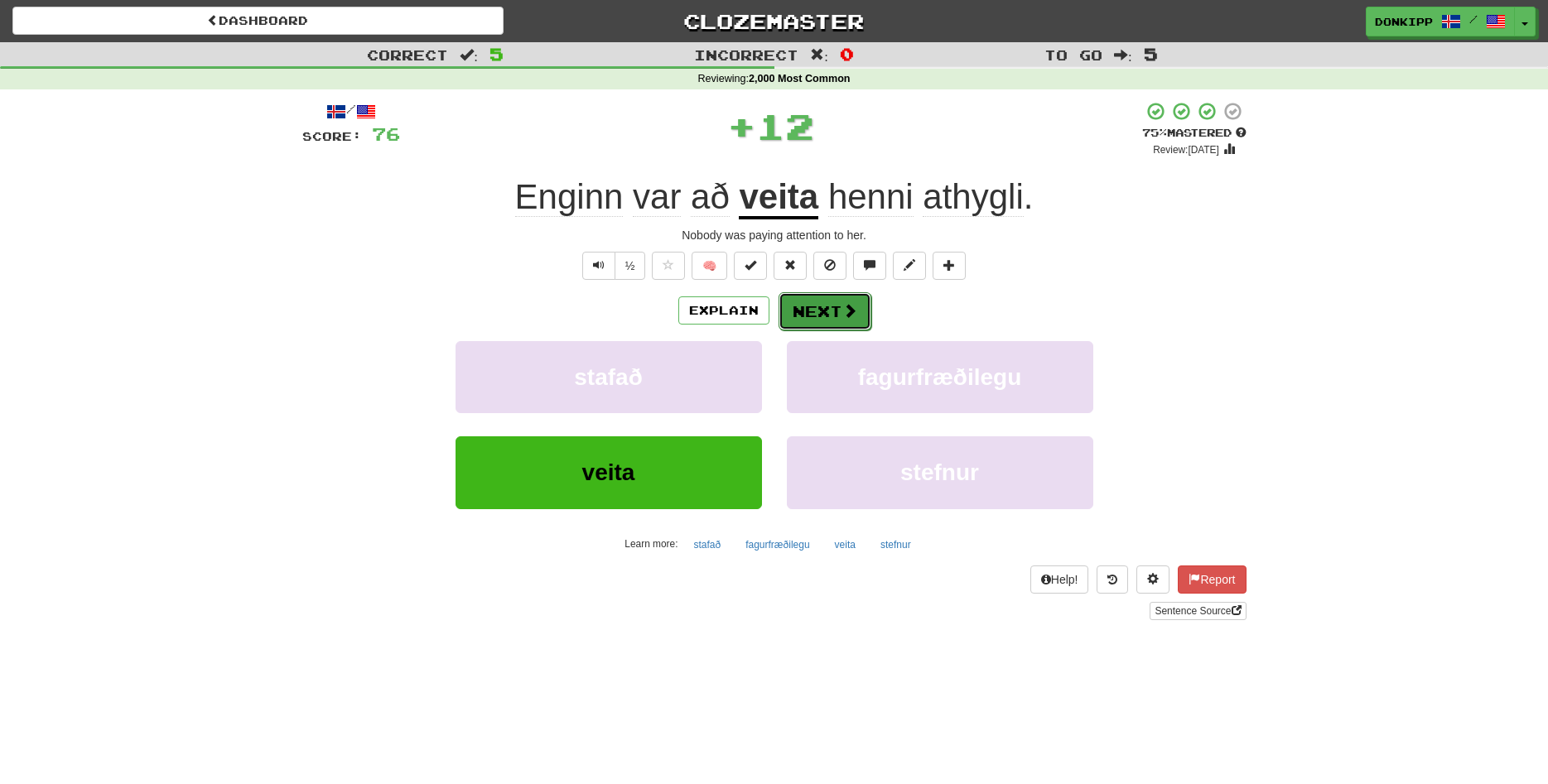
click at [843, 308] on span at bounding box center [850, 311] width 15 height 15
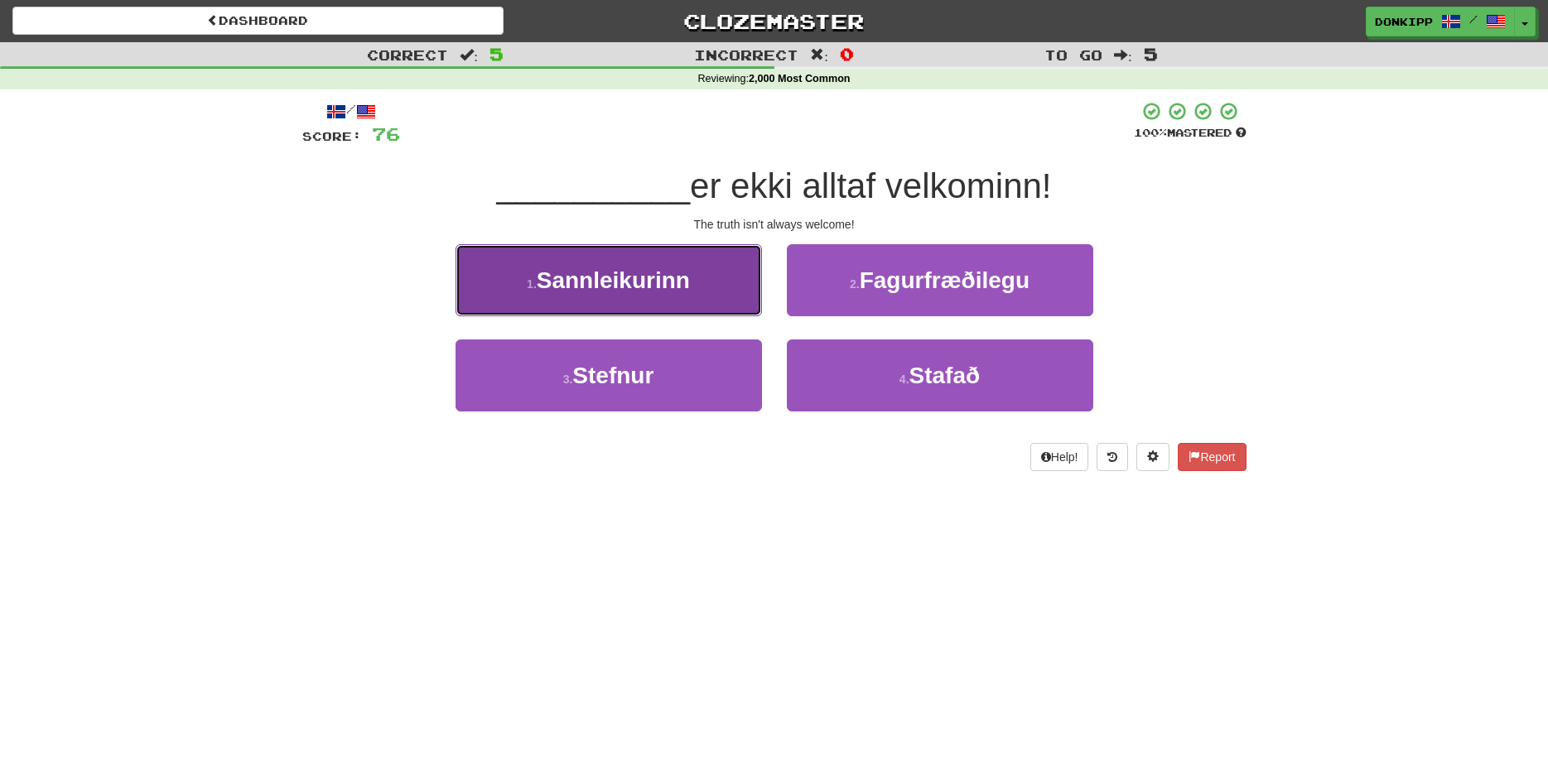
click at [714, 294] on button "1 . Sannleikurinn" at bounding box center [609, 280] width 307 height 72
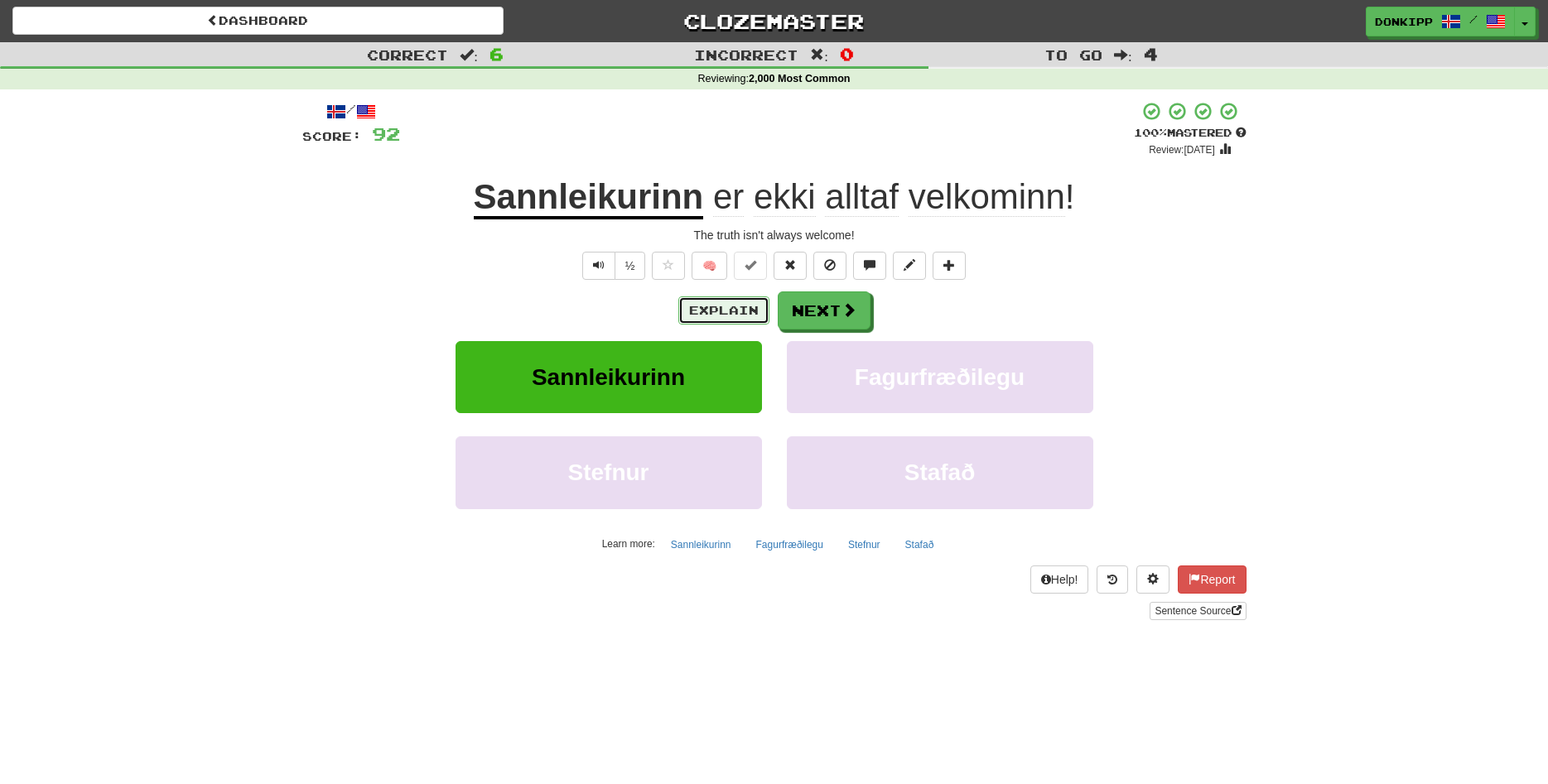
click at [726, 308] on button "Explain" at bounding box center [724, 311] width 91 height 28
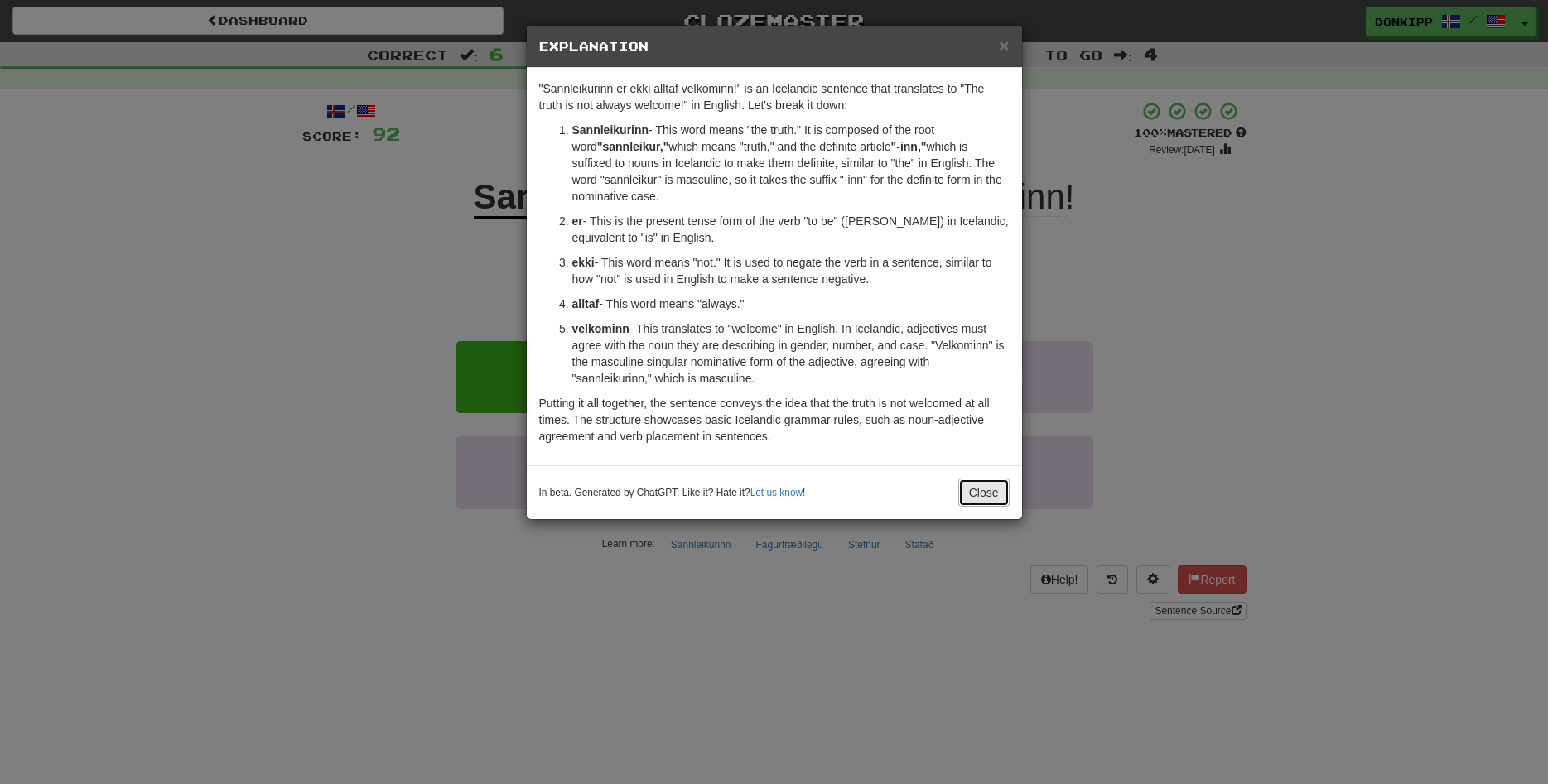
click at [979, 502] on button "Close" at bounding box center [984, 492] width 52 height 28
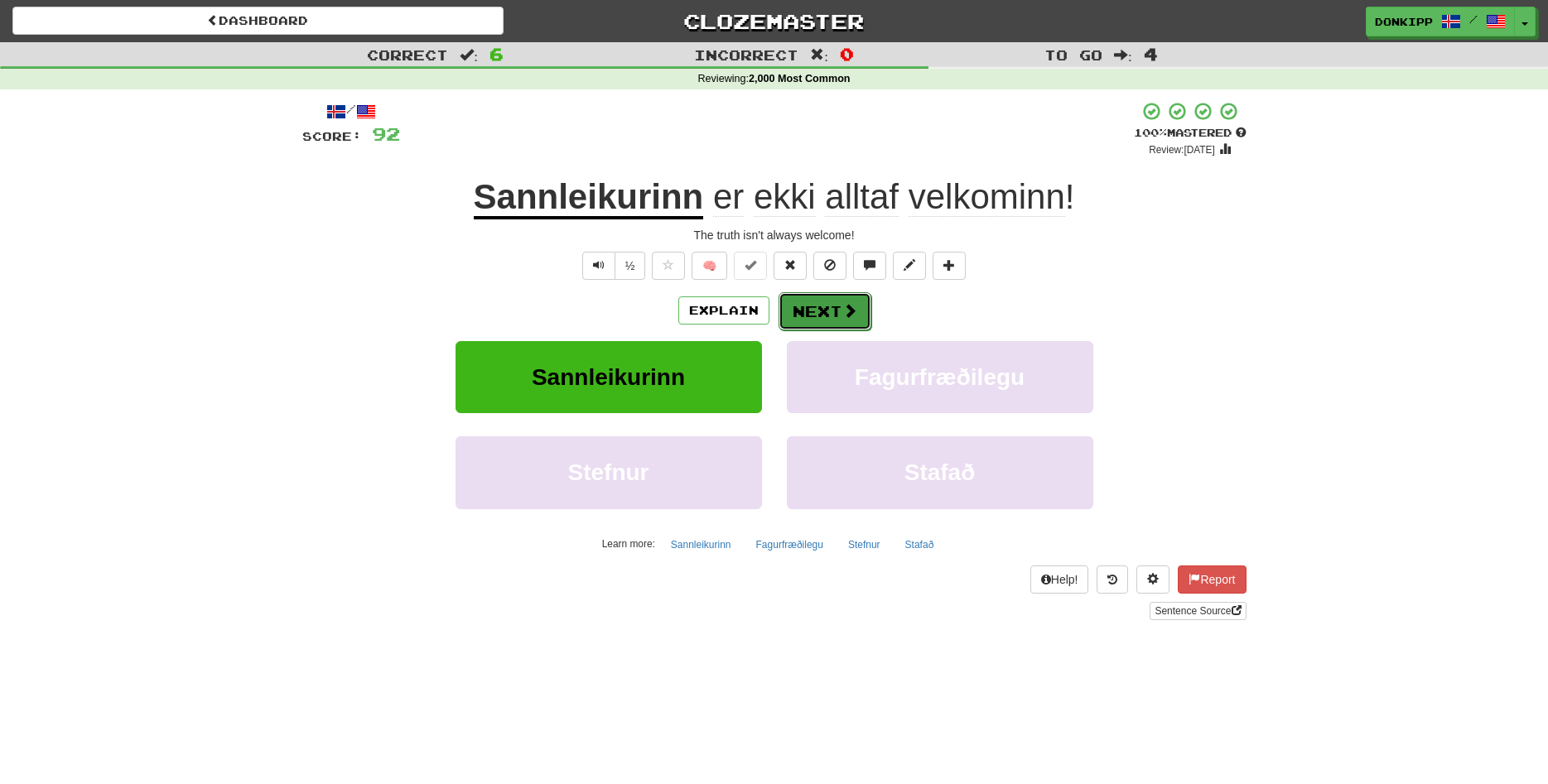
click at [829, 312] on button "Next" at bounding box center [824, 312] width 93 height 38
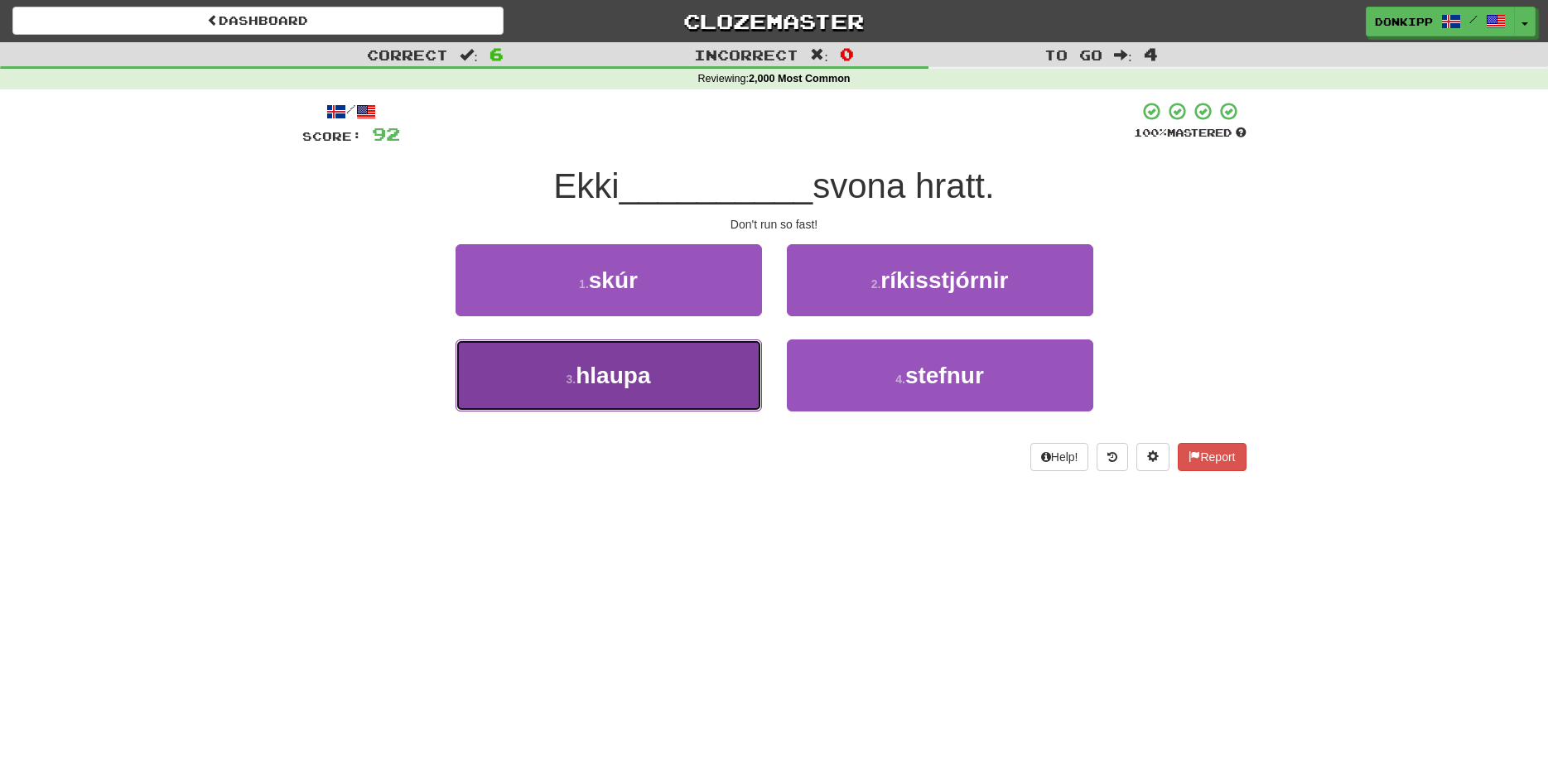
click at [699, 372] on button "3 . hlaupa" at bounding box center [609, 375] width 307 height 72
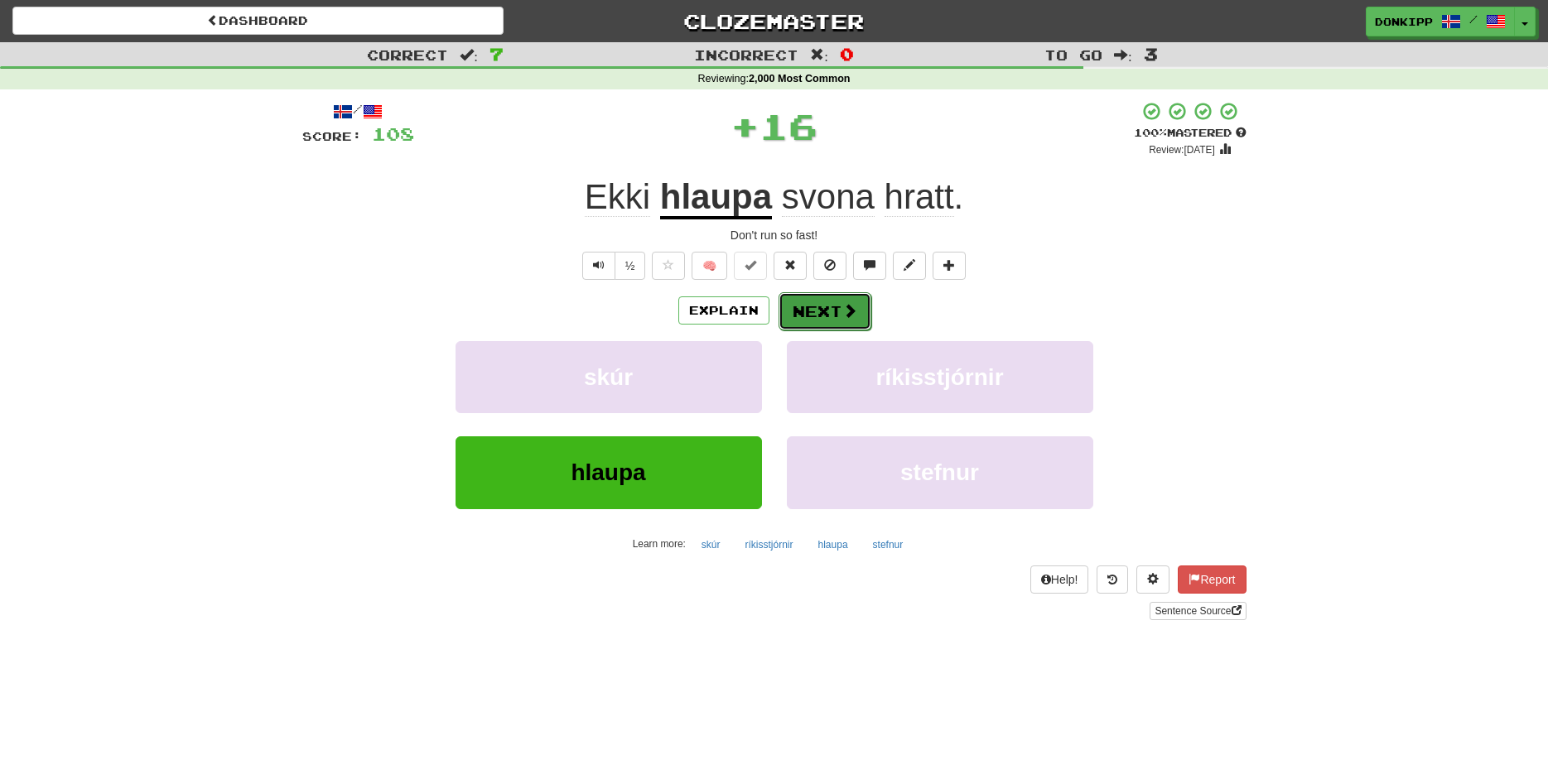
click at [817, 319] on button "Next" at bounding box center [824, 312] width 93 height 38
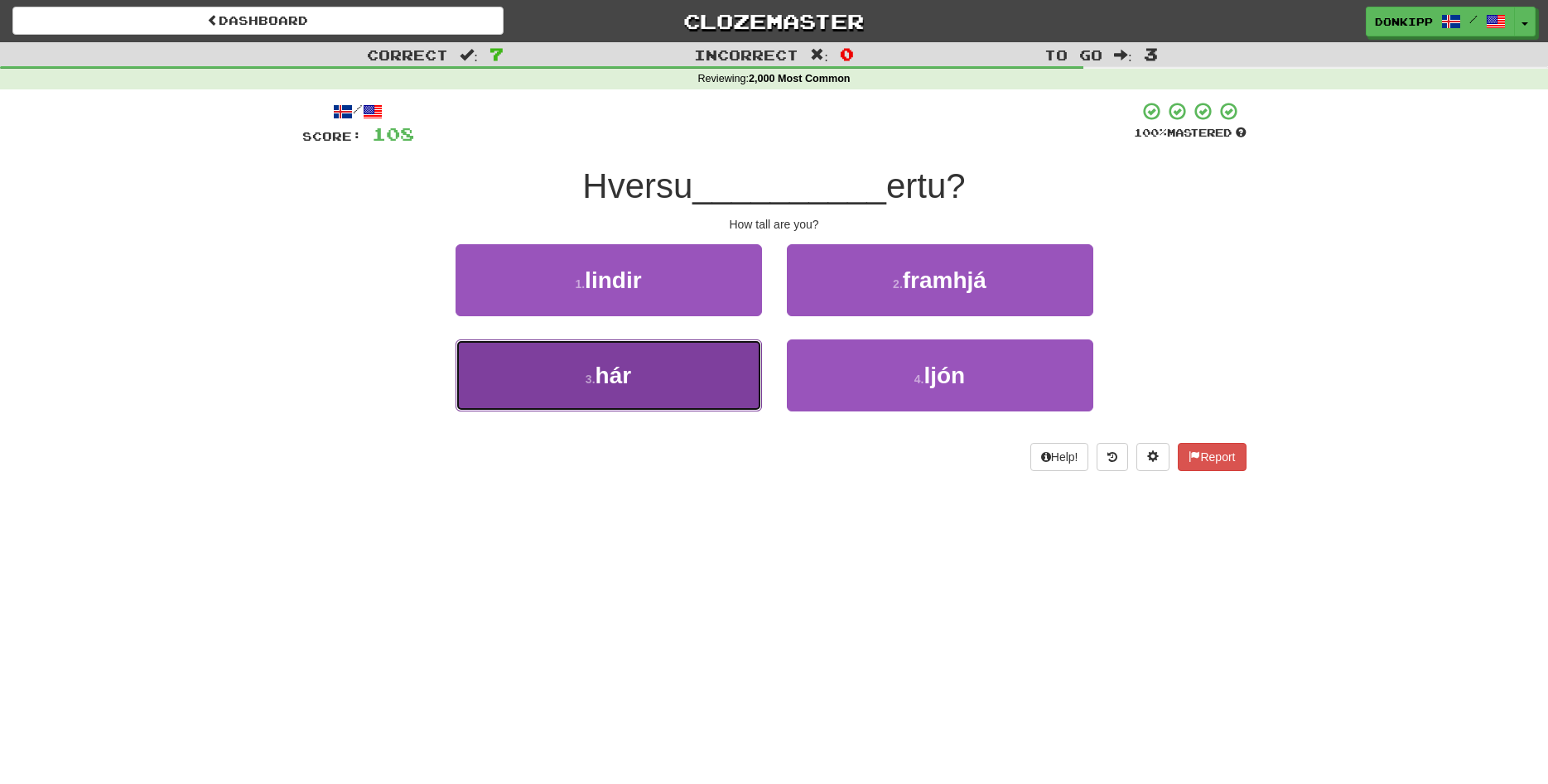
click at [671, 378] on button "3 . hár" at bounding box center [609, 375] width 307 height 72
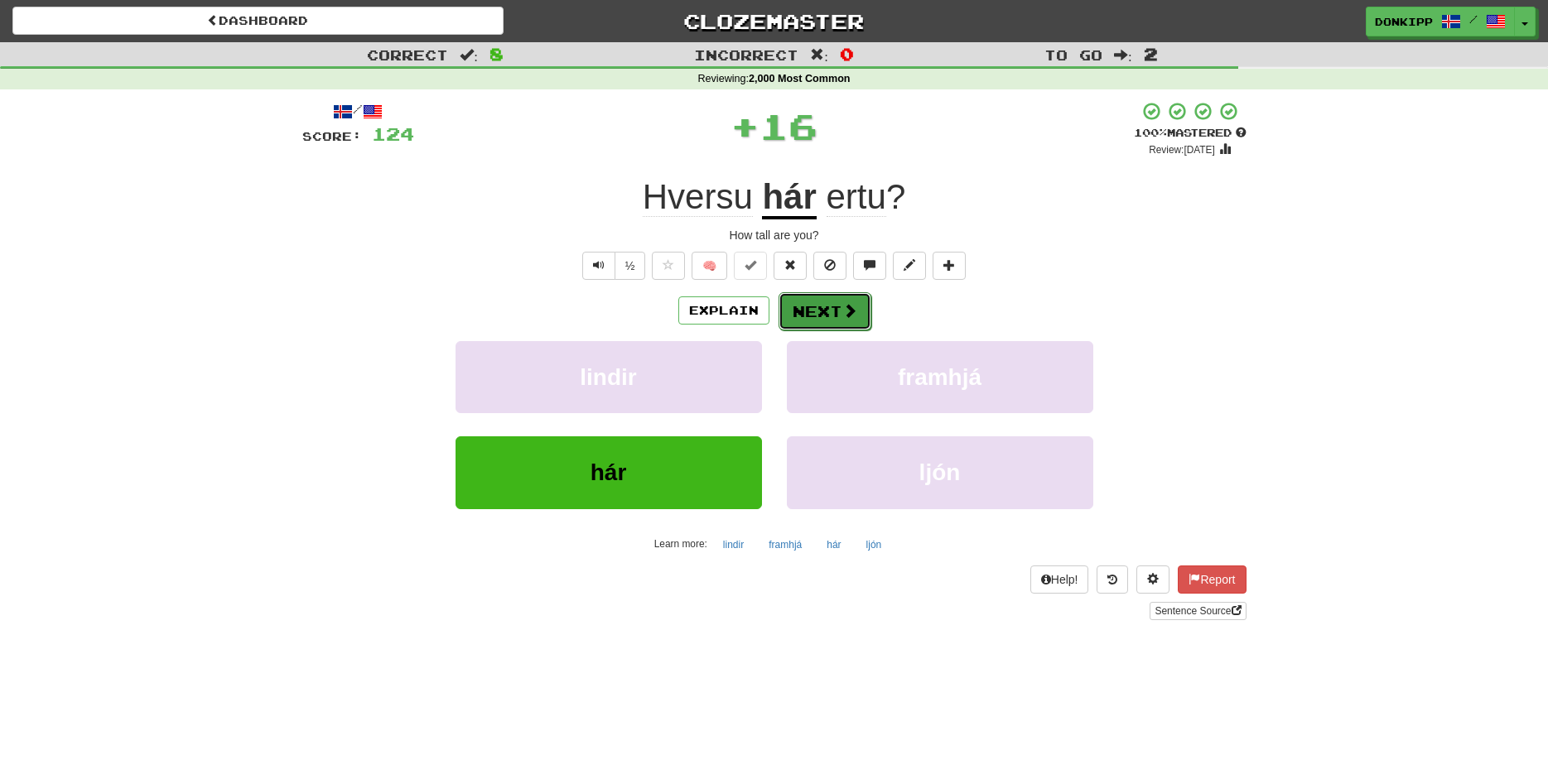
click at [811, 317] on button "Next" at bounding box center [824, 312] width 93 height 38
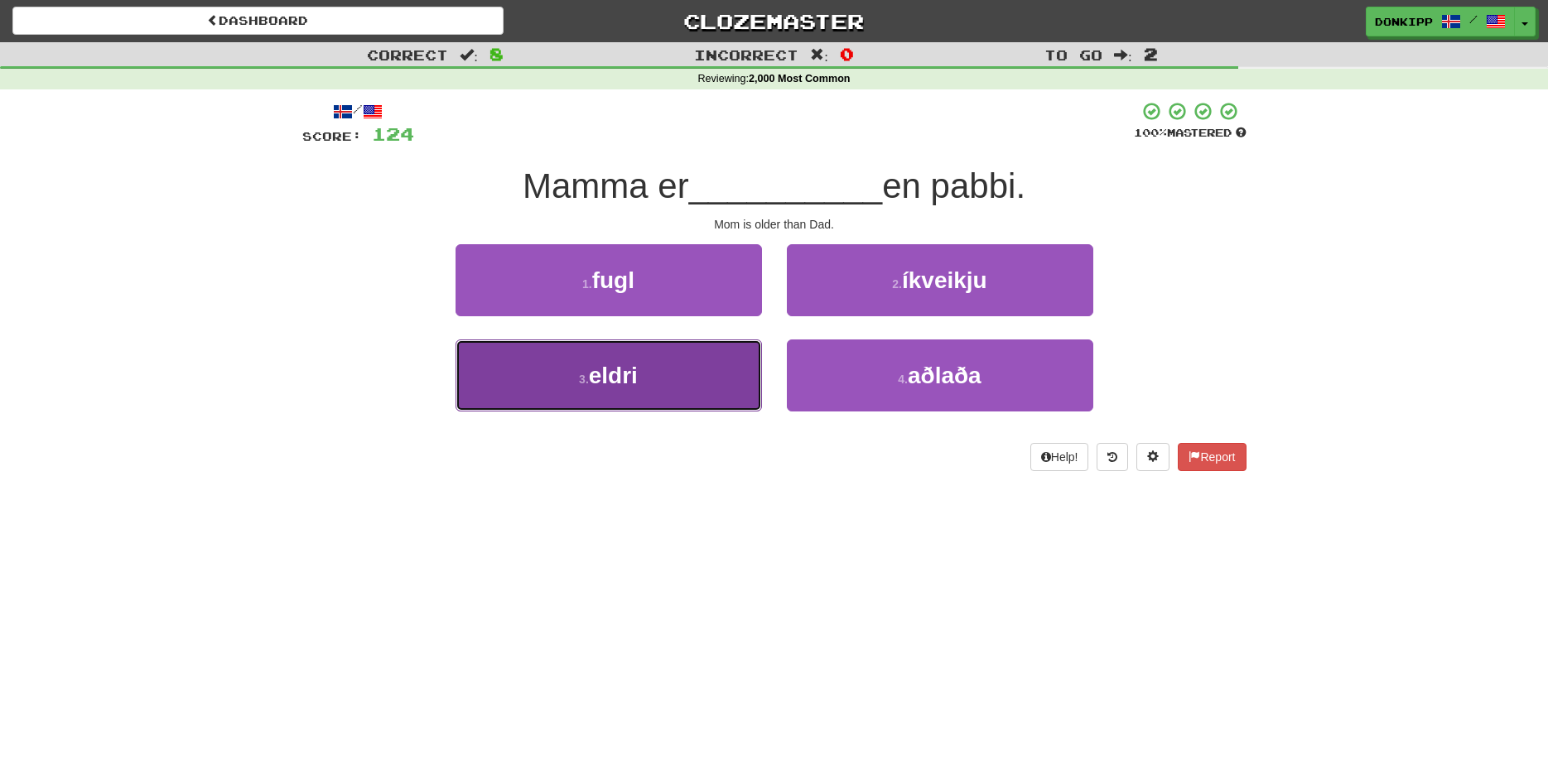
click at [700, 372] on button "3 . eldri" at bounding box center [609, 375] width 307 height 72
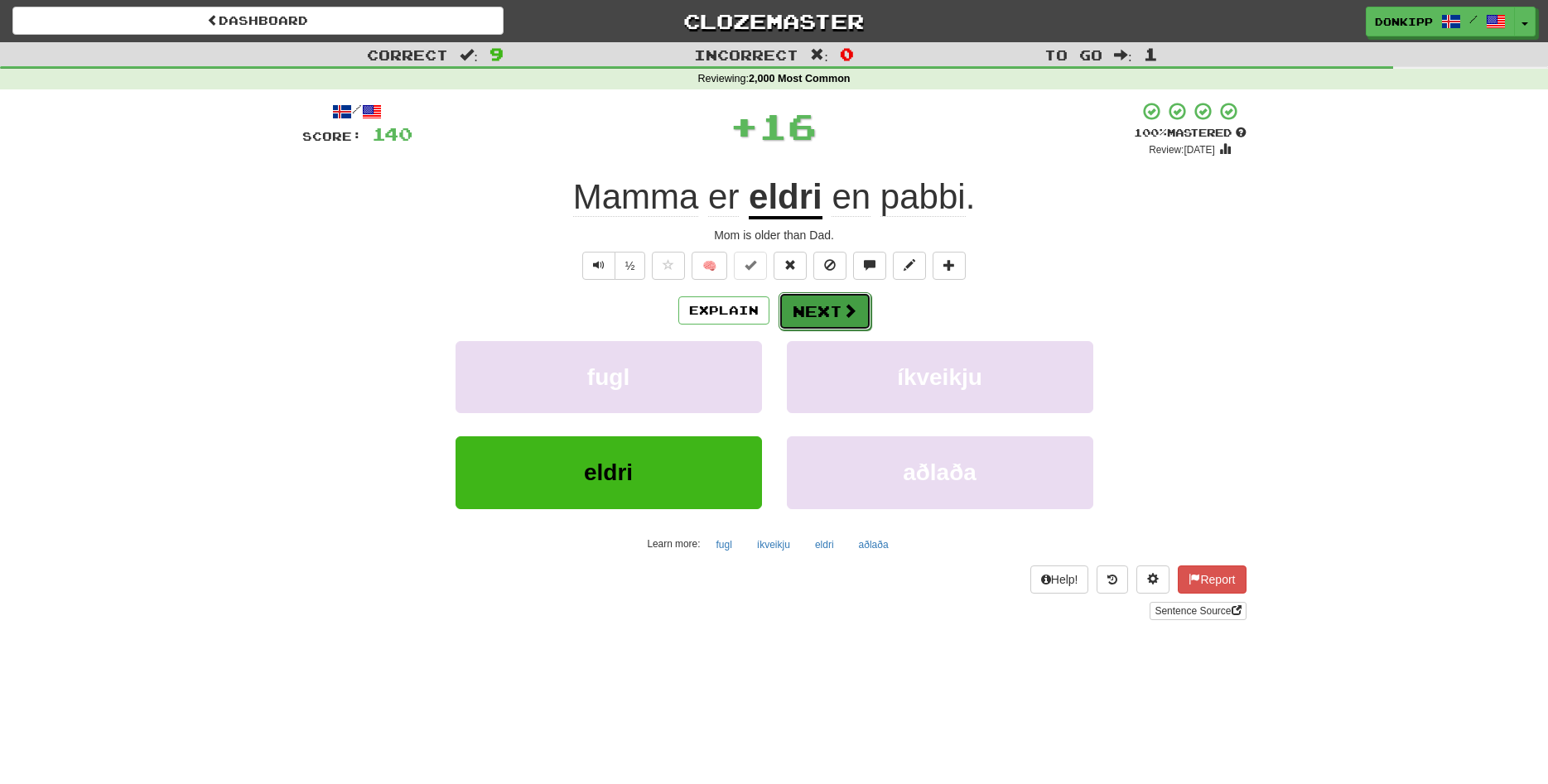
click at [834, 310] on button "Next" at bounding box center [824, 312] width 93 height 38
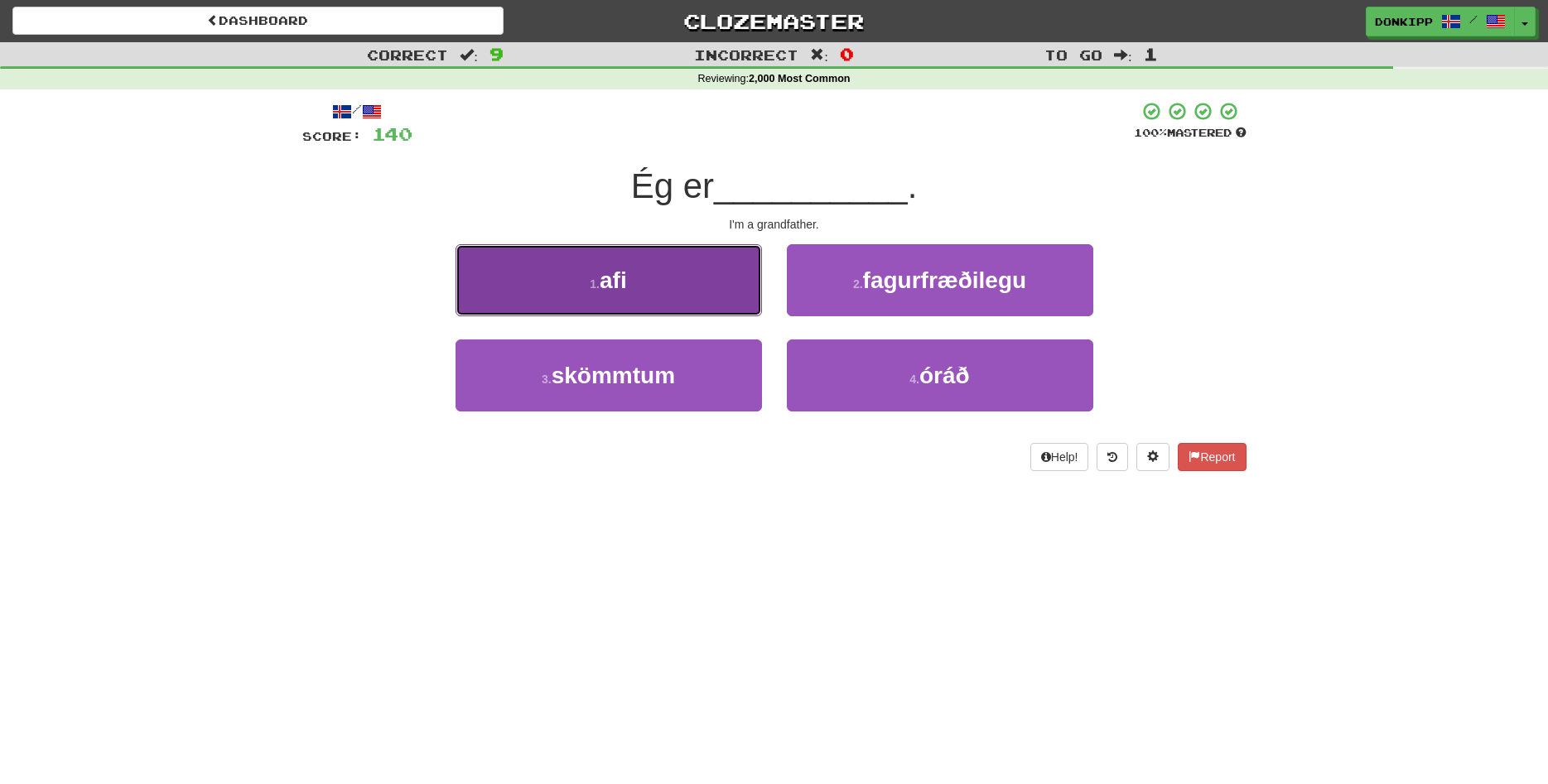
click at [726, 281] on button "1 . afi" at bounding box center [609, 280] width 307 height 72
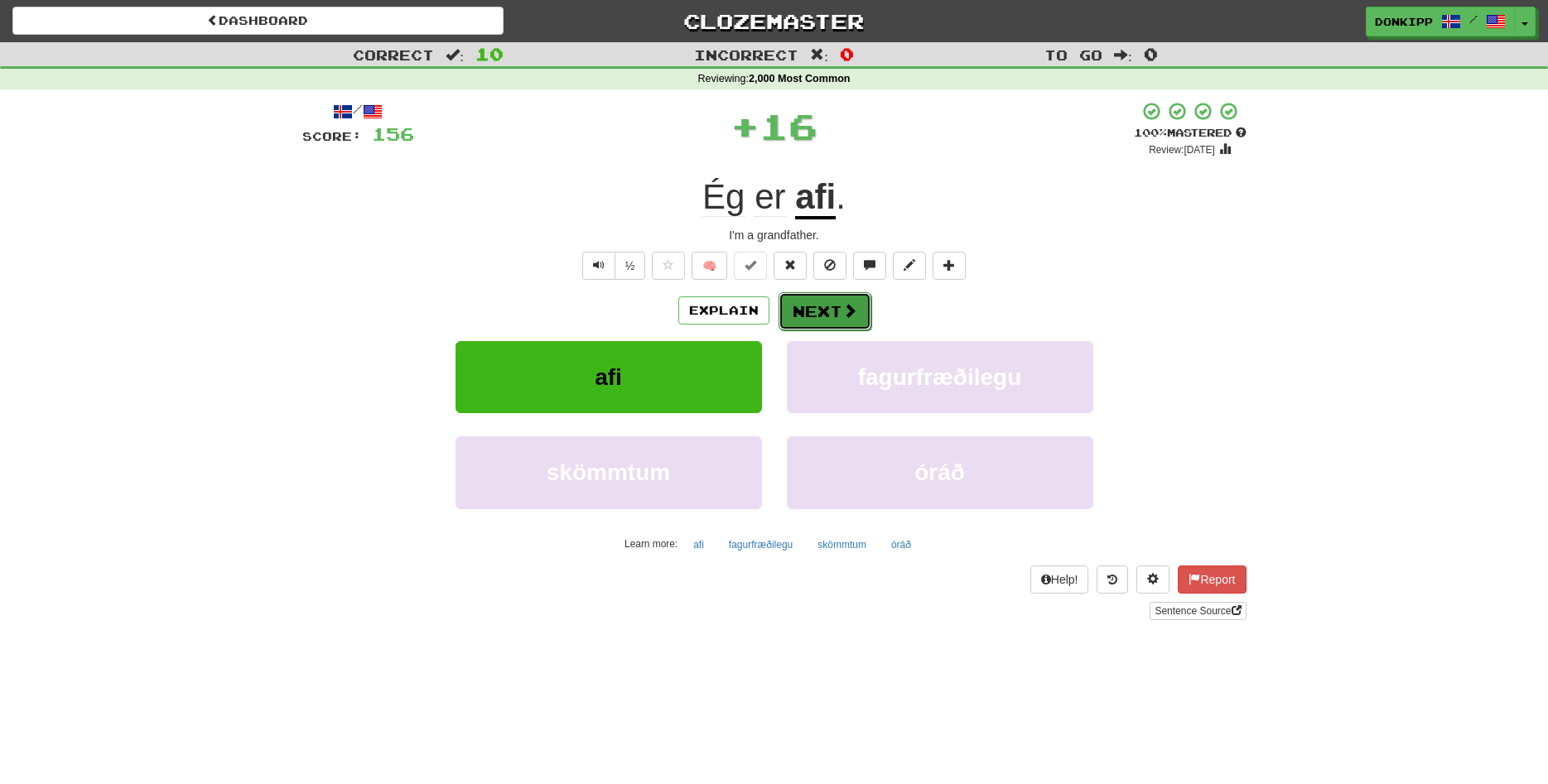
click at [829, 299] on button "Next" at bounding box center [824, 312] width 93 height 38
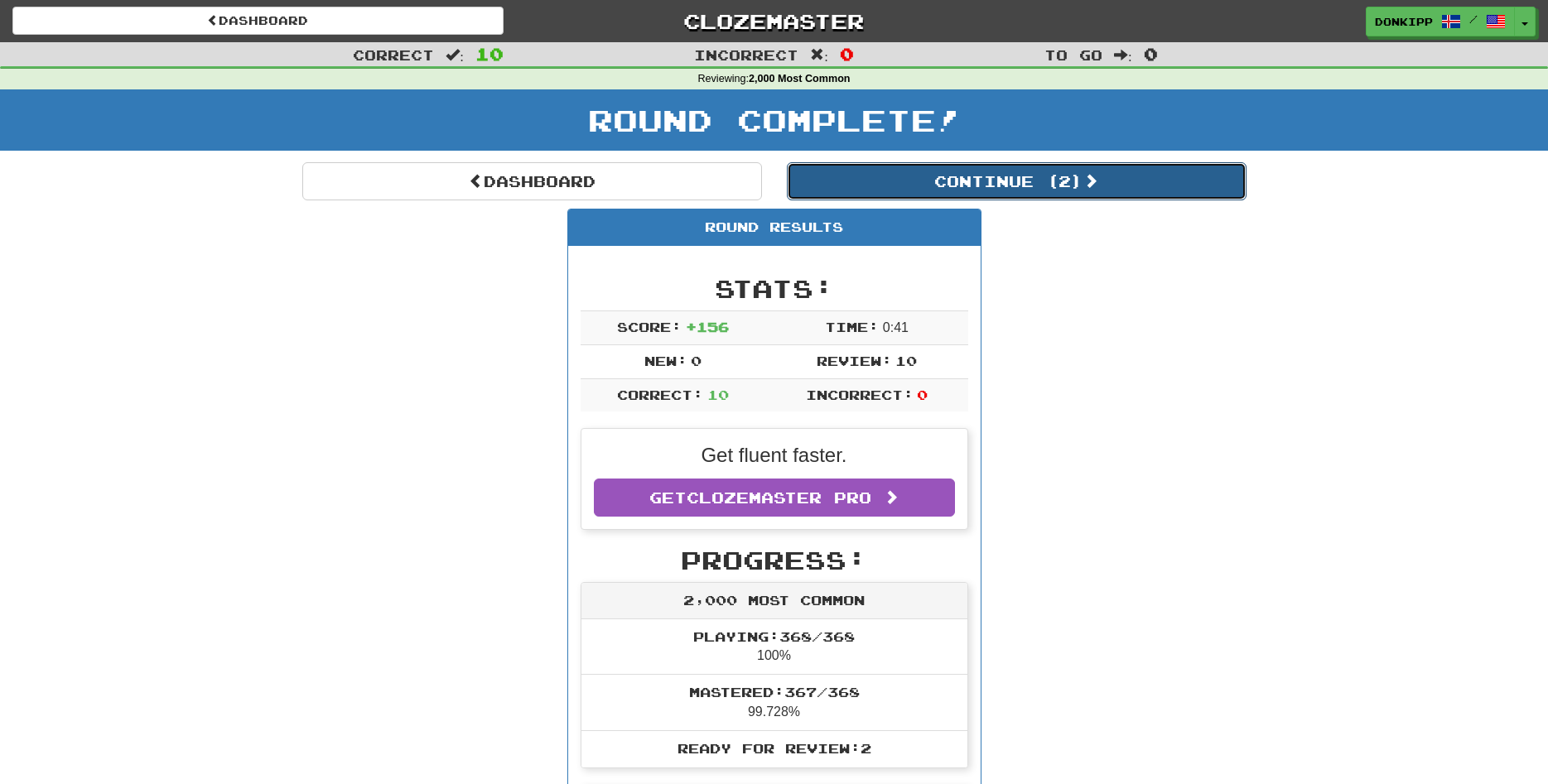
click at [1000, 172] on button "Continue ( 2 )" at bounding box center [1017, 182] width 460 height 38
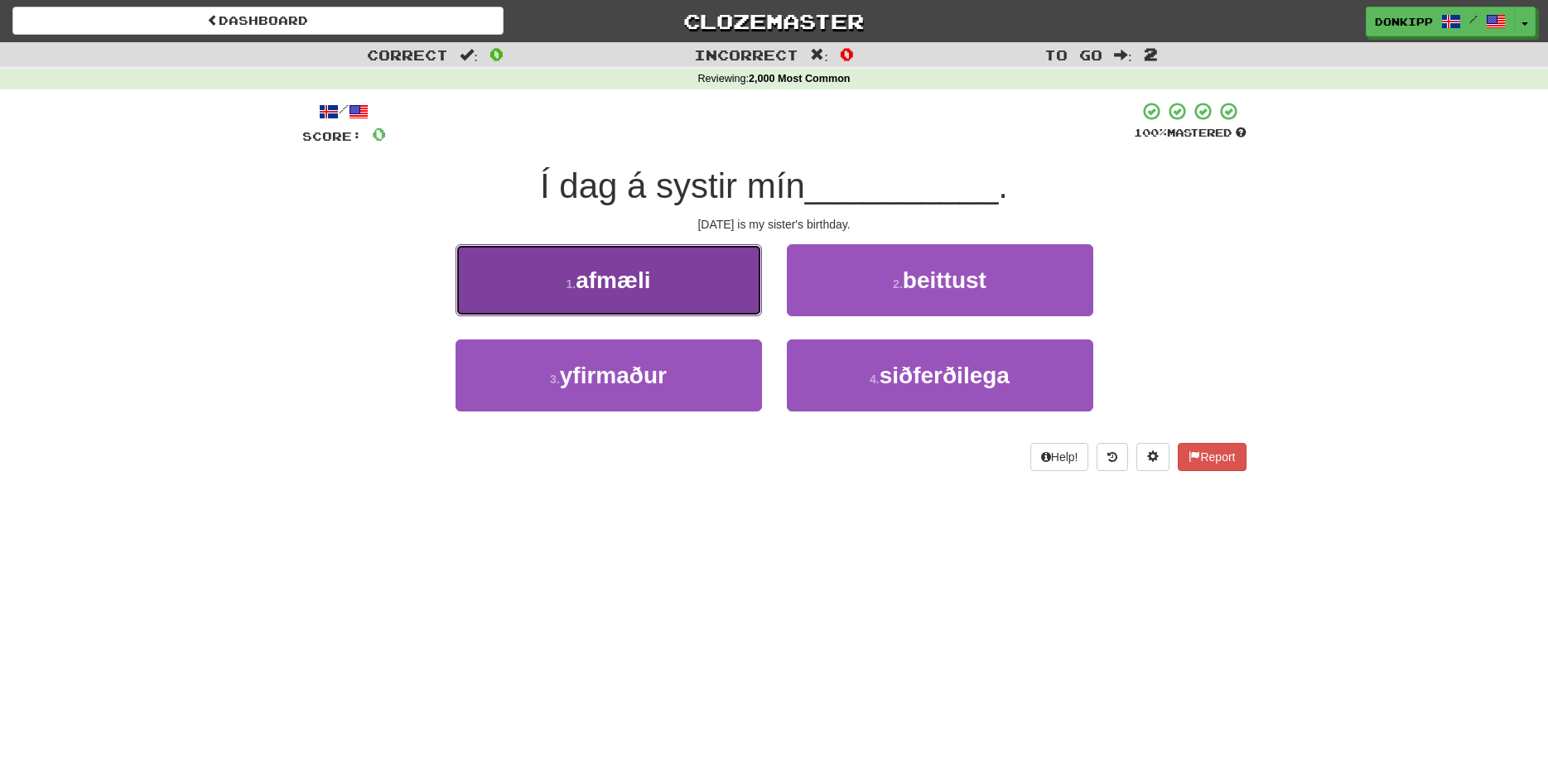
click at [733, 283] on button "1 . afmæli" at bounding box center [609, 280] width 307 height 72
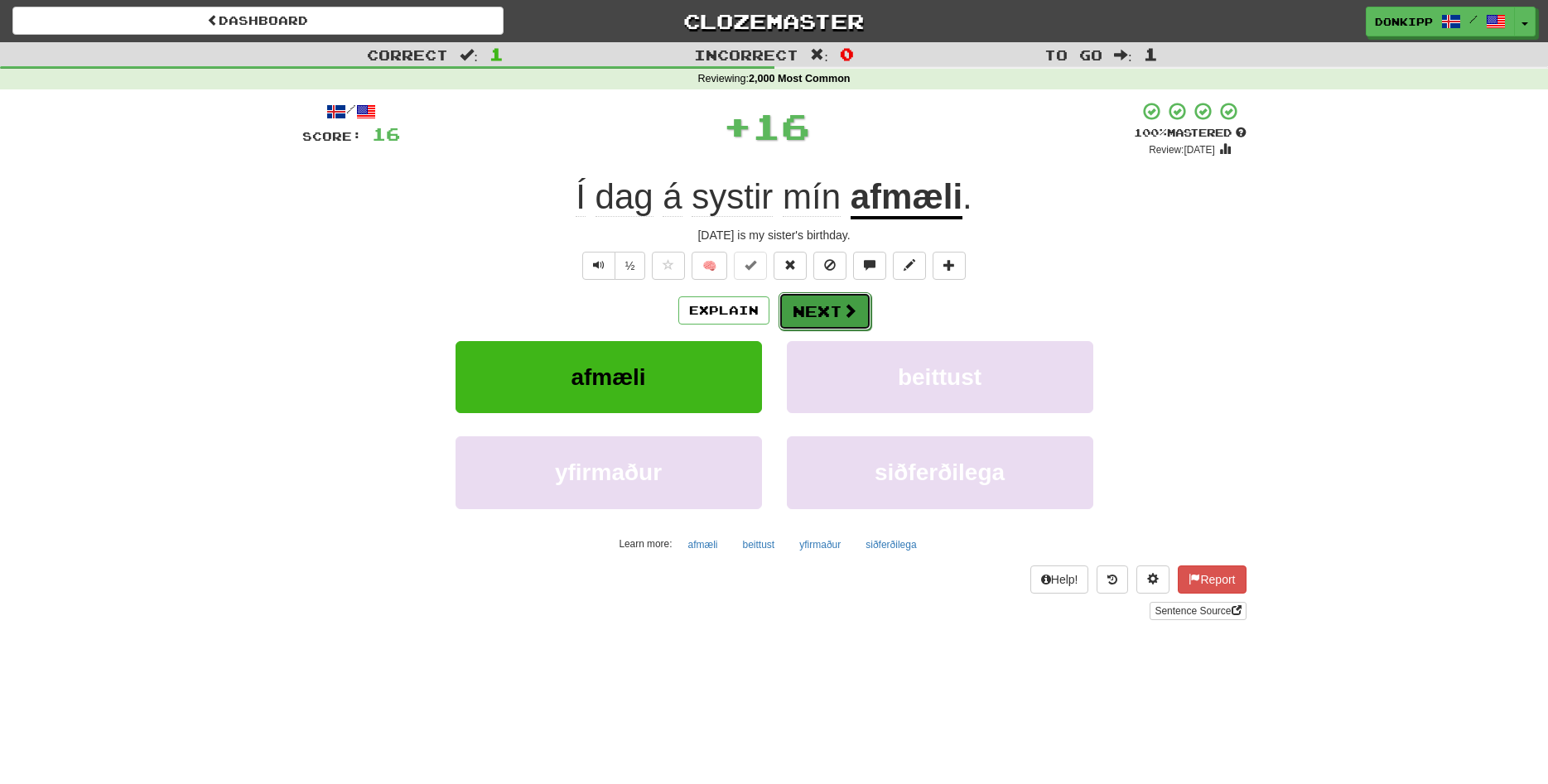
click at [814, 311] on button "Next" at bounding box center [824, 312] width 93 height 38
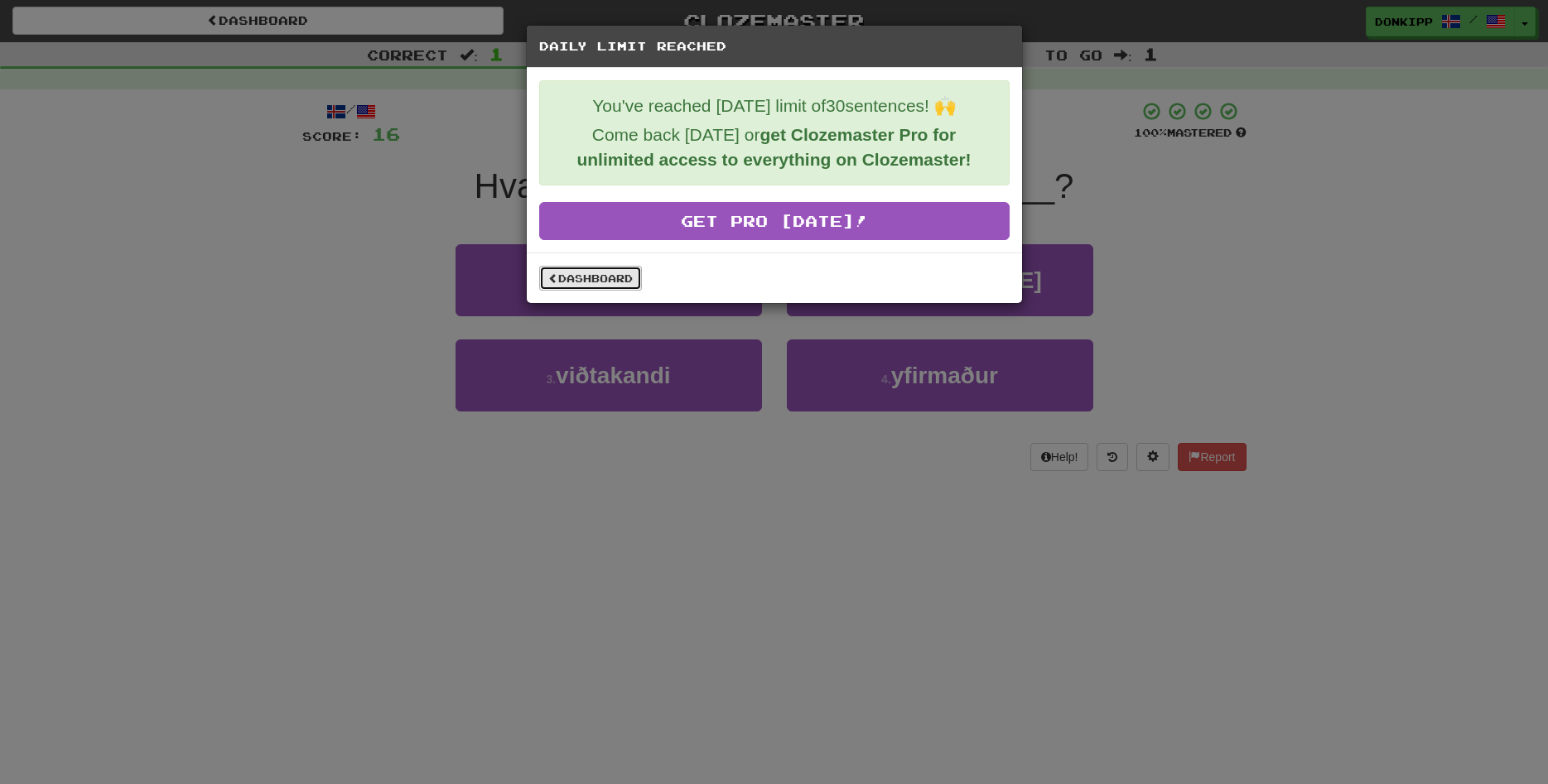
click at [595, 286] on link "Dashboard" at bounding box center [590, 278] width 103 height 25
